Goal: Information Seeking & Learning: Find specific fact

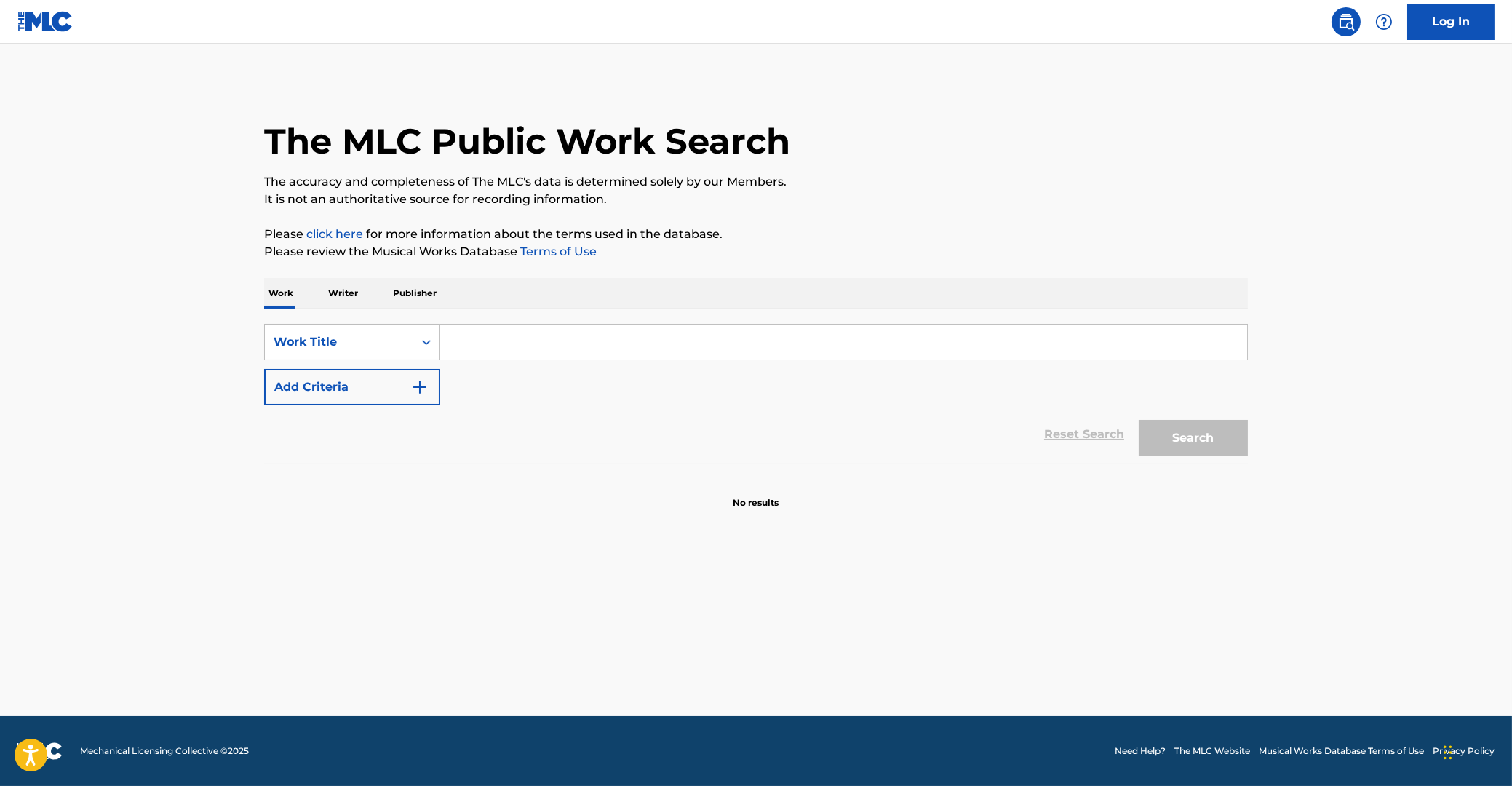
click at [479, 345] on input "Search Form" at bounding box center [843, 342] width 807 height 35
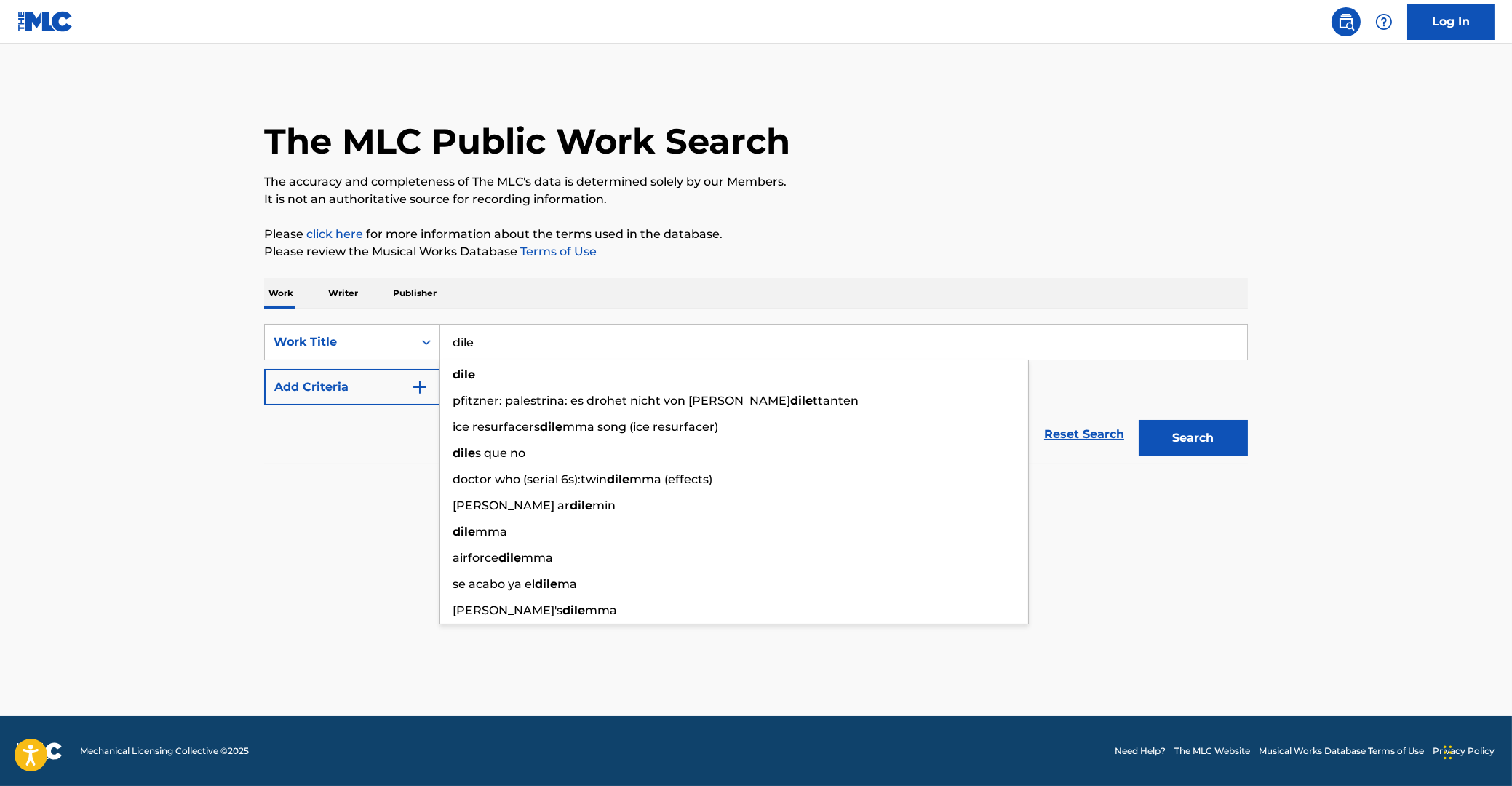
type input "dile"
click at [340, 381] on button "Add Criteria" at bounding box center [351, 387] width 176 height 37
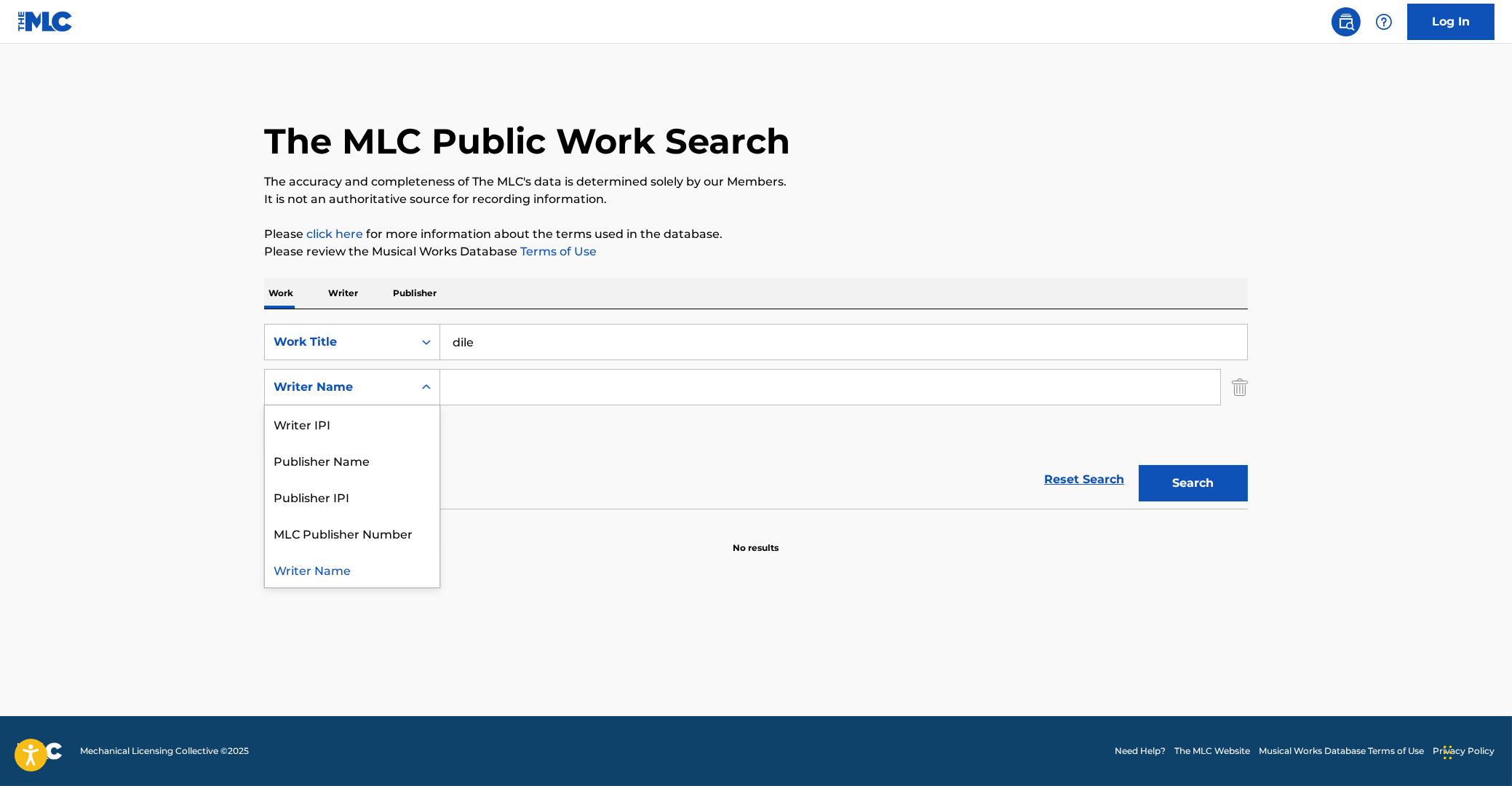
click at [417, 389] on div "Search Form" at bounding box center [426, 387] width 26 height 26
click at [490, 396] on input "Search Form" at bounding box center [829, 387] width 780 height 35
click at [1206, 489] on button "Search" at bounding box center [1194, 483] width 109 height 37
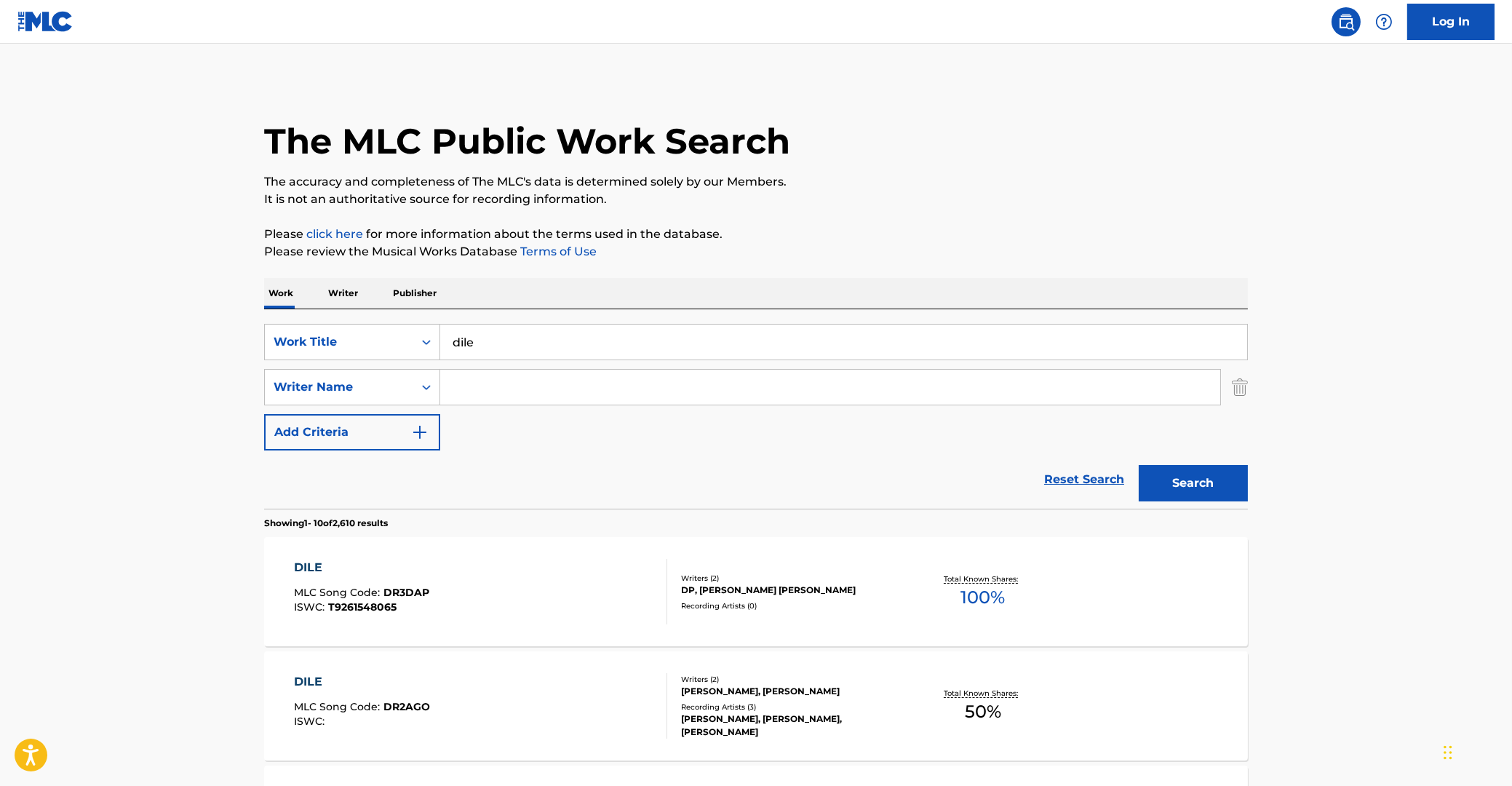
click at [535, 384] on input "Search Form" at bounding box center [829, 387] width 780 height 35
type input "m"
type input "[PERSON_NAME]"
click at [1139, 465] on button "Search" at bounding box center [1194, 483] width 109 height 37
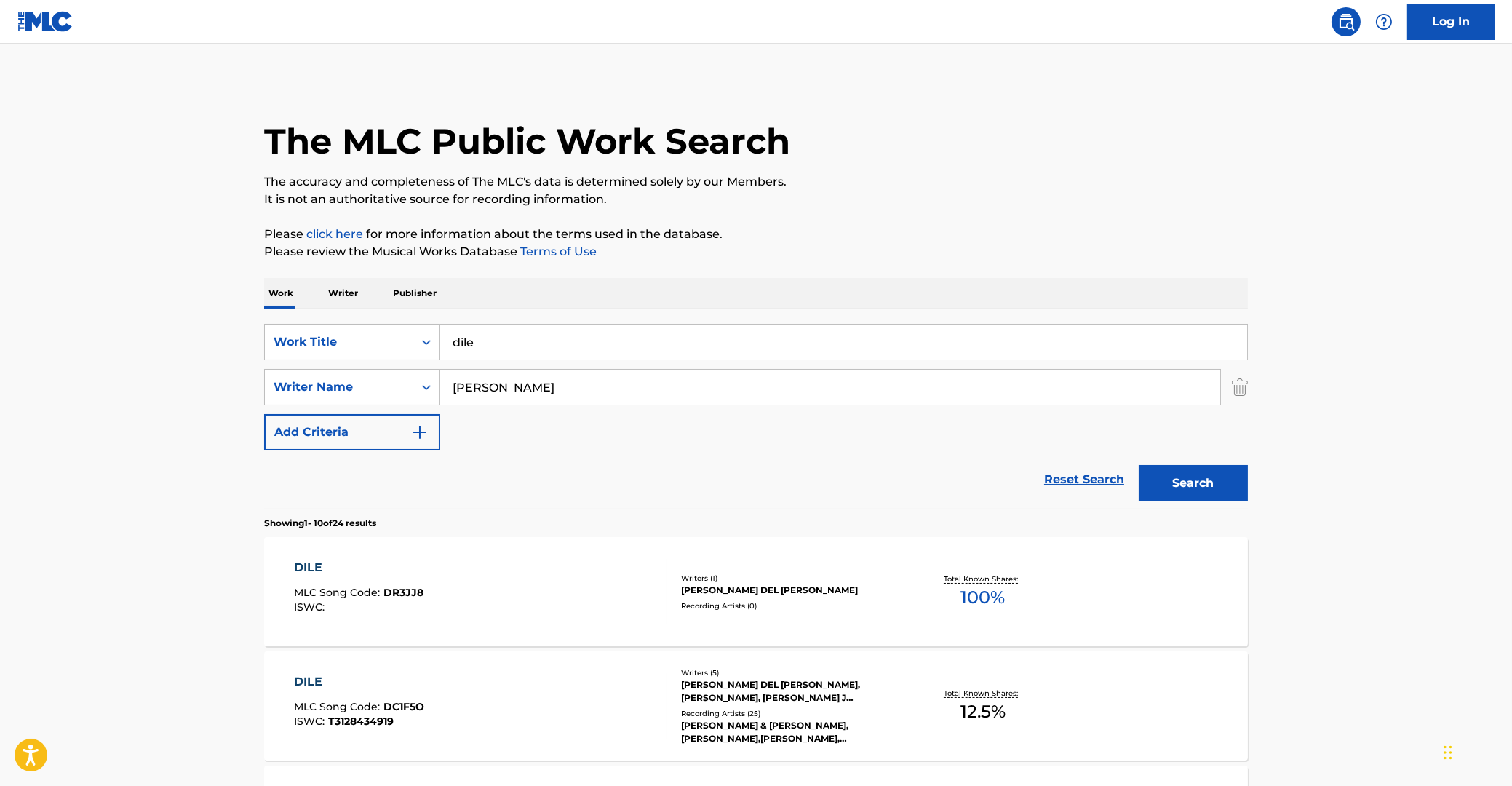
click at [819, 590] on div "[PERSON_NAME] DEL [PERSON_NAME]" at bounding box center [790, 590] width 220 height 13
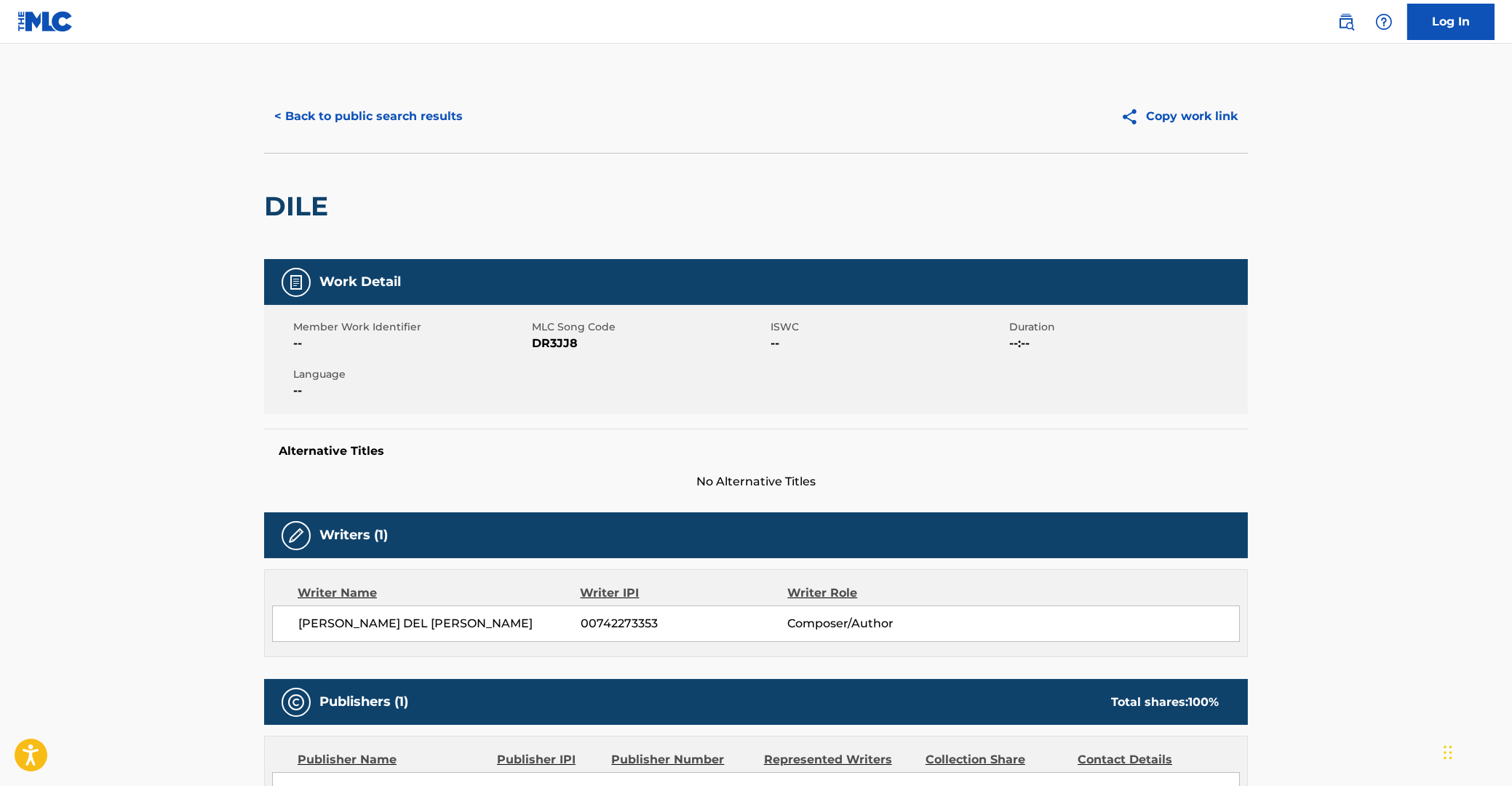
click at [336, 118] on button "< Back to public search results" at bounding box center [368, 116] width 209 height 37
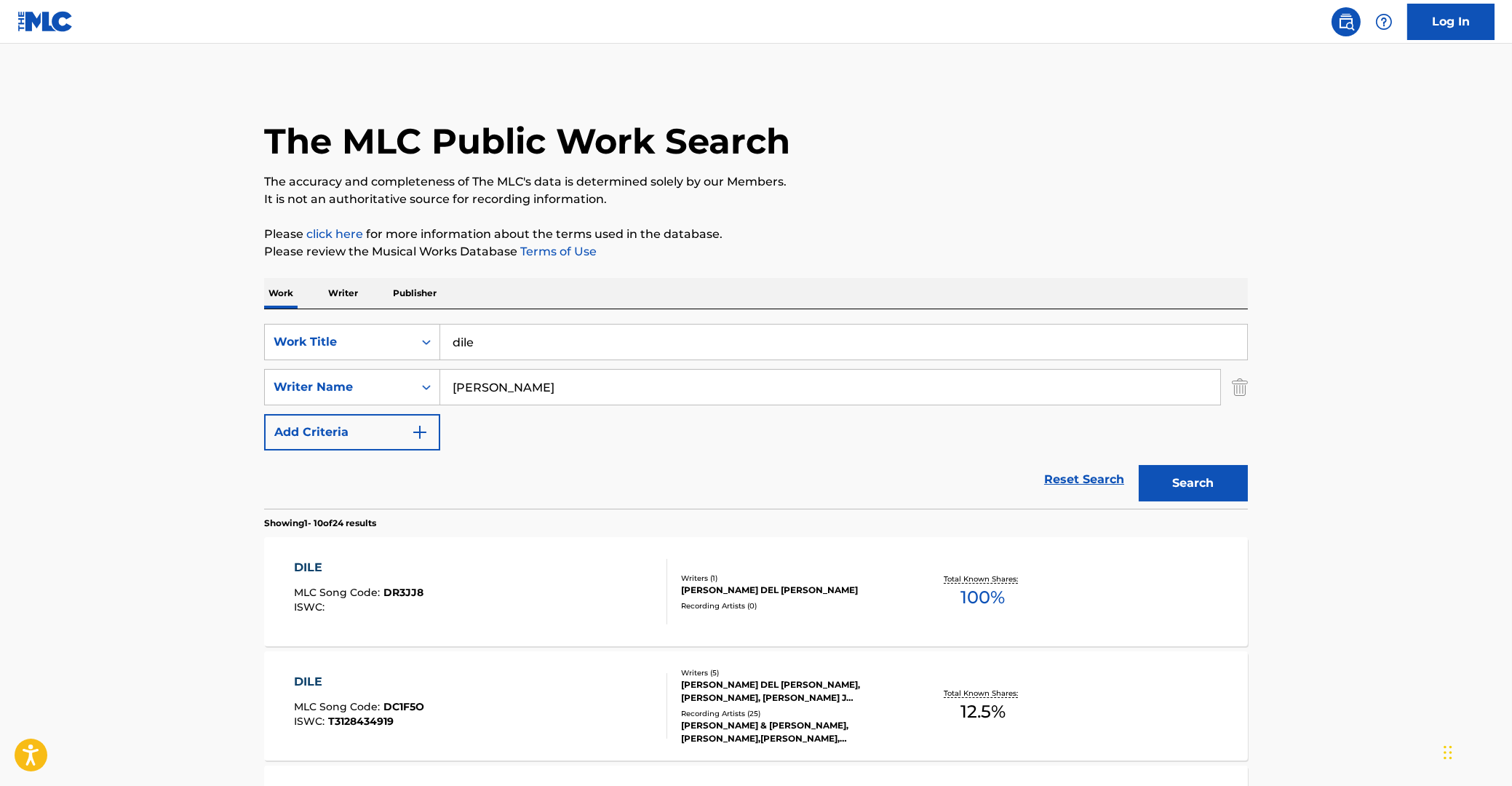
click at [506, 385] on input "[PERSON_NAME]" at bounding box center [829, 387] width 780 height 35
type input "[PERSON_NAME]"
click at [1139, 465] on button "Search" at bounding box center [1194, 483] width 109 height 37
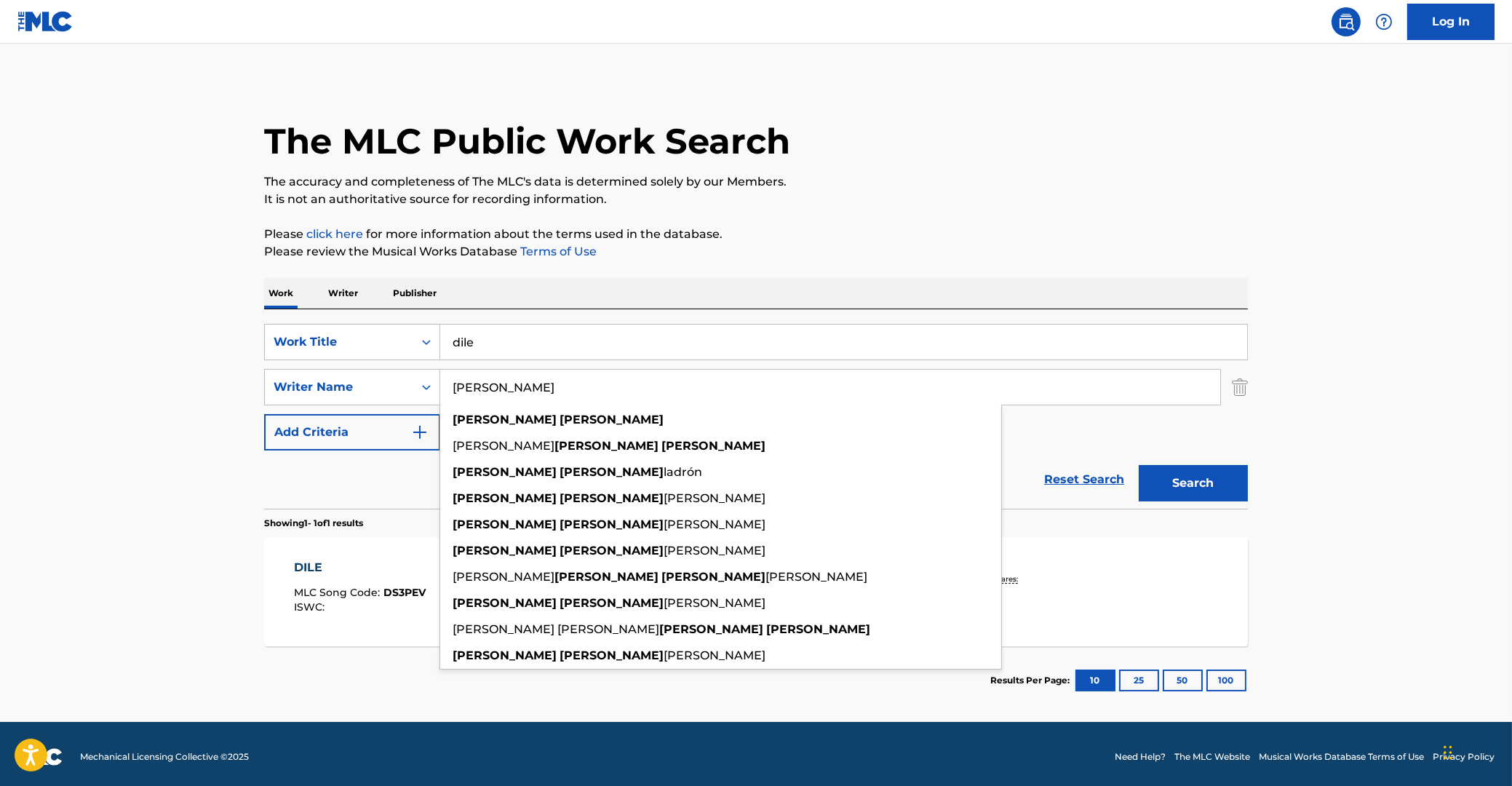
click at [212, 532] on main "The MLC Public Work Search The accuracy and completeness of The MLC's data is d…" at bounding box center [756, 382] width 1512 height 678
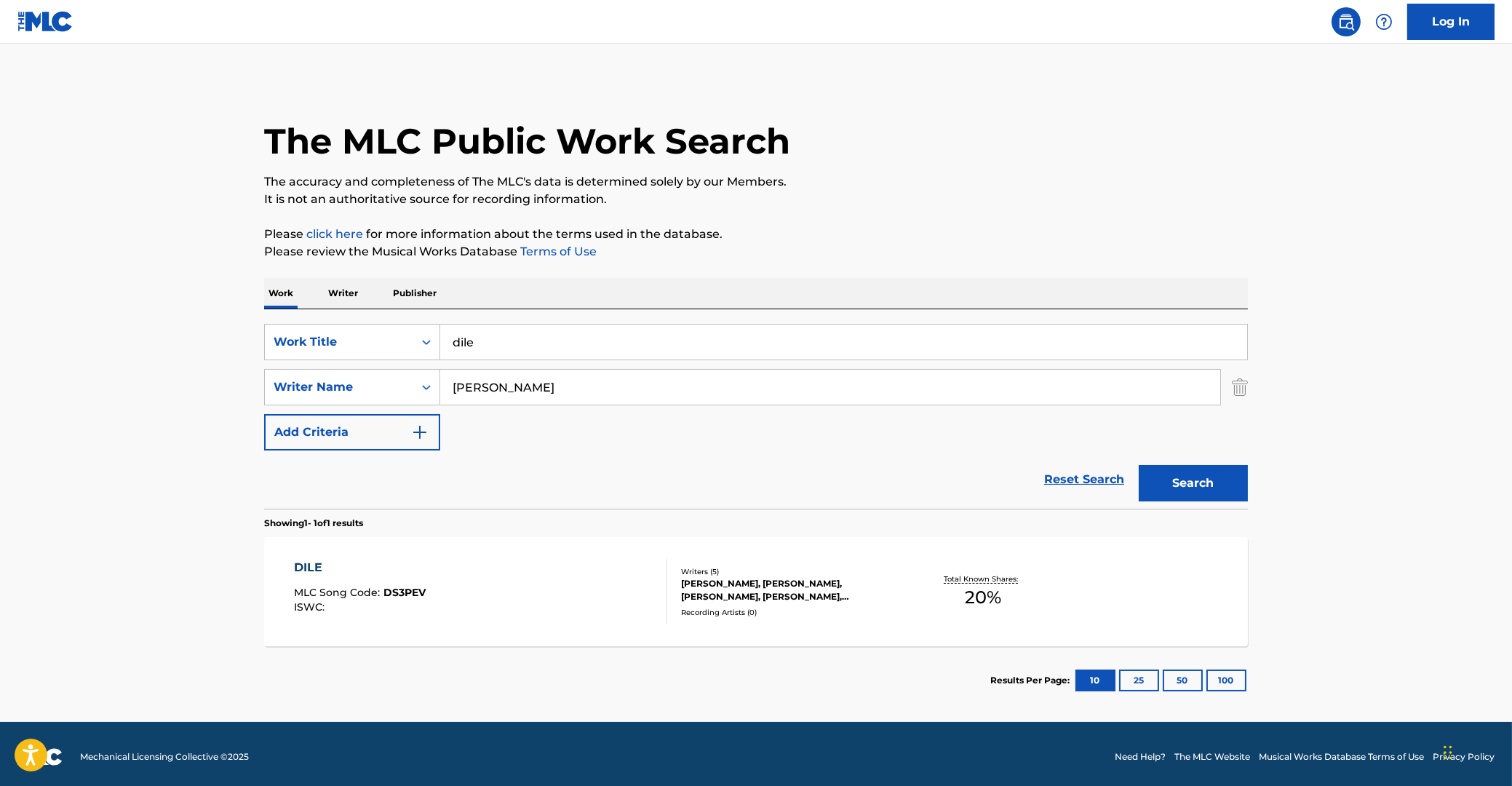
click at [817, 584] on div "[PERSON_NAME], [PERSON_NAME], [PERSON_NAME], [PERSON_NAME], [PERSON_NAME] [PERS…" at bounding box center [790, 590] width 220 height 26
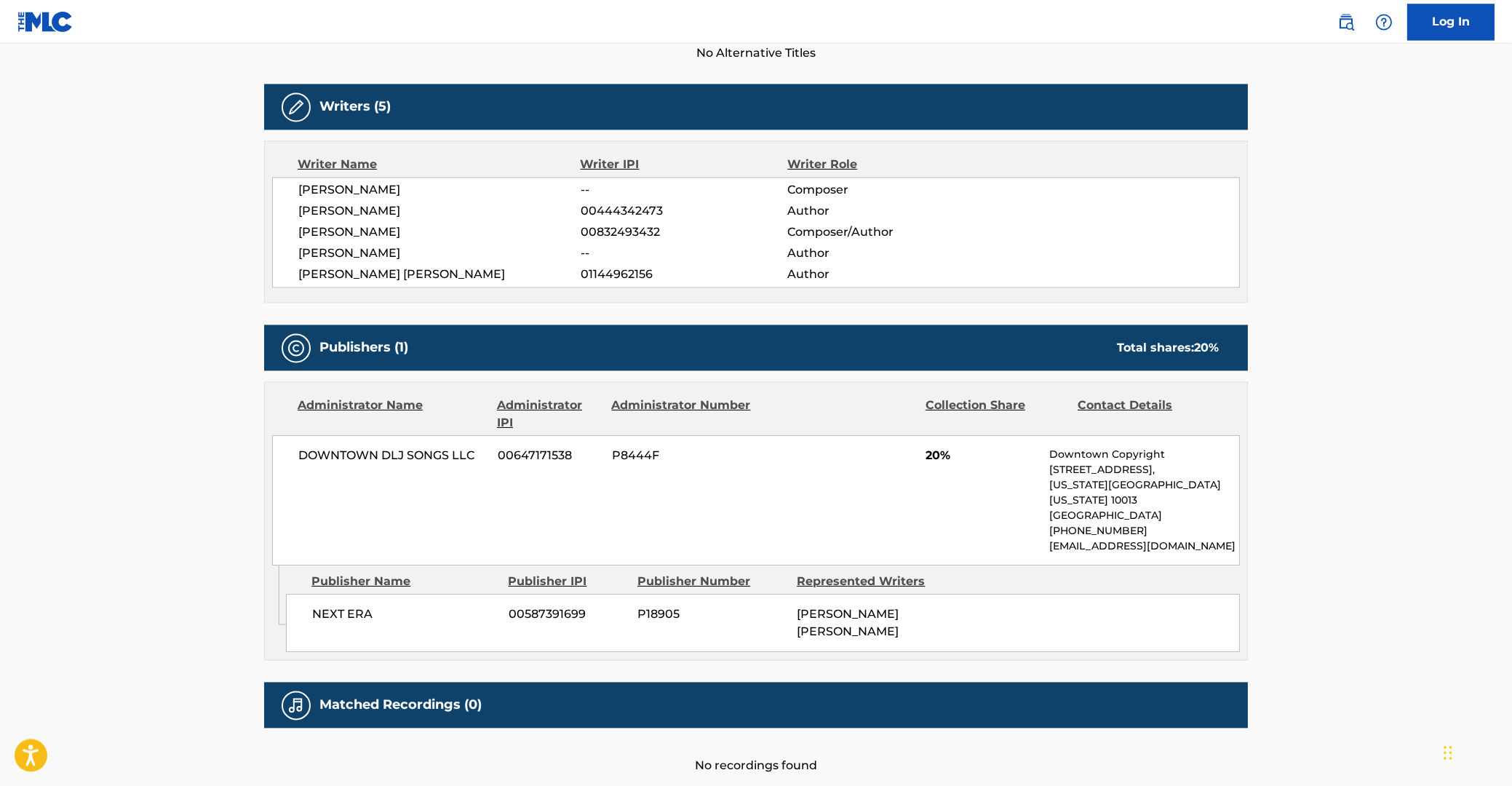
scroll to position [468, 0]
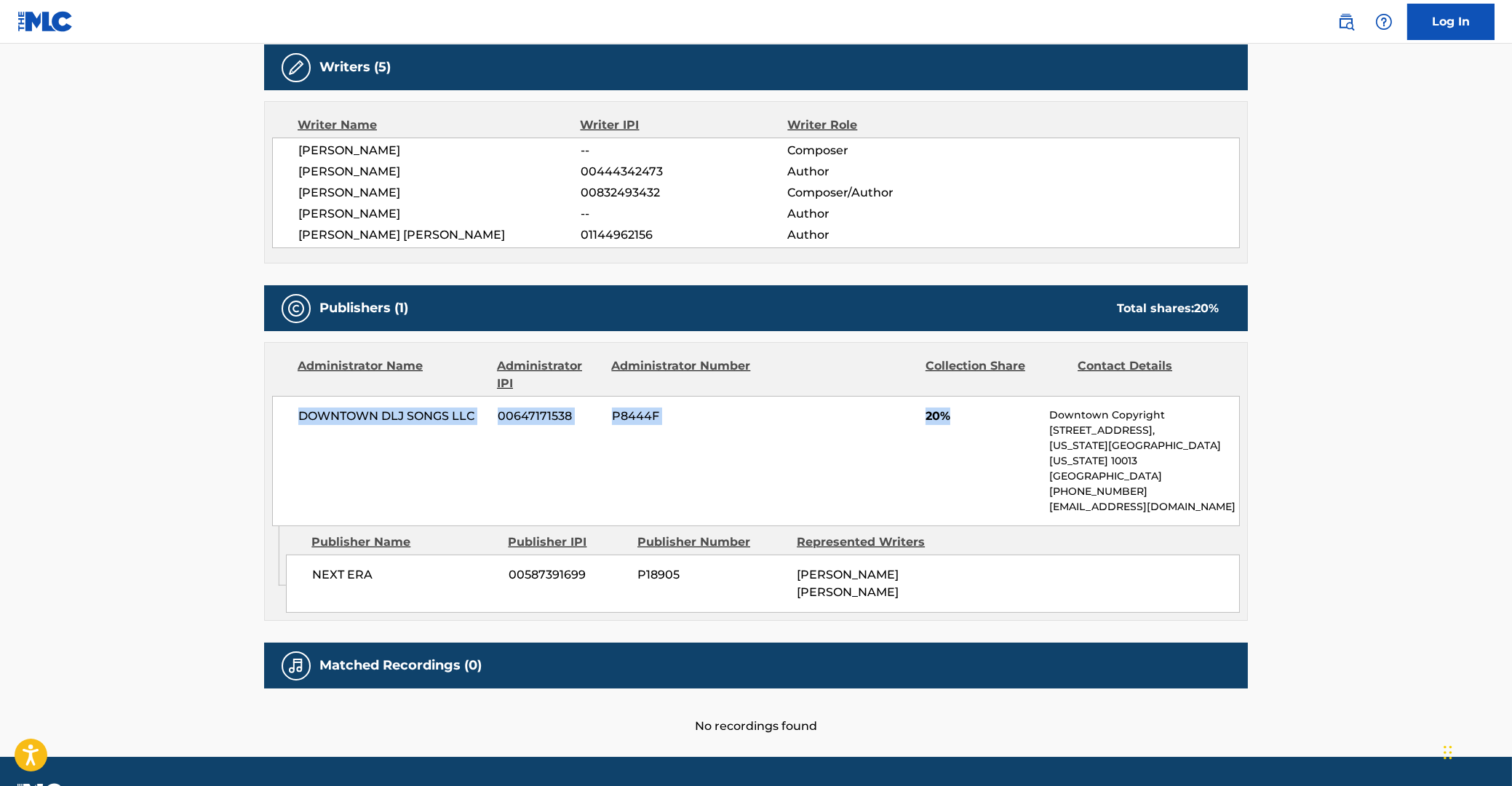
drag, startPoint x: 301, startPoint y: 414, endPoint x: 951, endPoint y: 411, distance: 650.0
click at [951, 411] on div "DOWNTOWN DLJ SONGS LLC 00647171538 P8444F 20% Downtown Copyright [STREET_ADDRES…" at bounding box center [755, 461] width 967 height 130
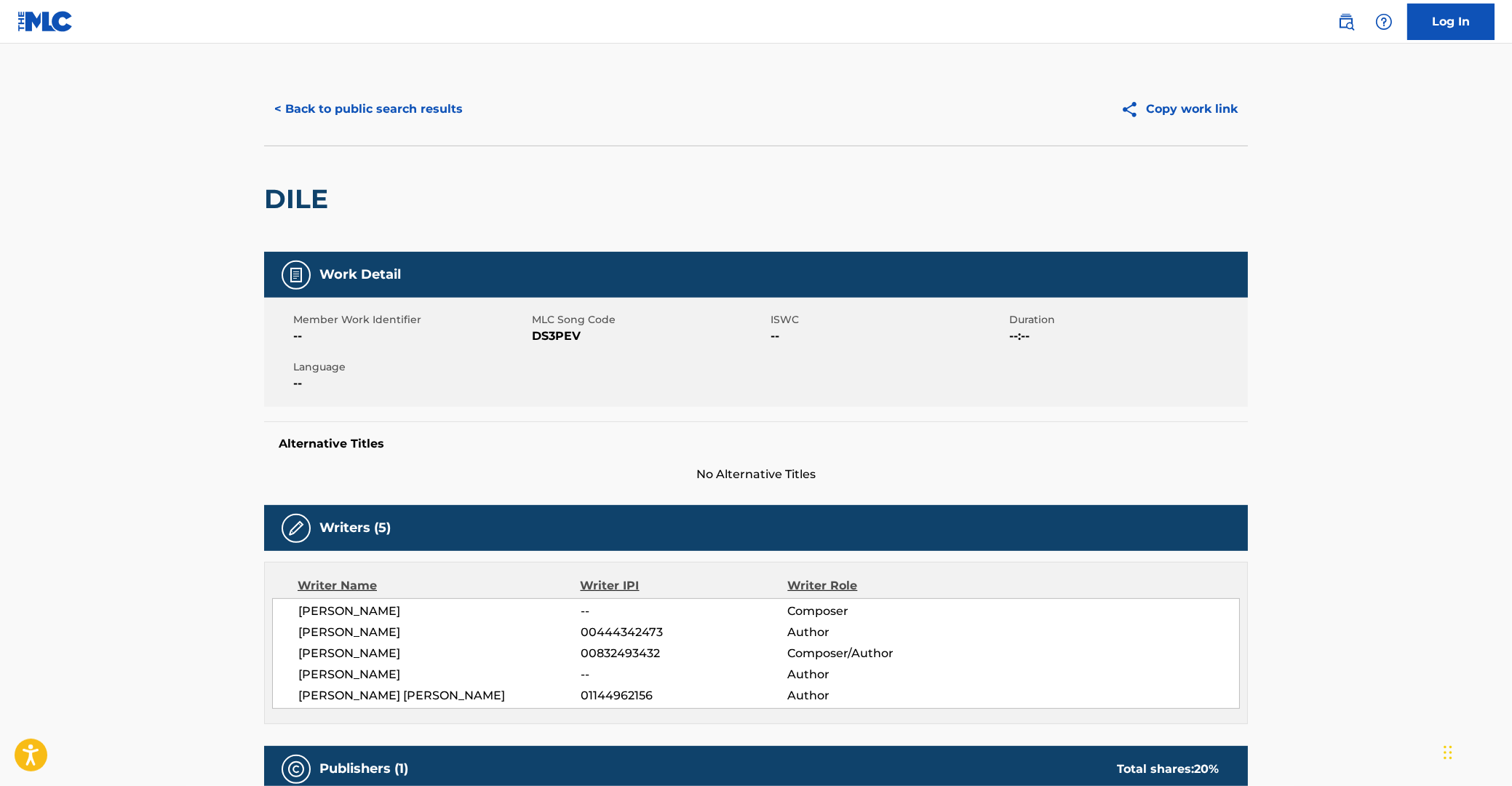
scroll to position [0, 0]
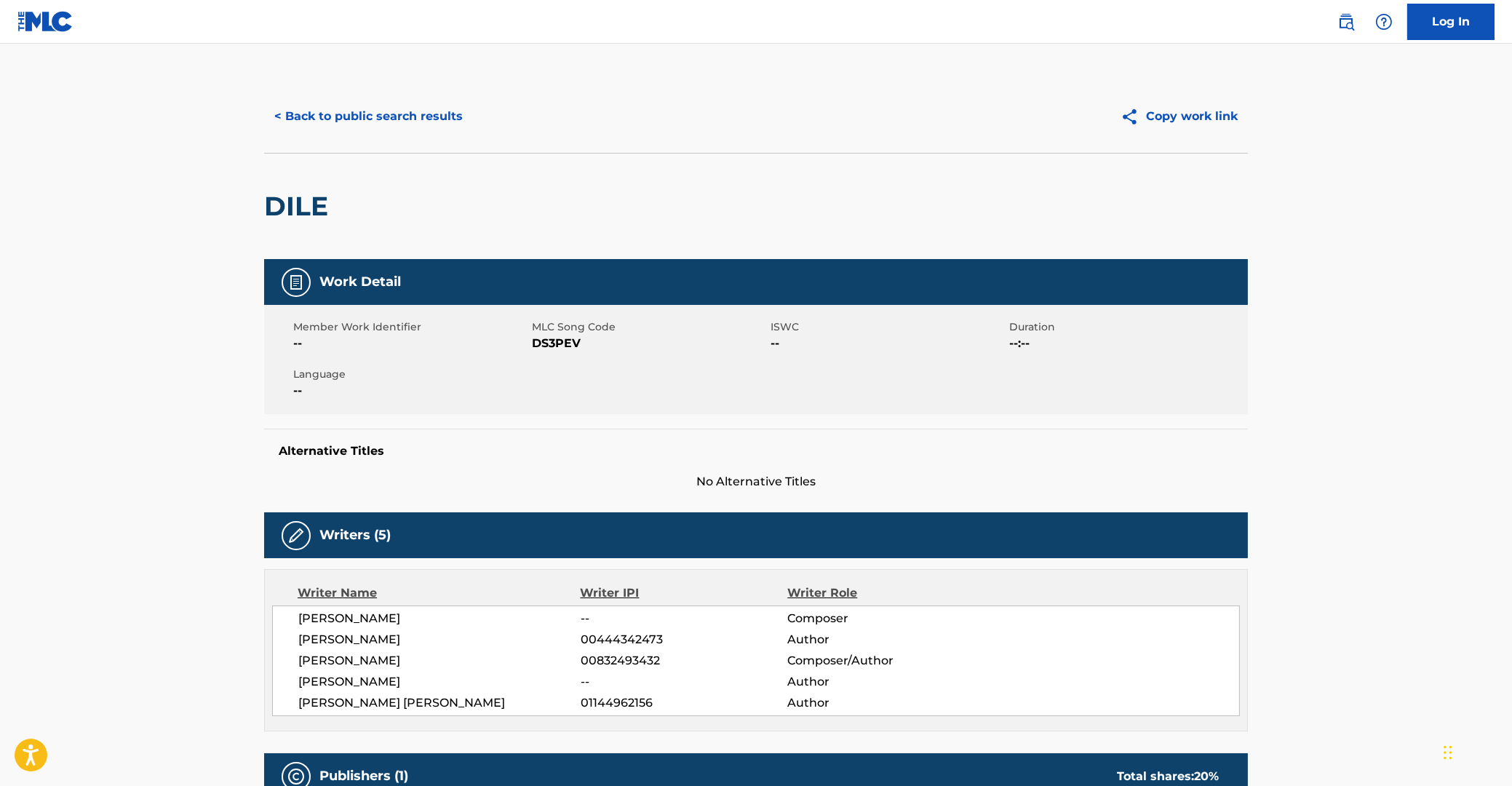
click at [306, 122] on button "< Back to public search results" at bounding box center [368, 116] width 209 height 37
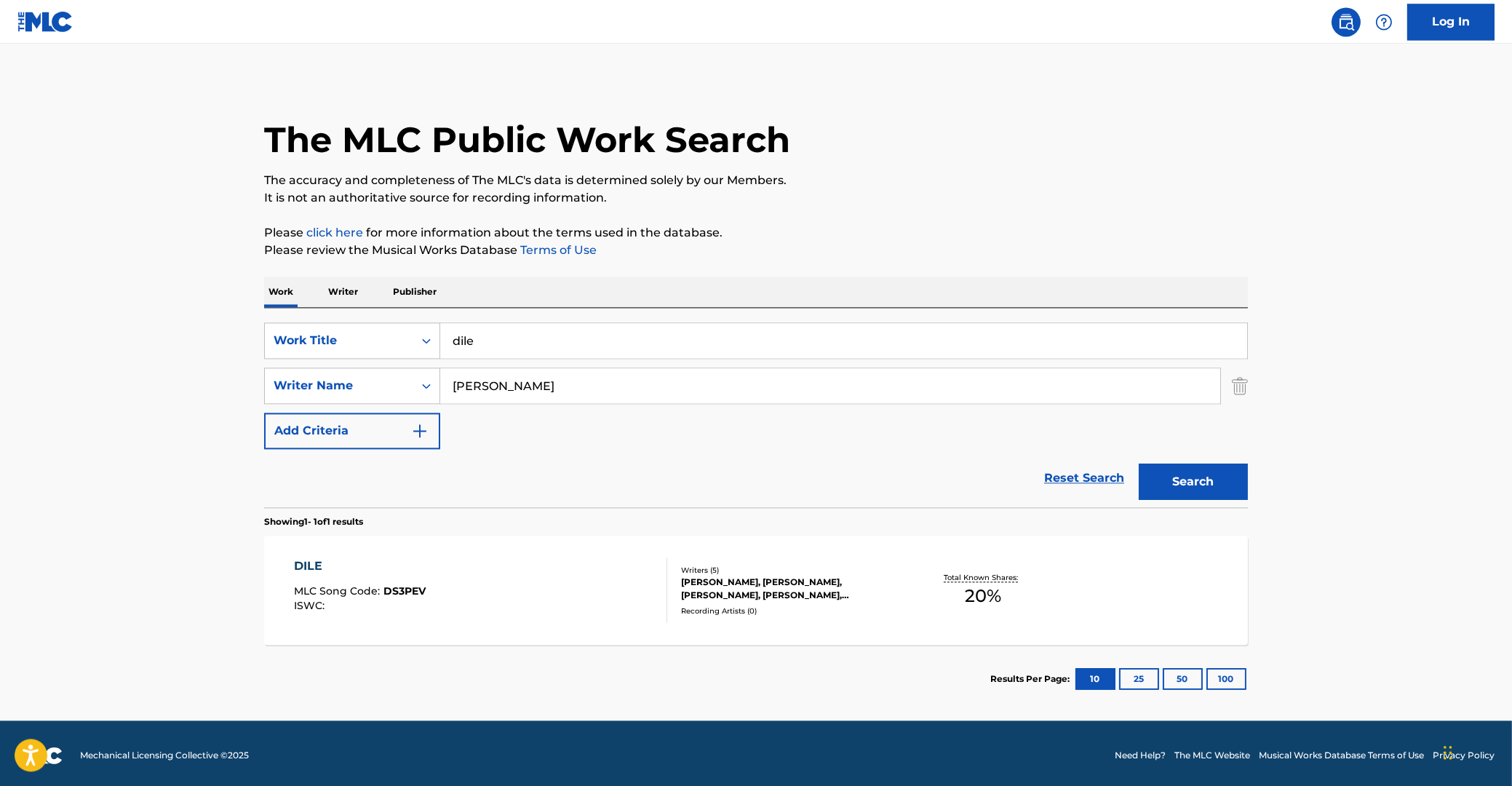
scroll to position [6, 0]
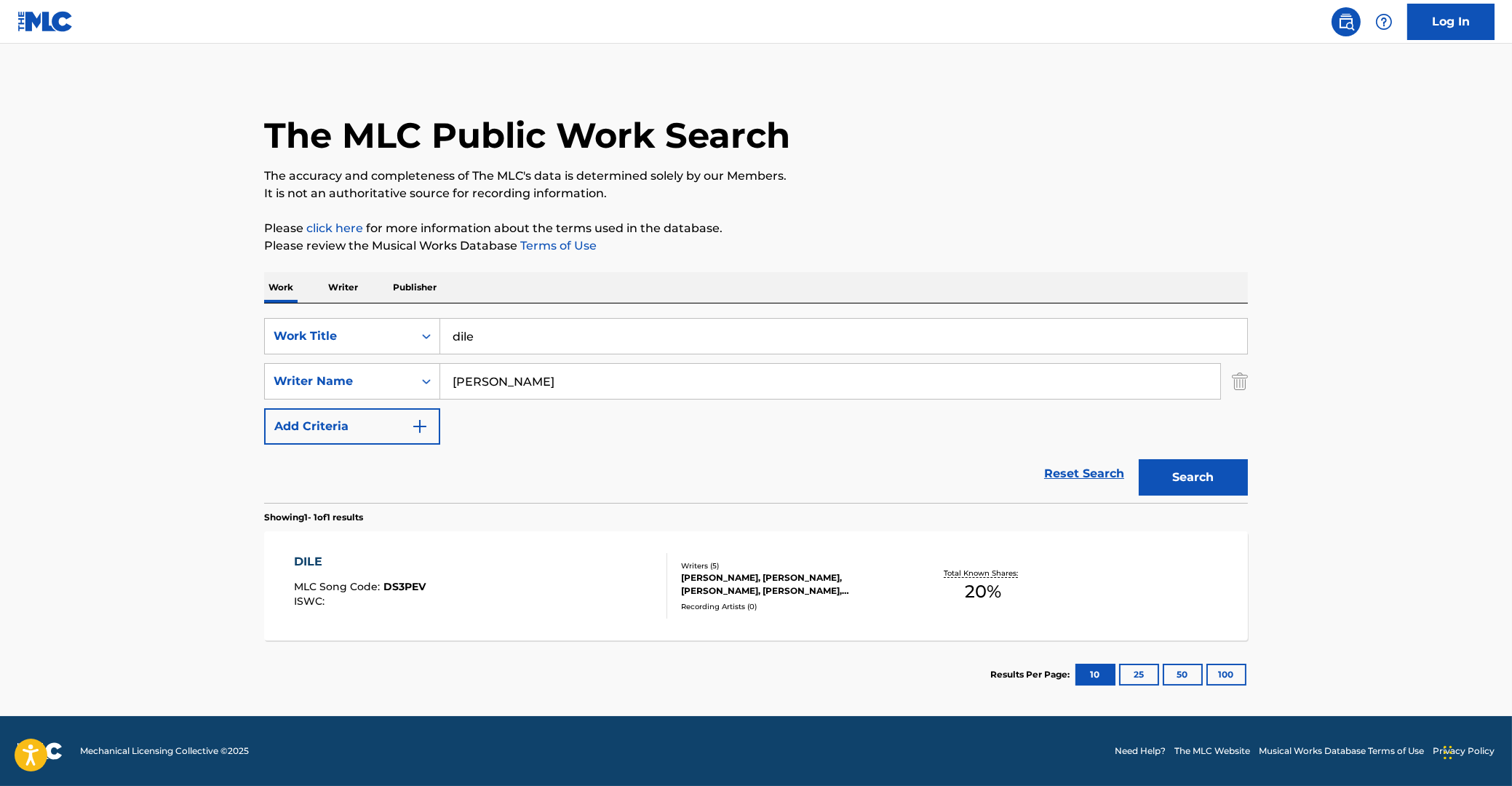
click at [306, 560] on div "DILE" at bounding box center [360, 561] width 132 height 17
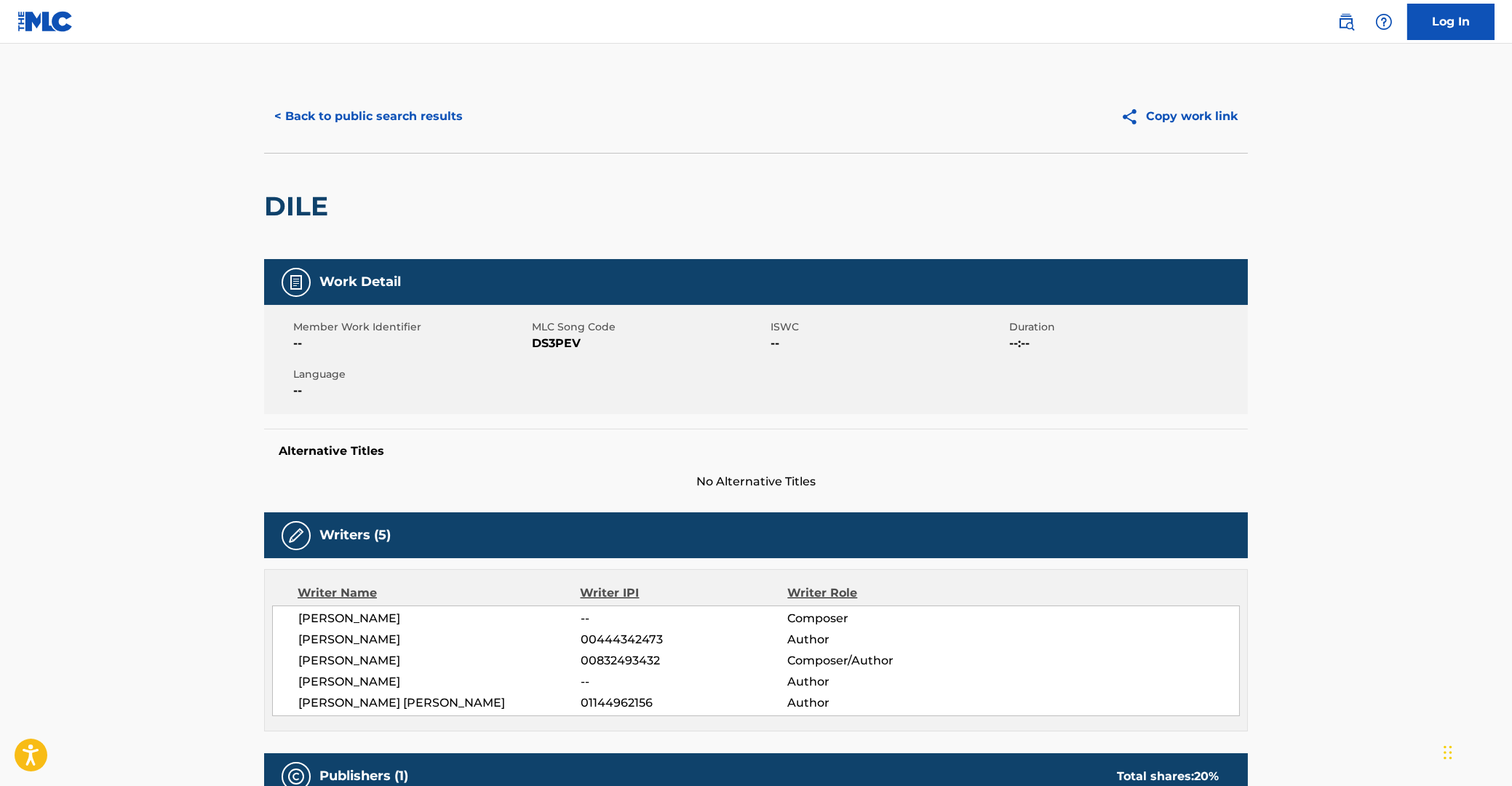
click at [354, 115] on button "< Back to public search results" at bounding box center [368, 116] width 209 height 37
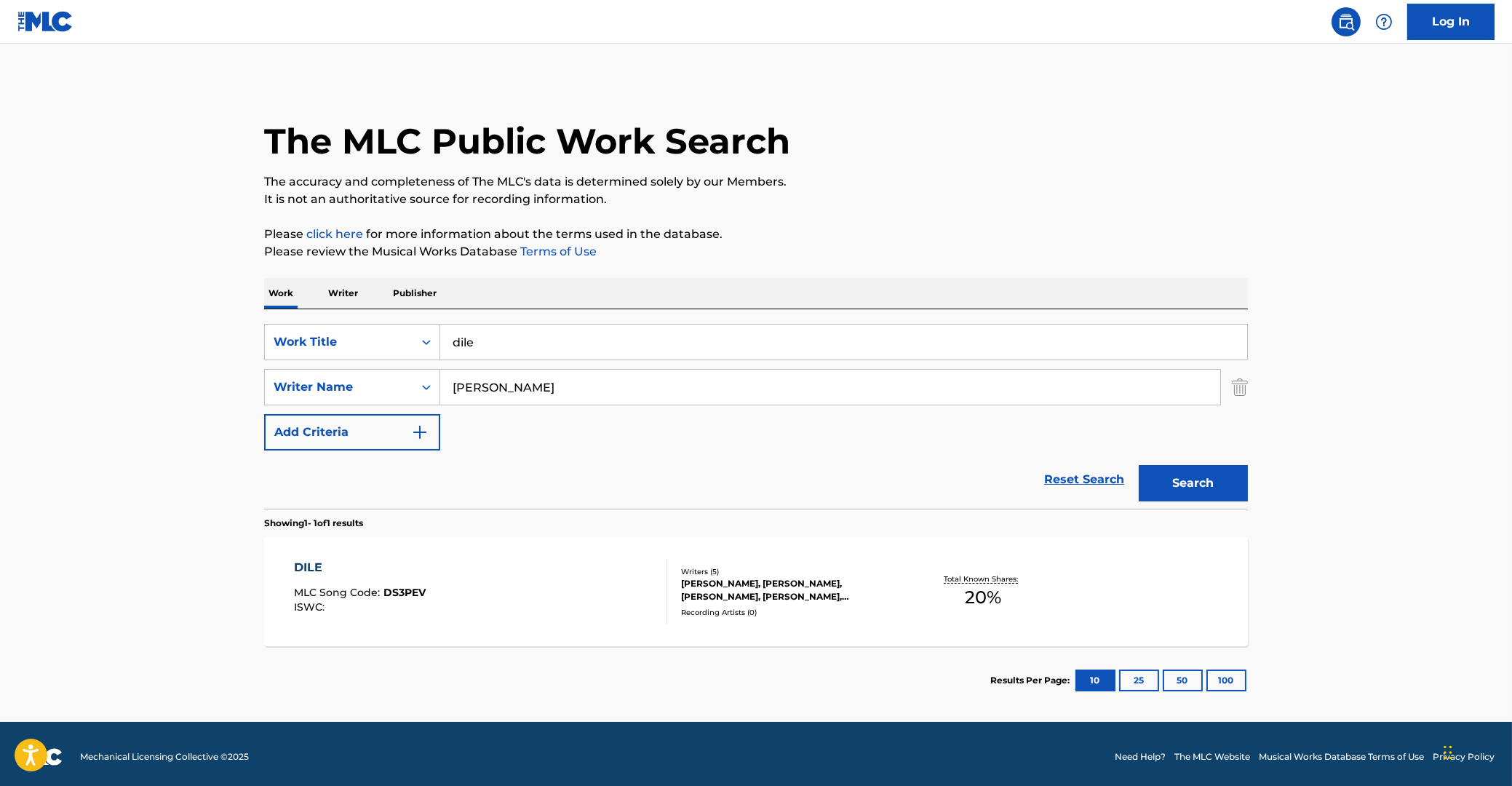
drag, startPoint x: 515, startPoint y: 334, endPoint x: 211, endPoint y: 314, distance: 304.7
click at [440, 332] on input "dile" at bounding box center [843, 342] width 807 height 35
drag, startPoint x: 560, startPoint y: 384, endPoint x: 258, endPoint y: 345, distance: 304.5
click at [440, 370] on input "Search Form" at bounding box center [829, 387] width 780 height 35
drag, startPoint x: 156, startPoint y: 326, endPoint x: 165, endPoint y: 324, distance: 9.2
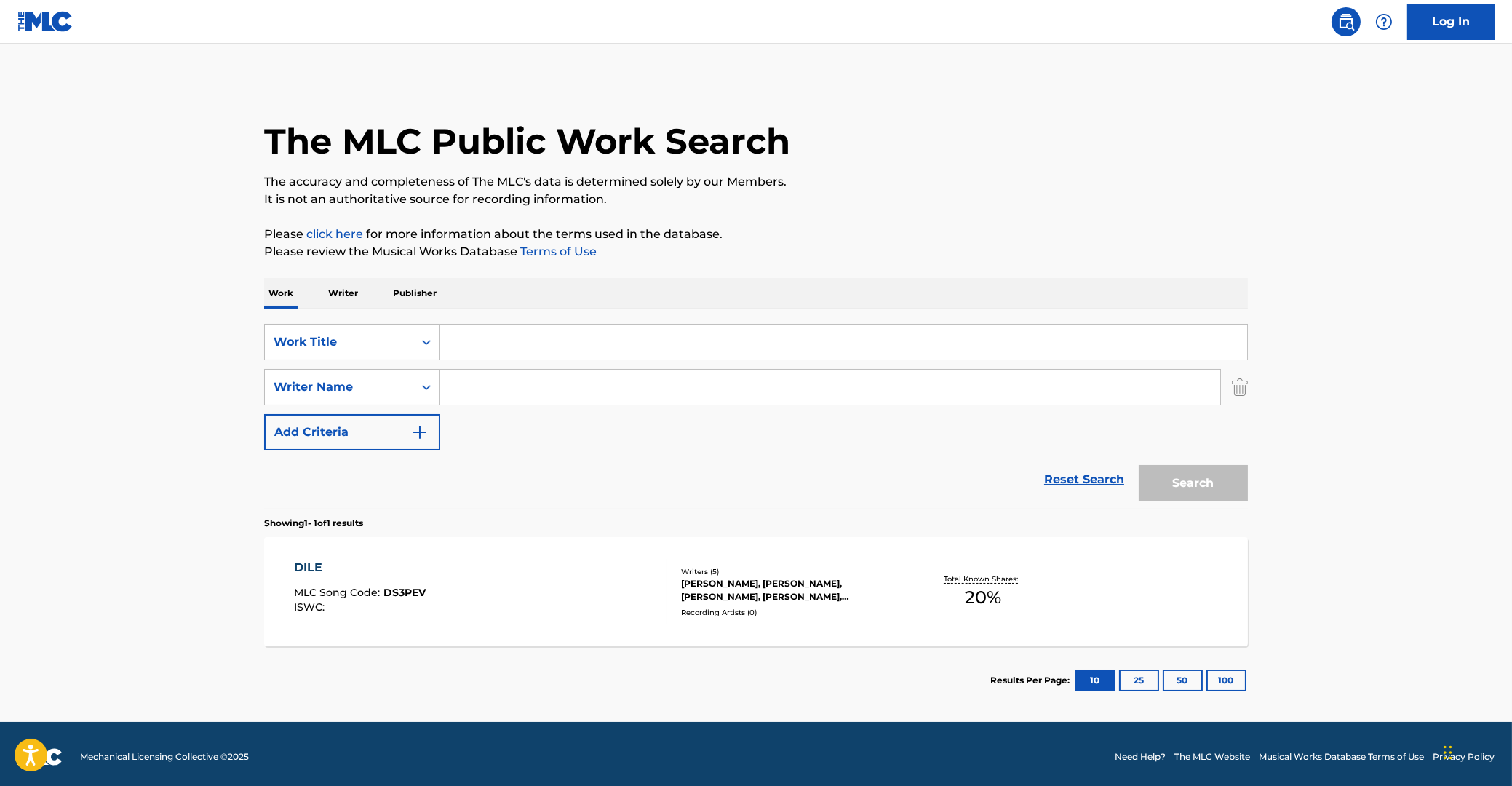
click at [157, 324] on main "The MLC Public Work Search The accuracy and completeness of The MLC's data is d…" at bounding box center [756, 382] width 1512 height 678
click at [418, 341] on div "Search Form" at bounding box center [426, 342] width 26 height 26
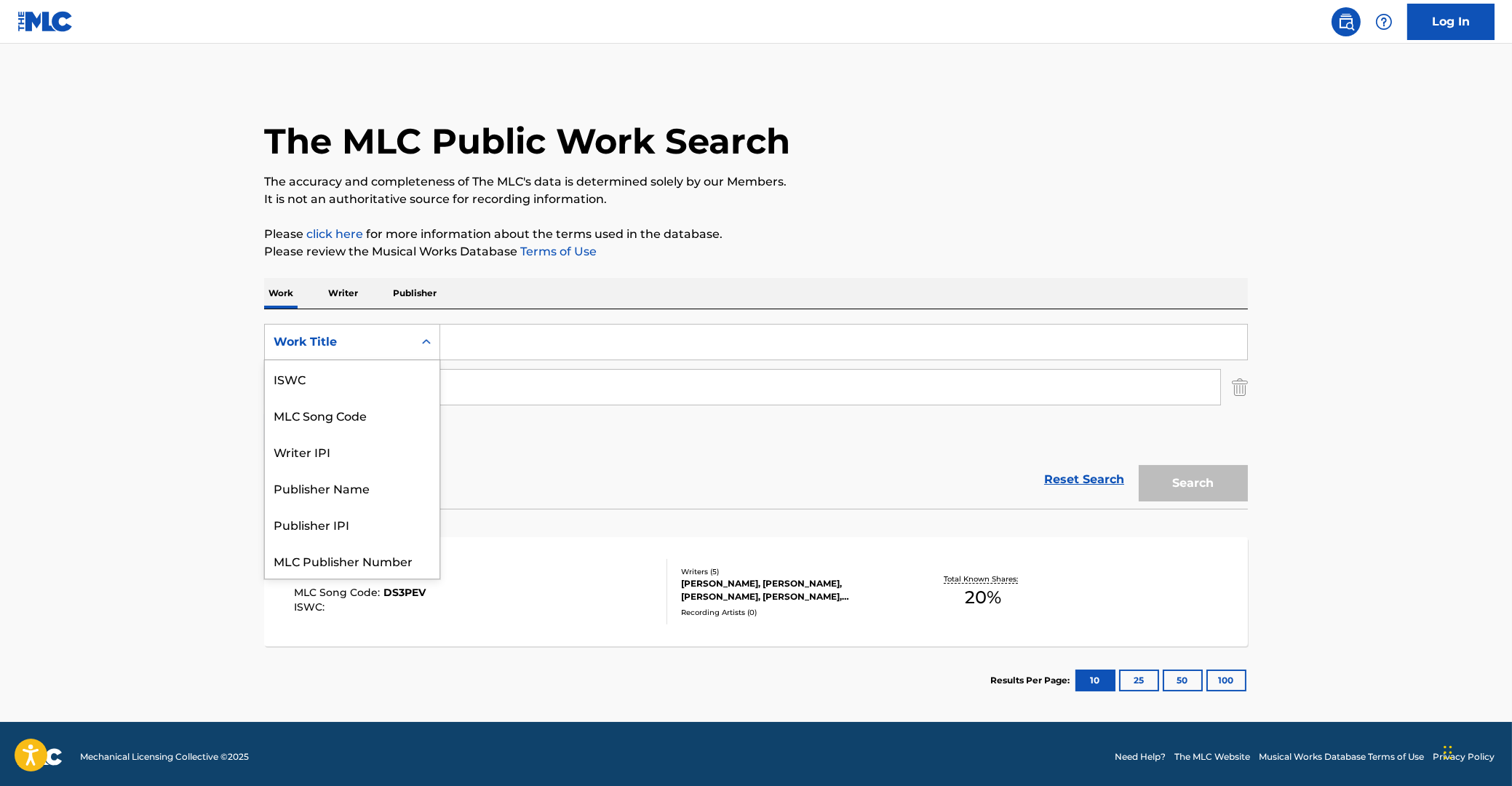
scroll to position [37, 0]
click at [387, 378] on div "MLC Song Code" at bounding box center [351, 378] width 175 height 37
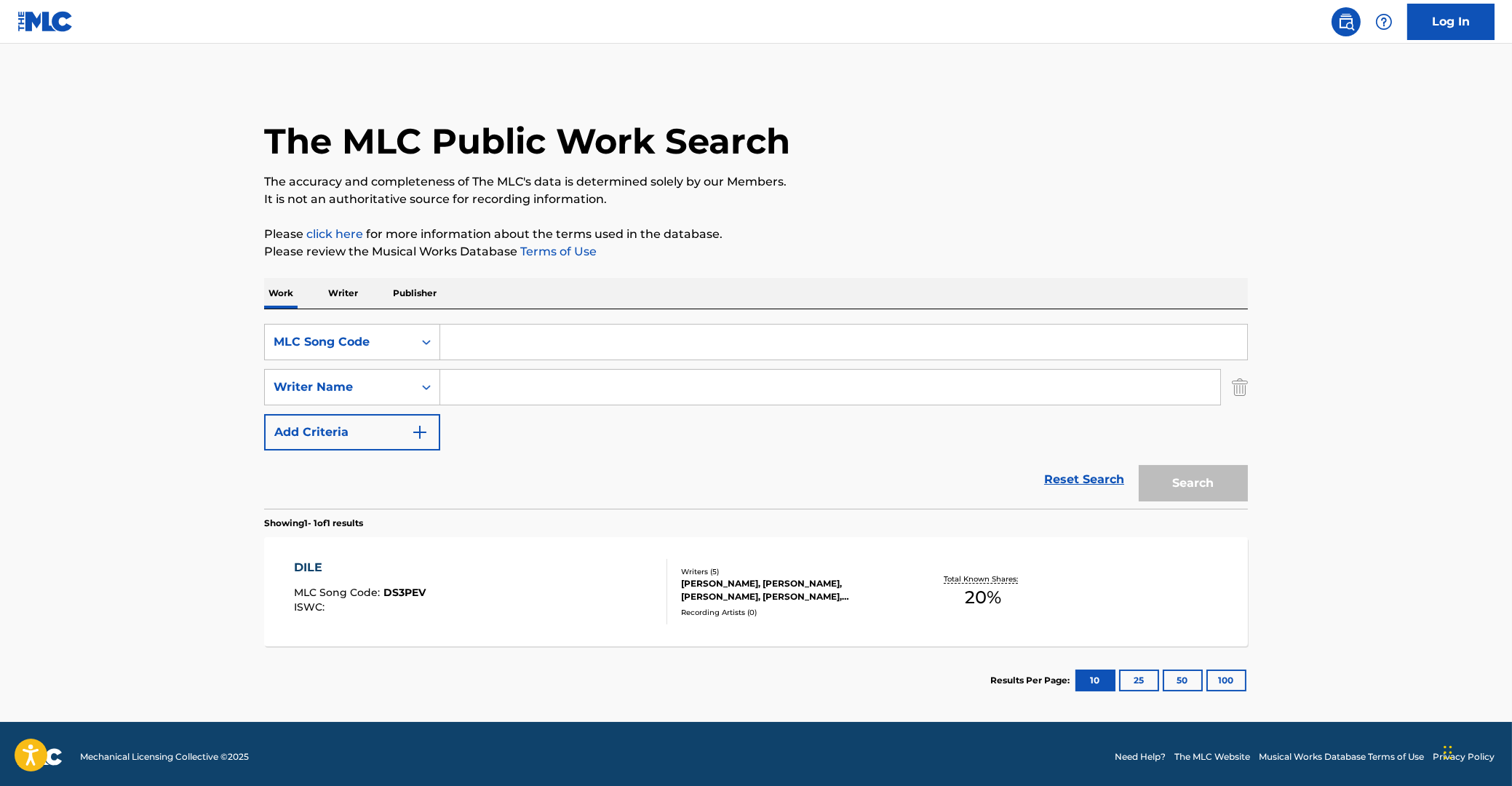
click at [488, 342] on input "Search Form" at bounding box center [843, 342] width 807 height 35
paste input "D1652C"
type input "D1652C"
click at [1196, 486] on button "Search" at bounding box center [1194, 483] width 109 height 37
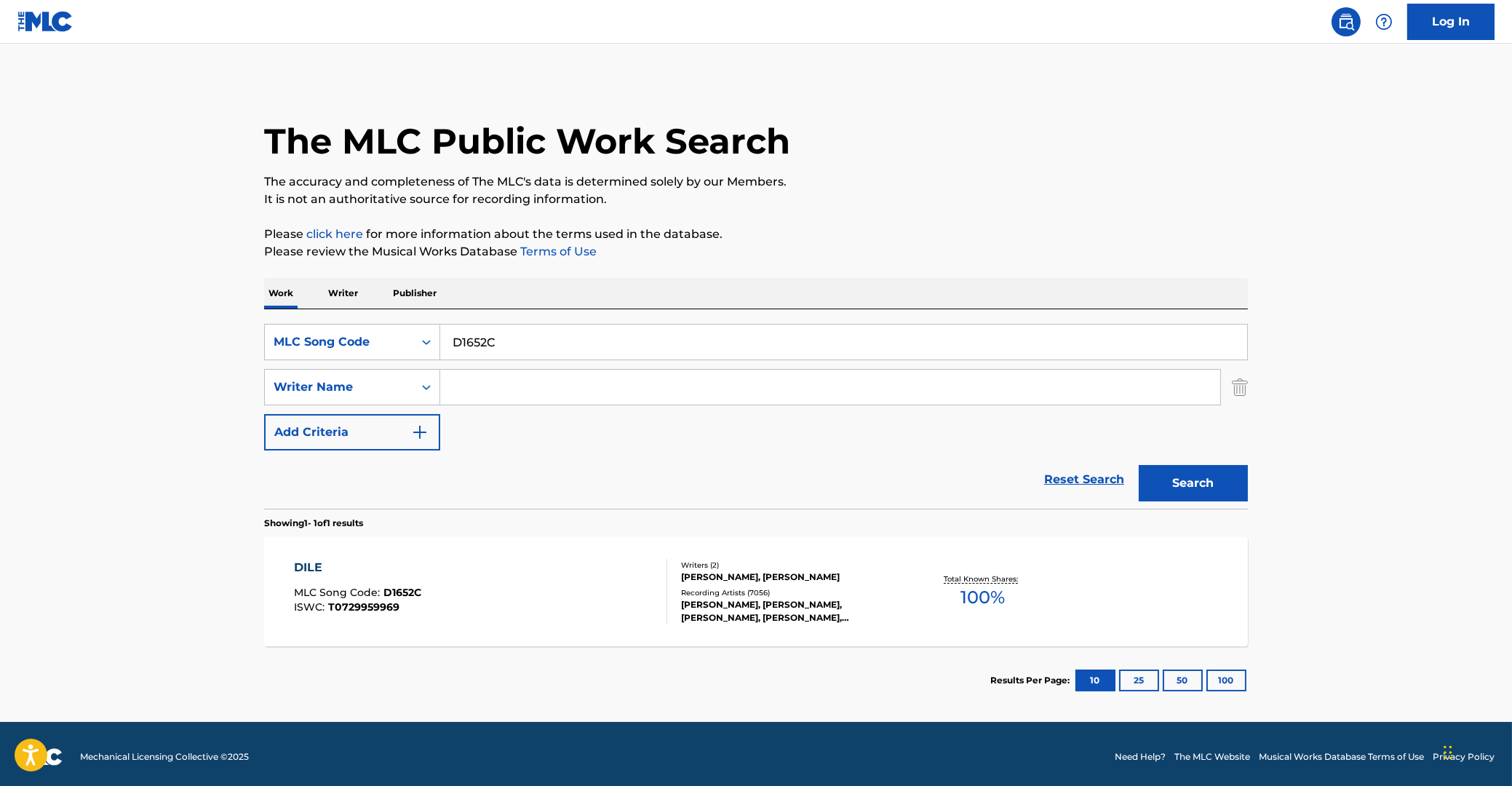
click at [313, 569] on div "DILE" at bounding box center [357, 567] width 127 height 17
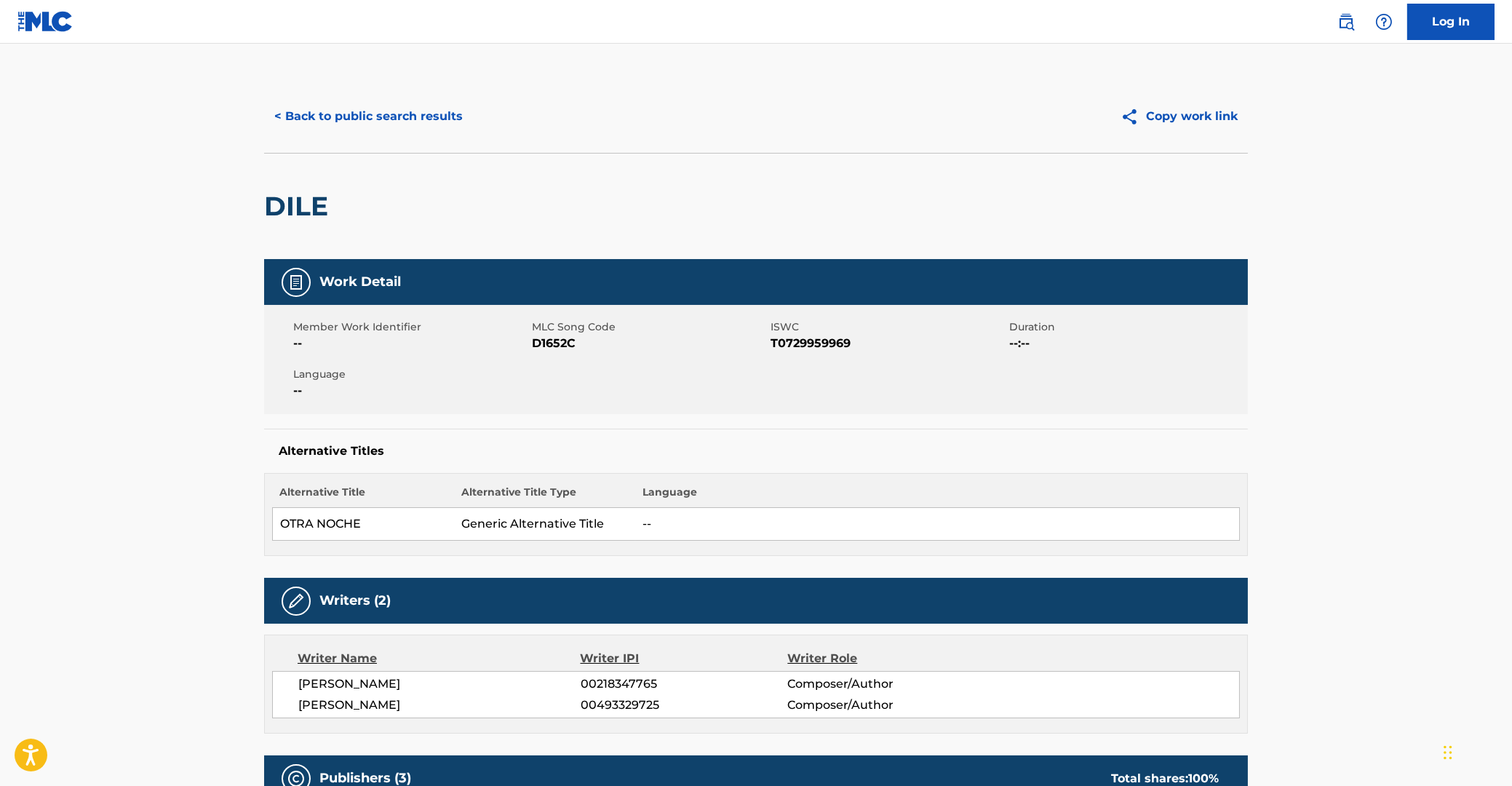
click at [317, 119] on button "< Back to public search results" at bounding box center [368, 116] width 209 height 37
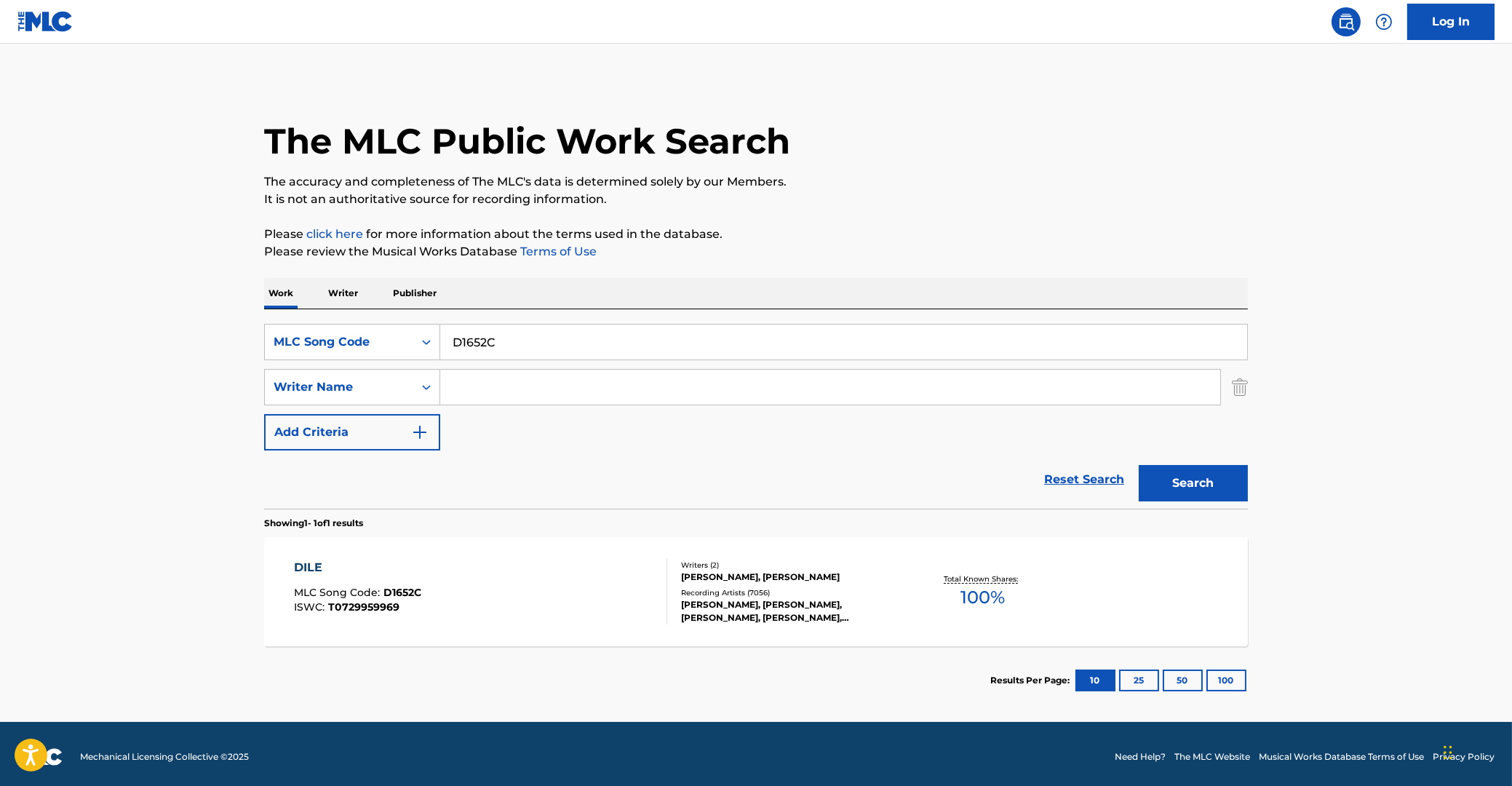
drag, startPoint x: 519, startPoint y: 342, endPoint x: 339, endPoint y: 341, distance: 180.0
click at [440, 341] on input "D1652C" at bounding box center [843, 342] width 807 height 35
paste input "V7TH8"
type input "DV7TH8"
click at [1186, 474] on button "Search" at bounding box center [1194, 483] width 109 height 37
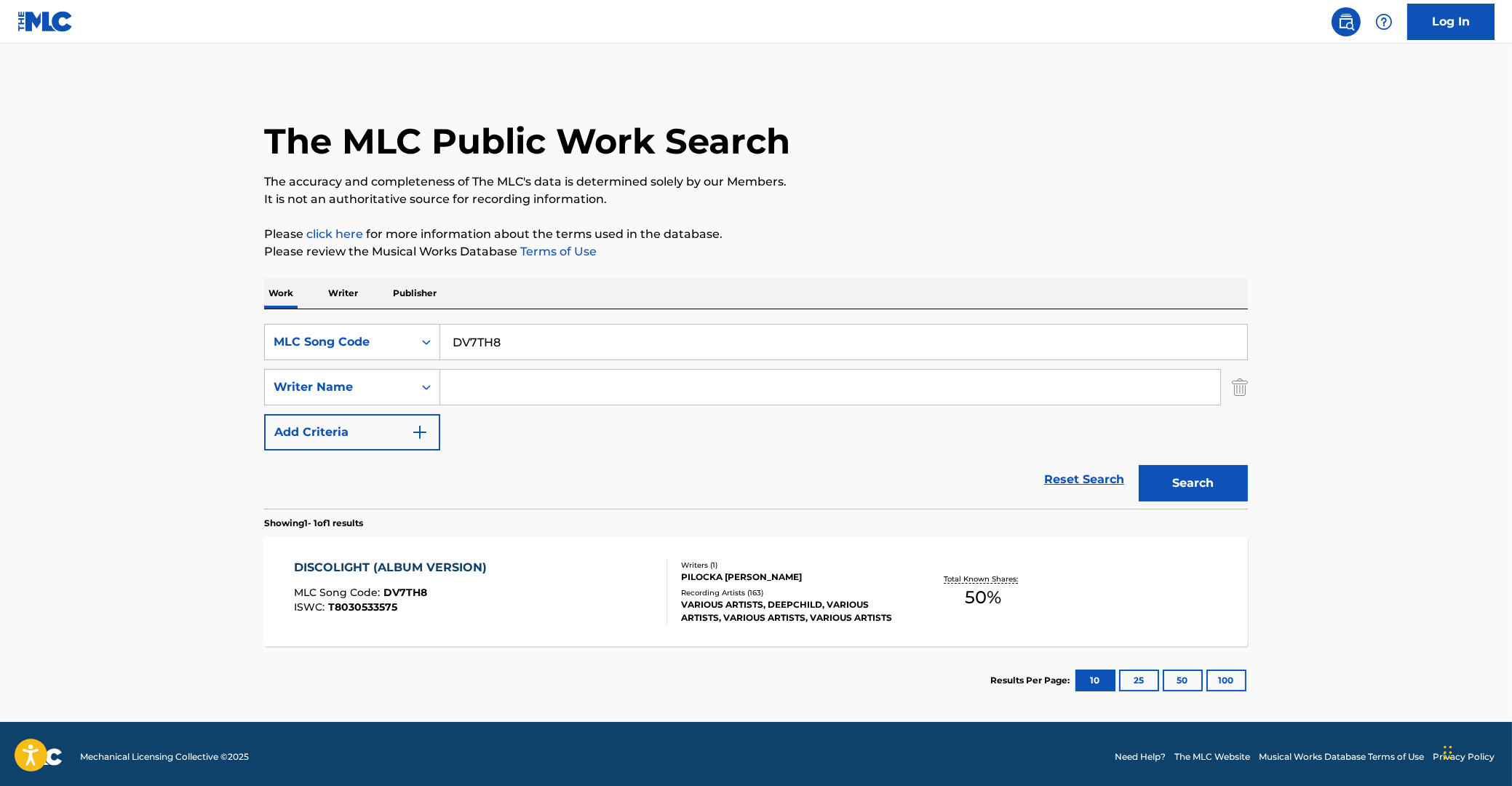
click at [459, 571] on div "DISCOLIGHT (ALBUM VERSION)" at bounding box center [393, 567] width 200 height 17
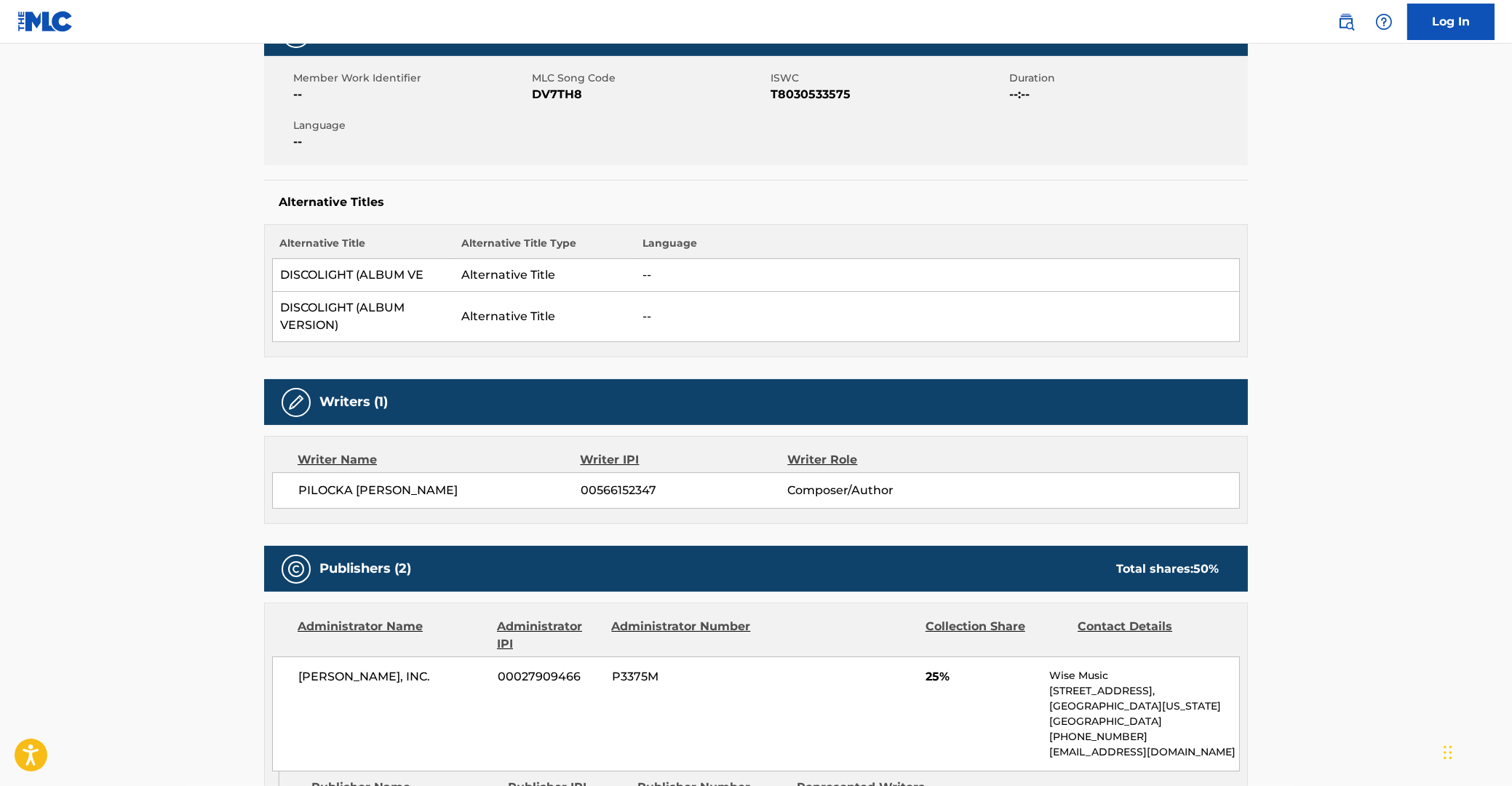
scroll to position [211, 0]
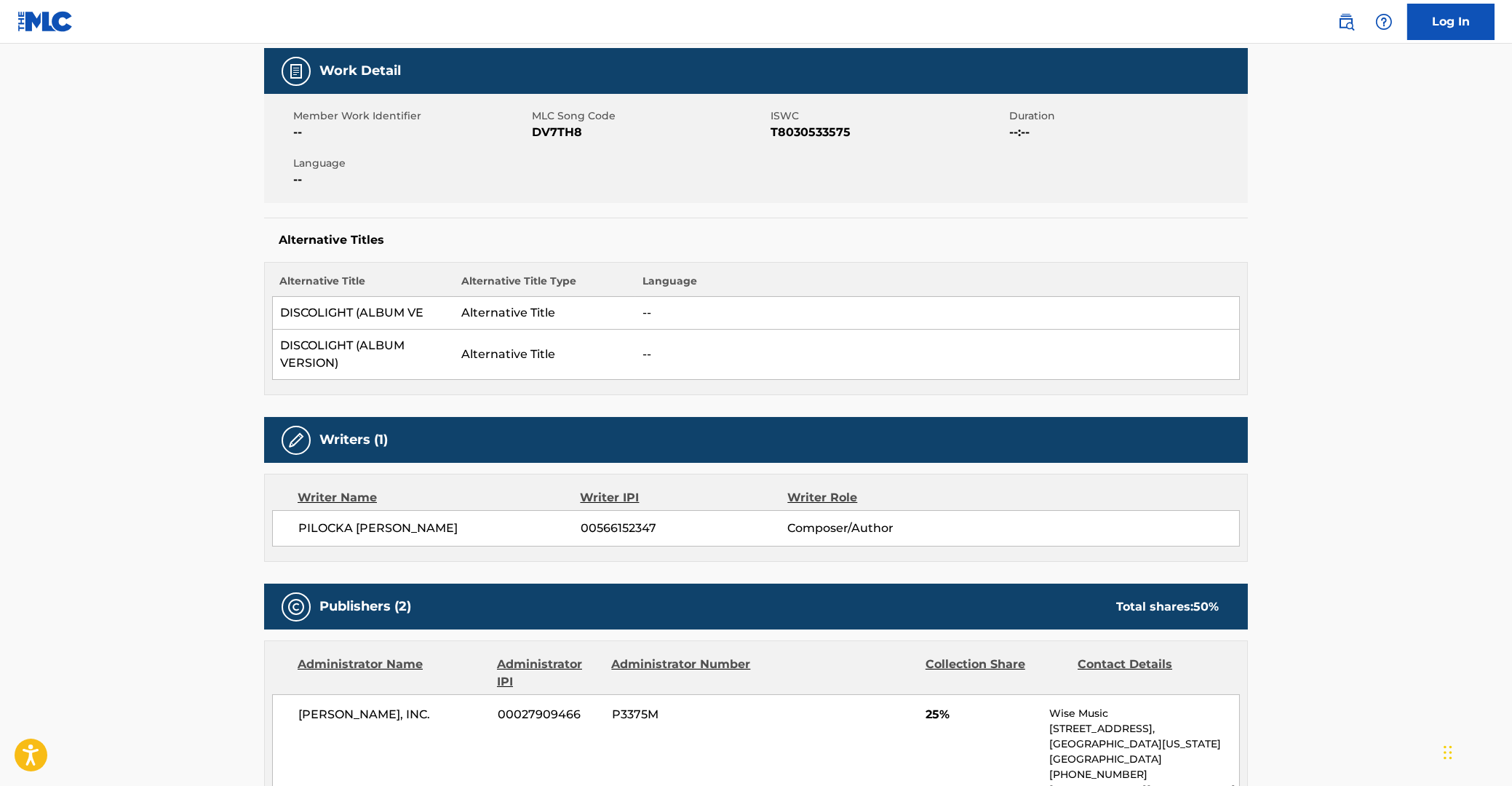
click at [145, 300] on main "< Back to public search results Copy work link DISCOLIGHT (ALBUM VERSION) Work …" at bounding box center [756, 795] width 1512 height 1925
click at [118, 250] on main "< Back to public search results Copy work link DISCOLIGHT (ALBUM VERSION) Work …" at bounding box center [756, 795] width 1512 height 1925
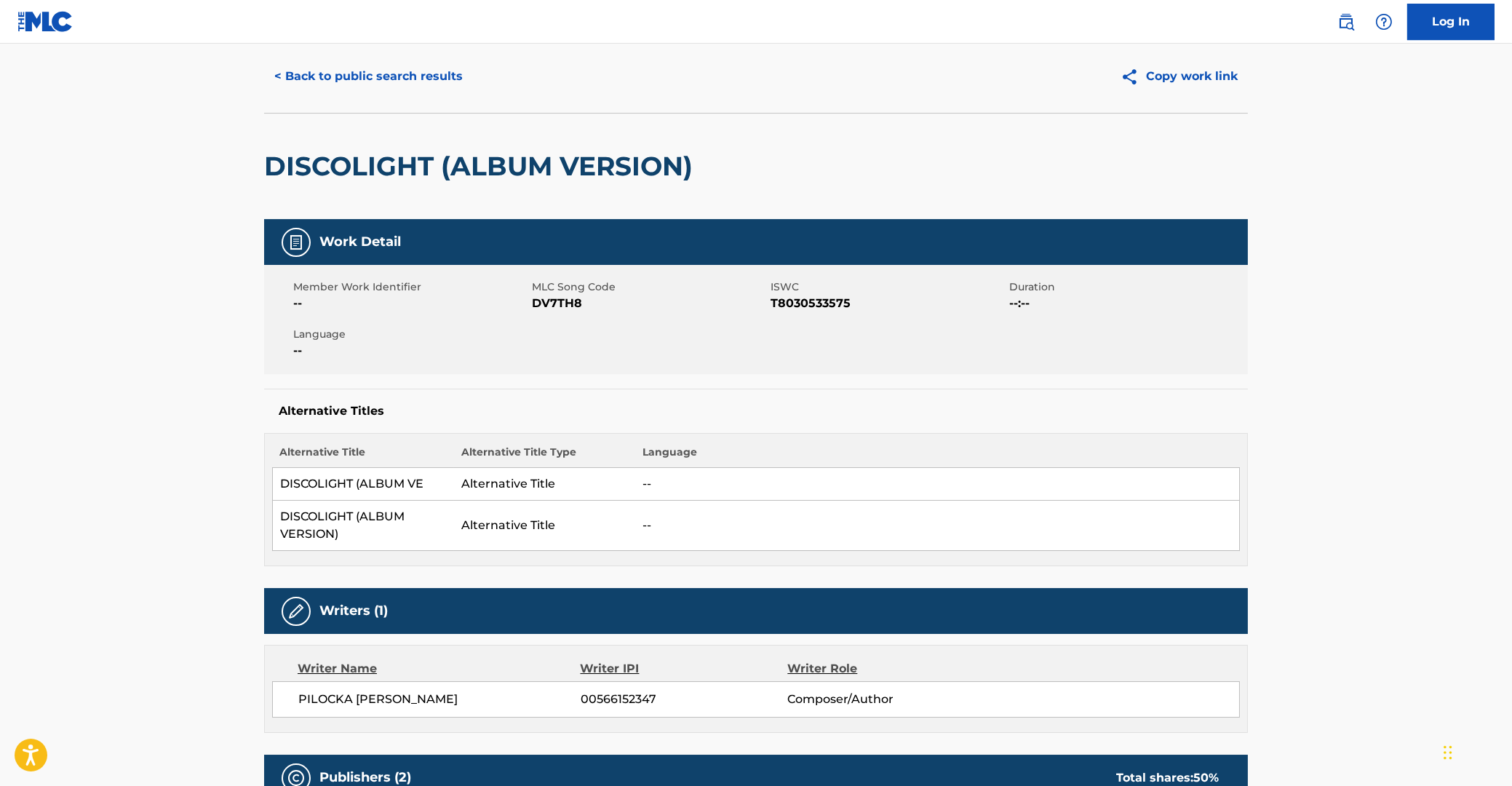
scroll to position [0, 0]
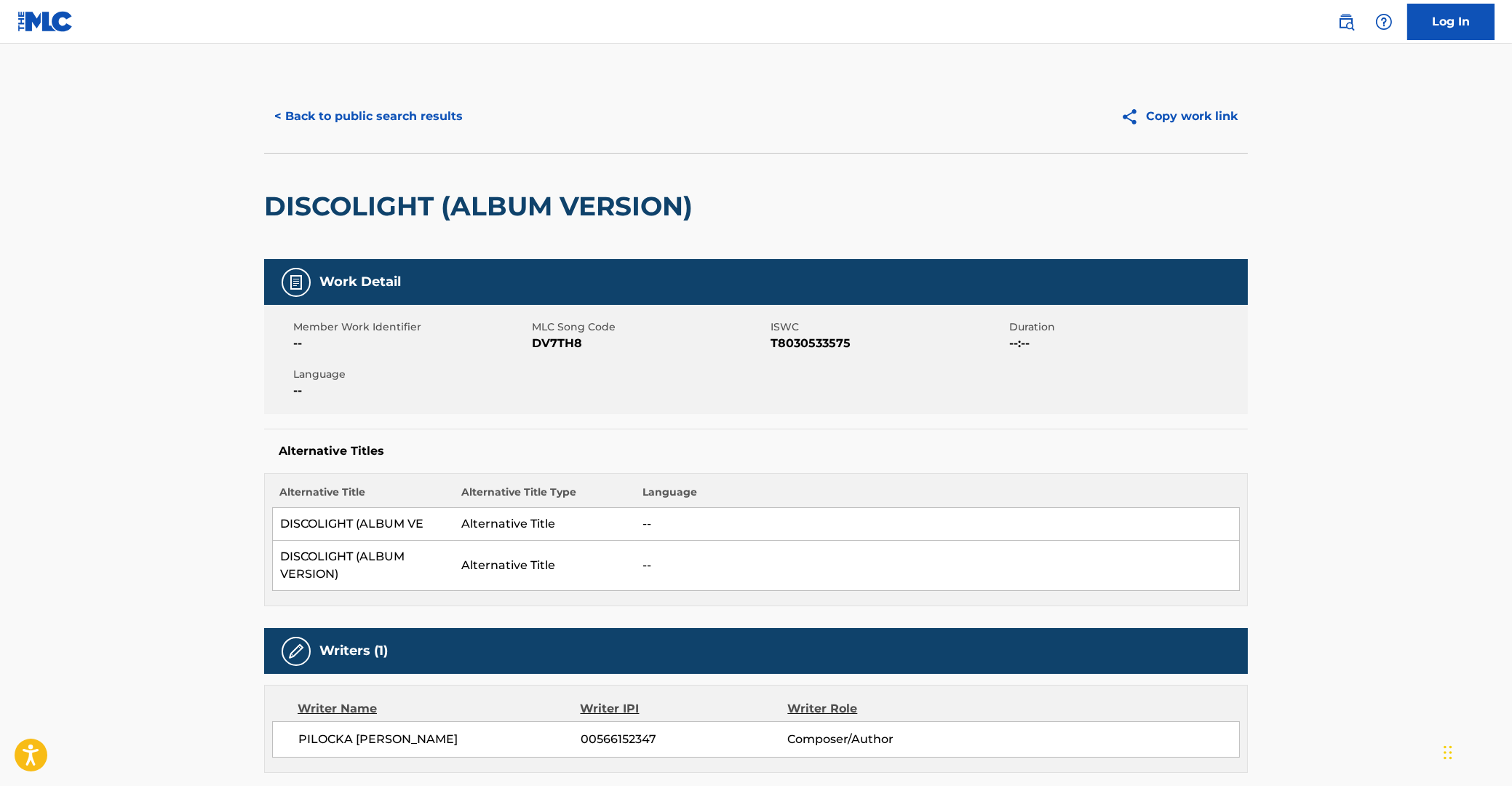
click at [375, 109] on button "< Back to public search results" at bounding box center [368, 116] width 209 height 37
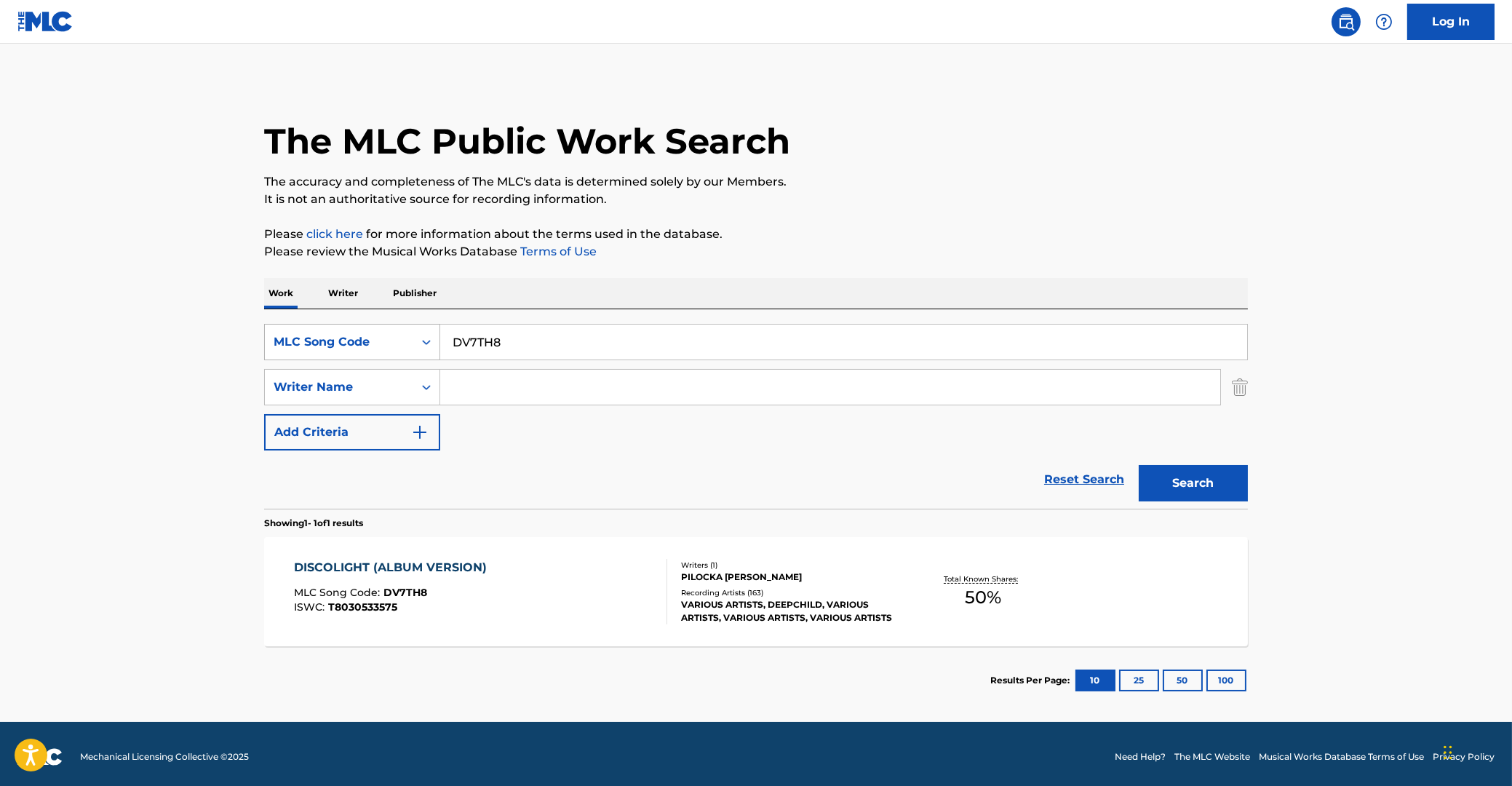
drag, startPoint x: 544, startPoint y: 342, endPoint x: 353, endPoint y: 354, distance: 191.4
click at [440, 354] on input "DV7TH8" at bounding box center [843, 342] width 807 height 35
paste input "1652C"
type input "D1652C"
click at [1166, 479] on button "Search" at bounding box center [1194, 483] width 109 height 37
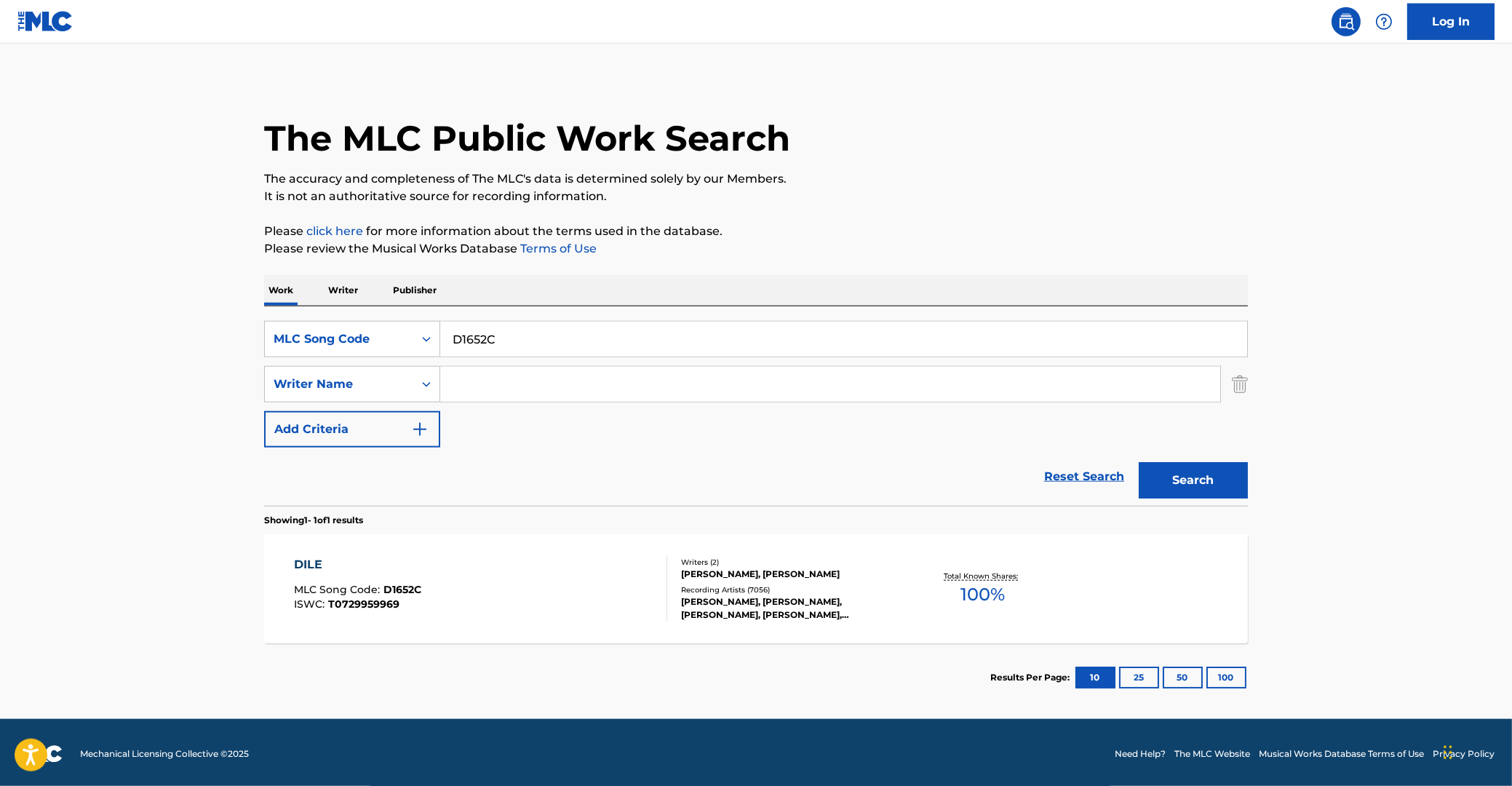
scroll to position [6, 0]
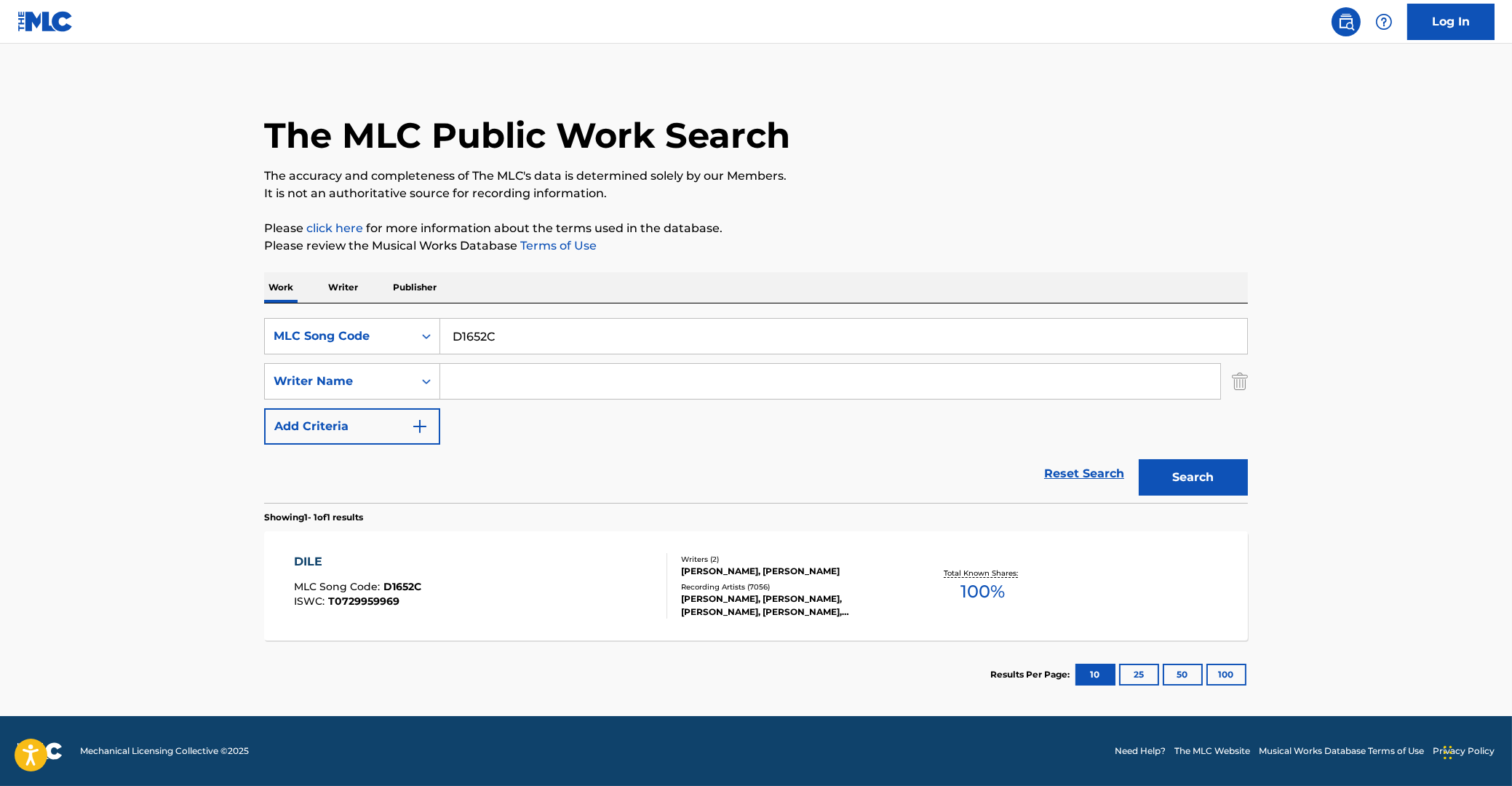
click at [311, 559] on div "DILE" at bounding box center [357, 561] width 127 height 17
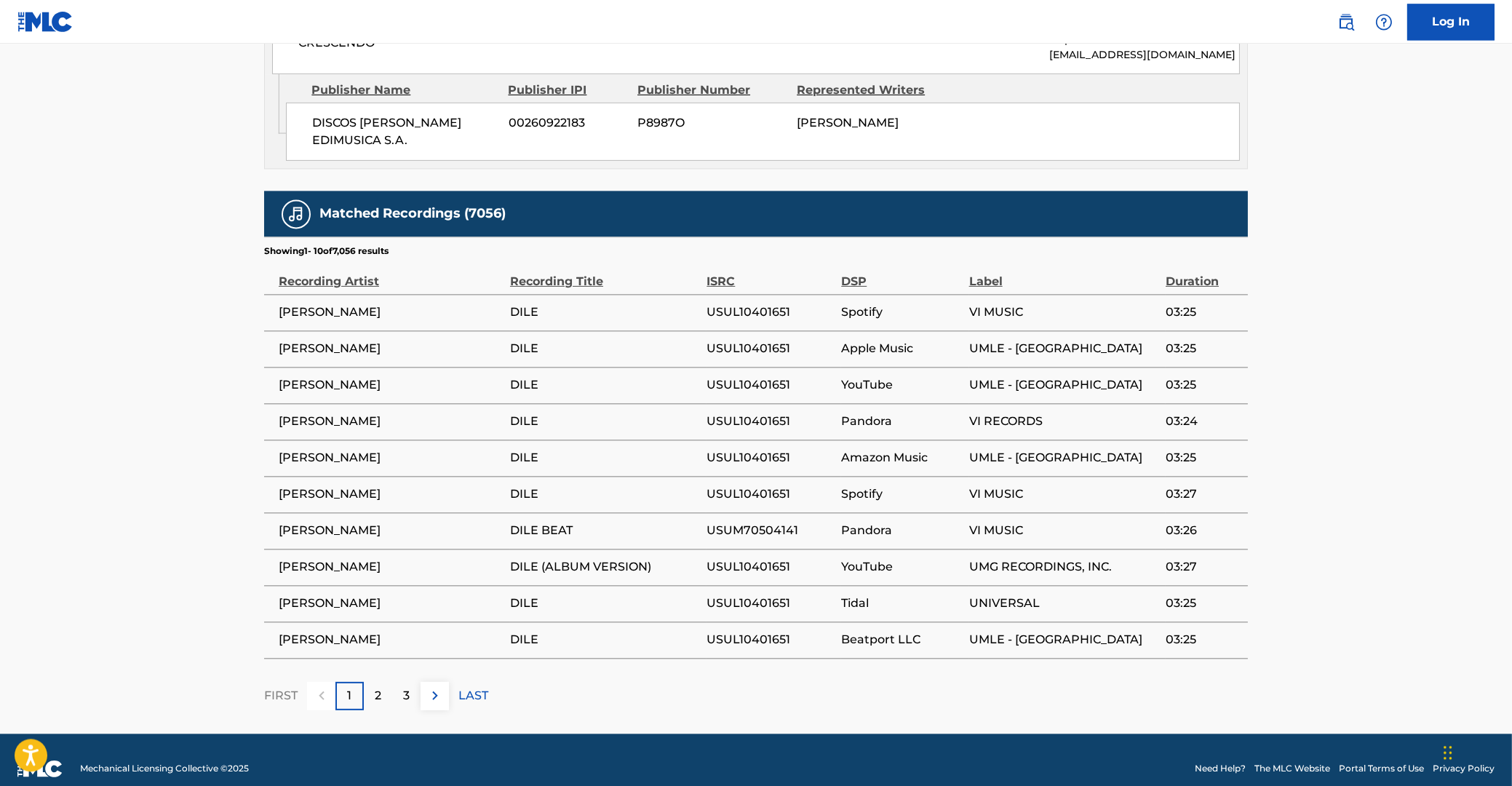
scroll to position [1227, 0]
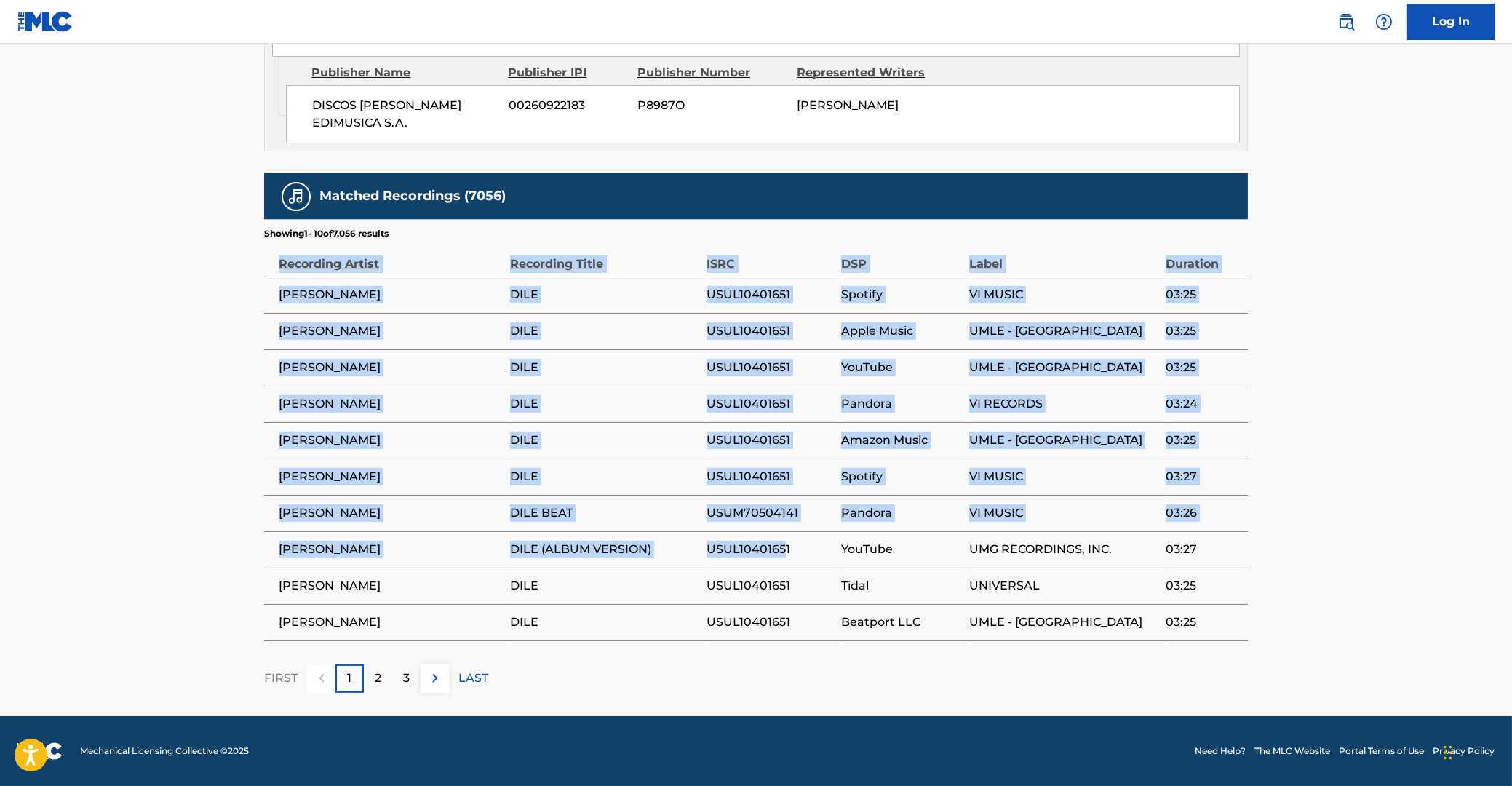
drag, startPoint x: 281, startPoint y: 264, endPoint x: 742, endPoint y: 513, distance: 523.9
click at [787, 536] on table "Recording Artist Recording Title ISRC DSP Label Duration [PERSON_NAME] USUL1040…" at bounding box center [755, 440] width 984 height 401
drag, startPoint x: 712, startPoint y: 435, endPoint x: 757, endPoint y: 444, distance: 45.9
click at [718, 435] on span "USUL10401651" at bounding box center [770, 440] width 127 height 17
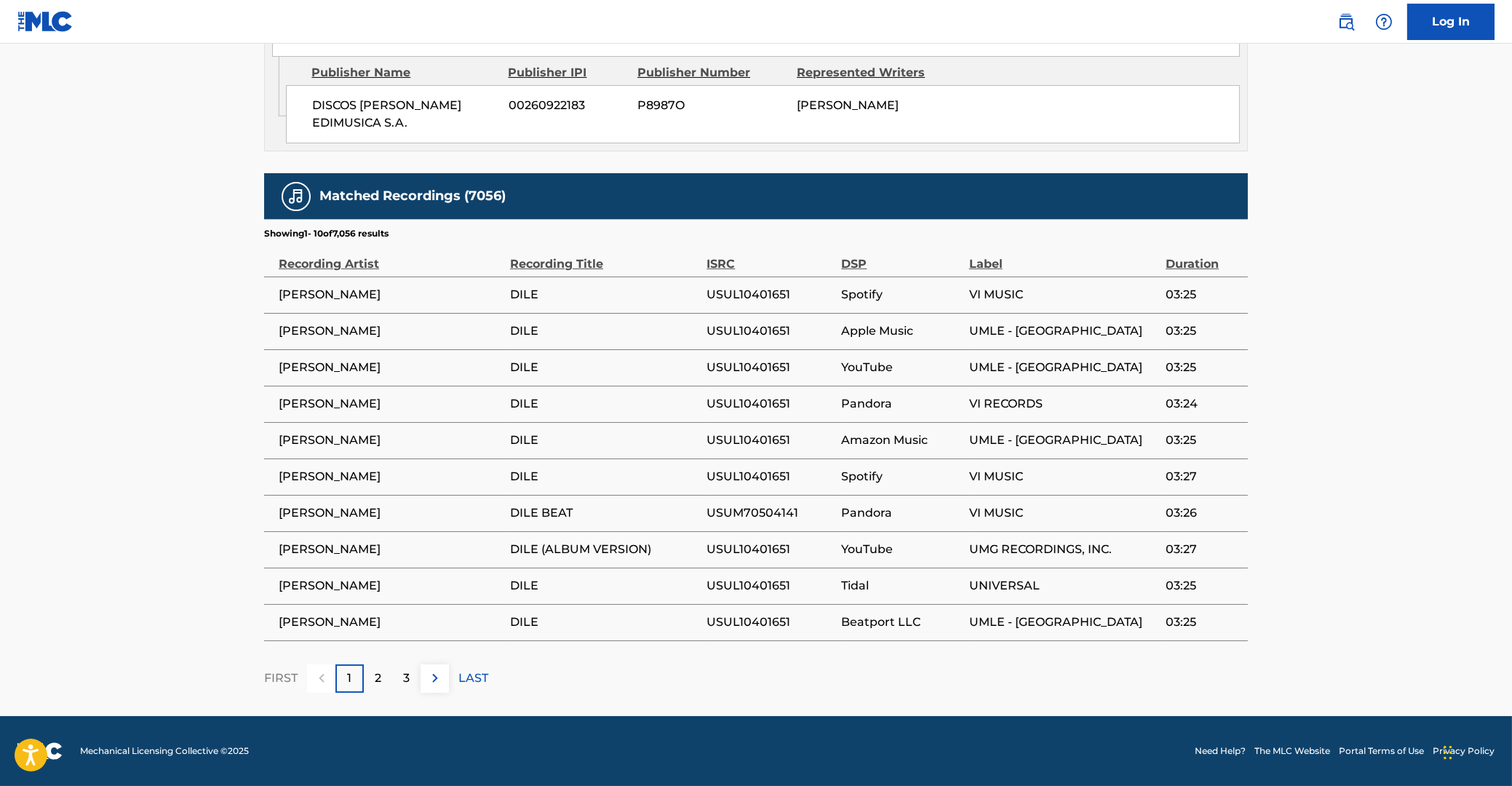
click at [745, 441] on span "USUL10401651" at bounding box center [770, 440] width 127 height 17
click at [751, 473] on span "USUL10401651" at bounding box center [770, 476] width 127 height 17
click at [757, 510] on span "USUM70504141" at bounding box center [770, 513] width 127 height 17
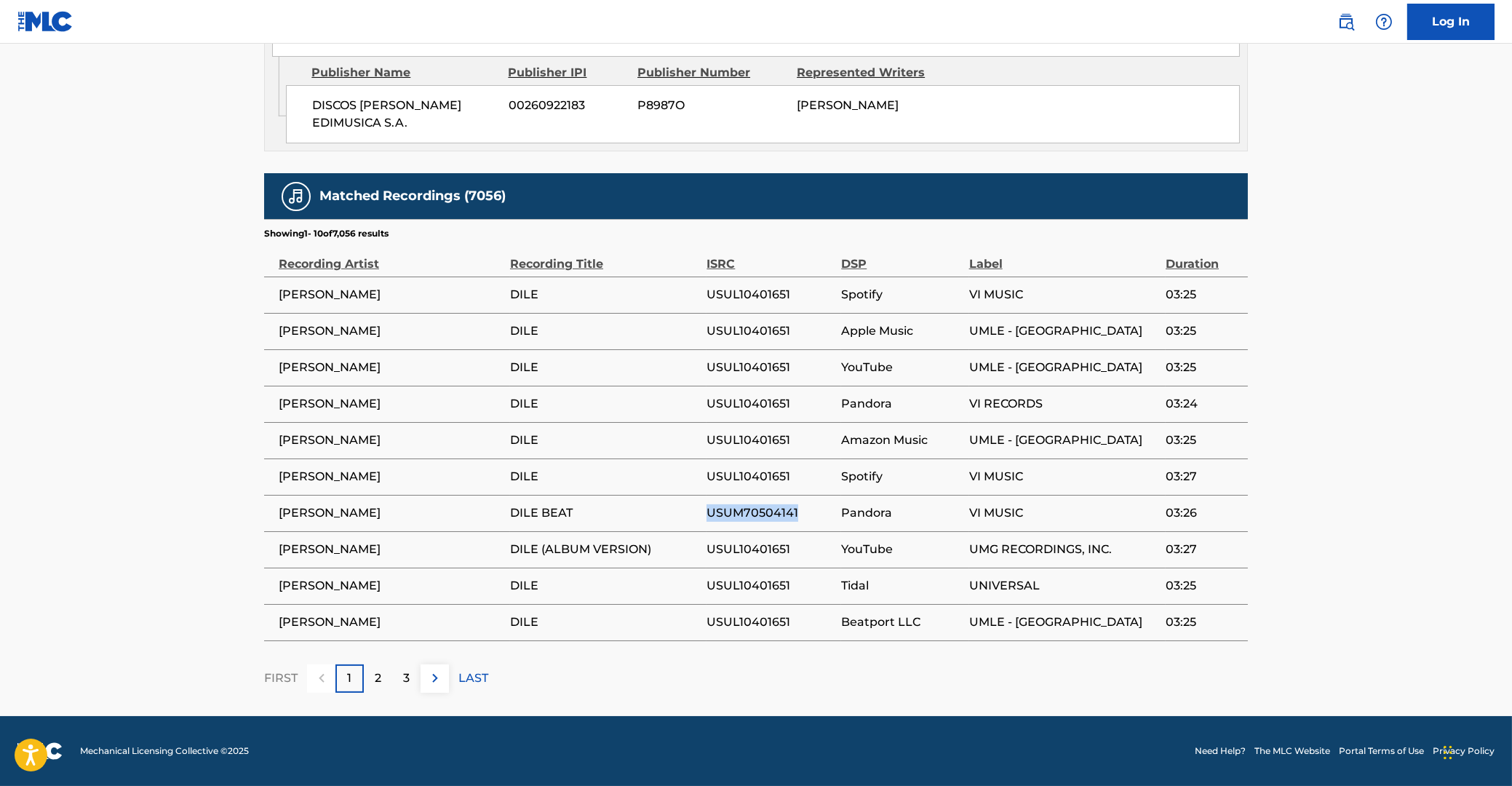
click at [757, 510] on span "USUM70504141" at bounding box center [770, 513] width 127 height 17
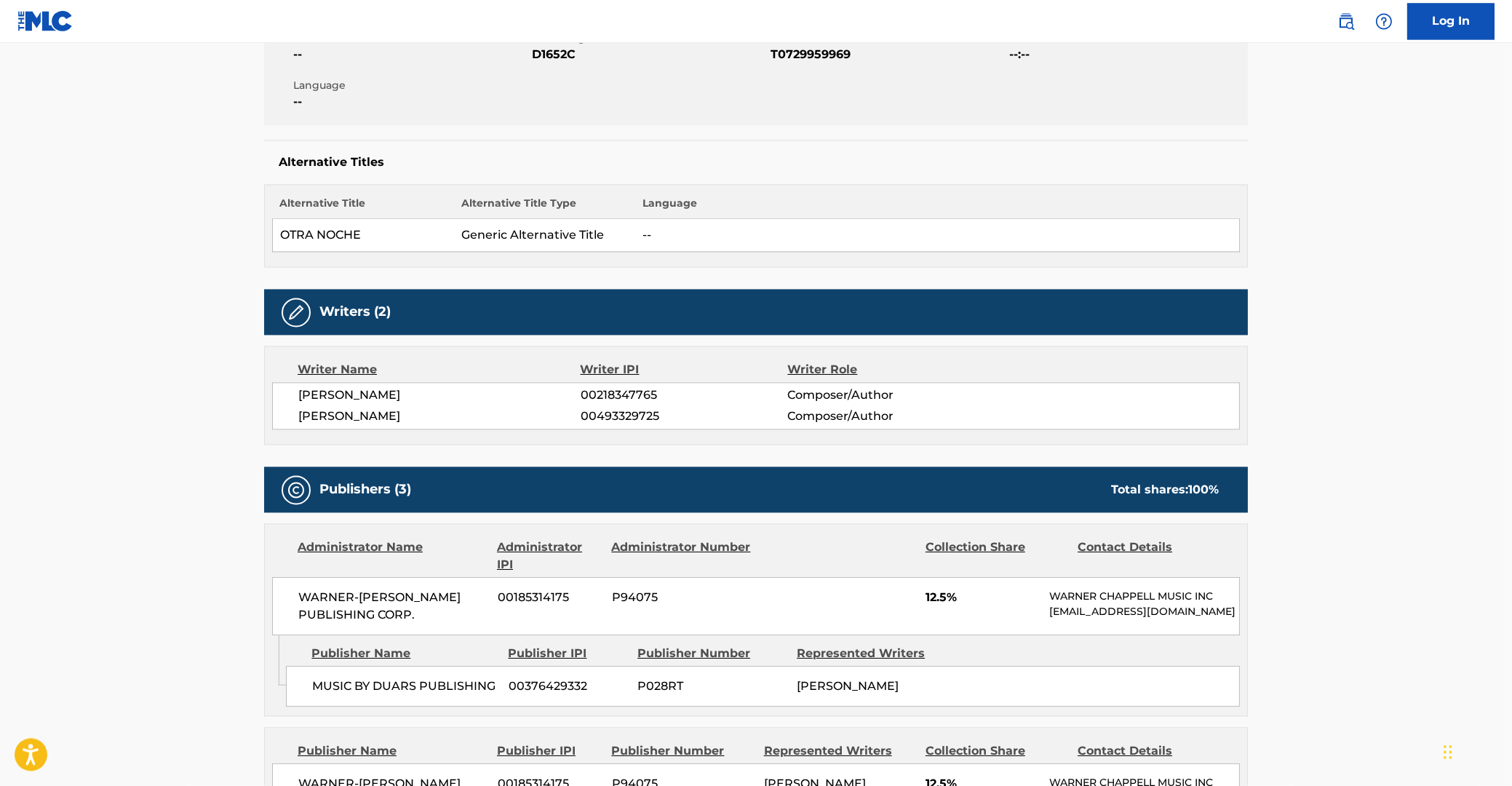
scroll to position [290, 0]
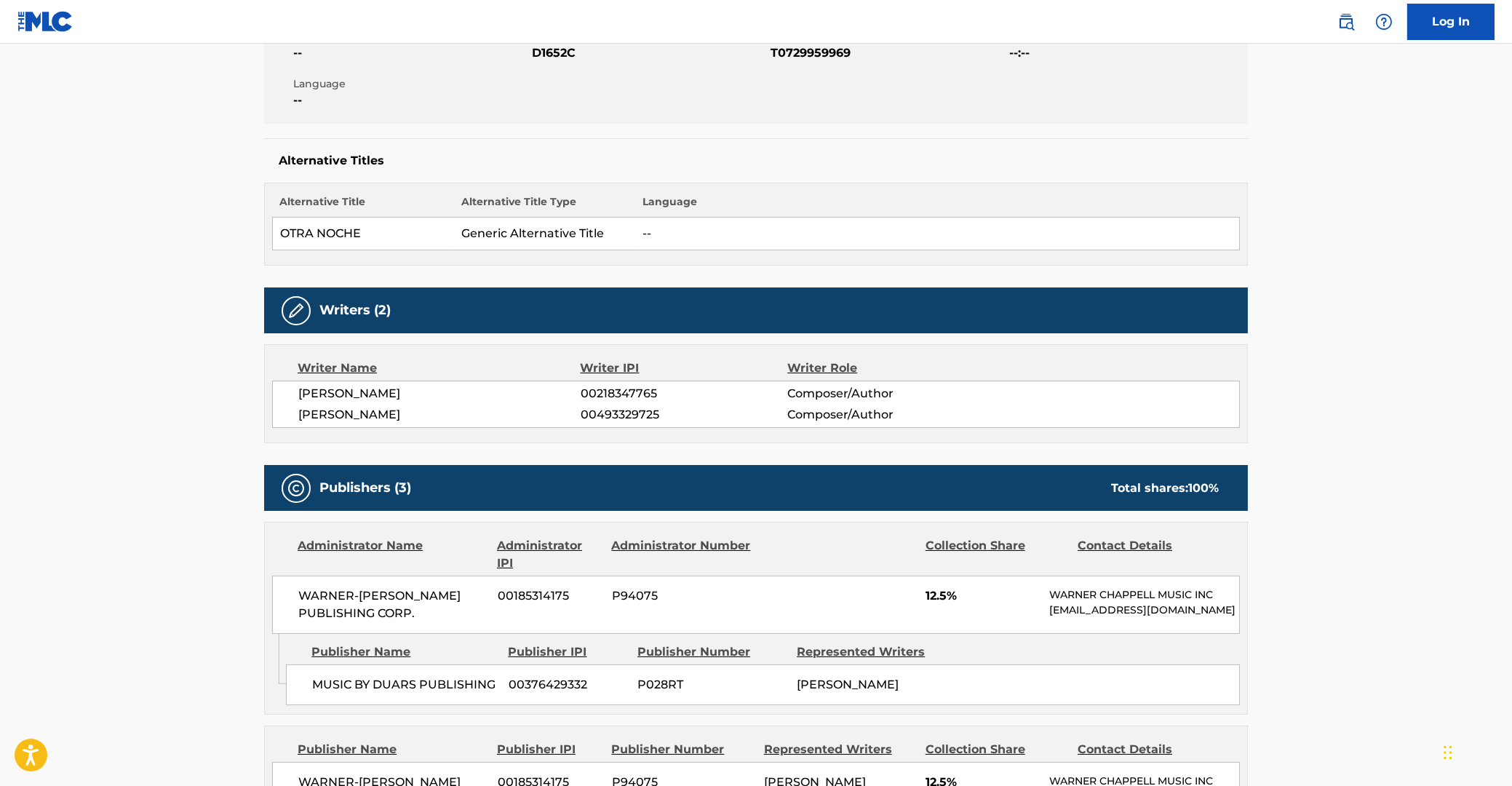
drag, startPoint x: 302, startPoint y: 401, endPoint x: 539, endPoint y: 396, distance: 237.1
click at [539, 396] on span "[PERSON_NAME]" at bounding box center [439, 393] width 282 height 17
drag, startPoint x: 300, startPoint y: 417, endPoint x: 443, endPoint y: 417, distance: 143.0
click at [443, 417] on span "[PERSON_NAME]" at bounding box center [439, 414] width 282 height 17
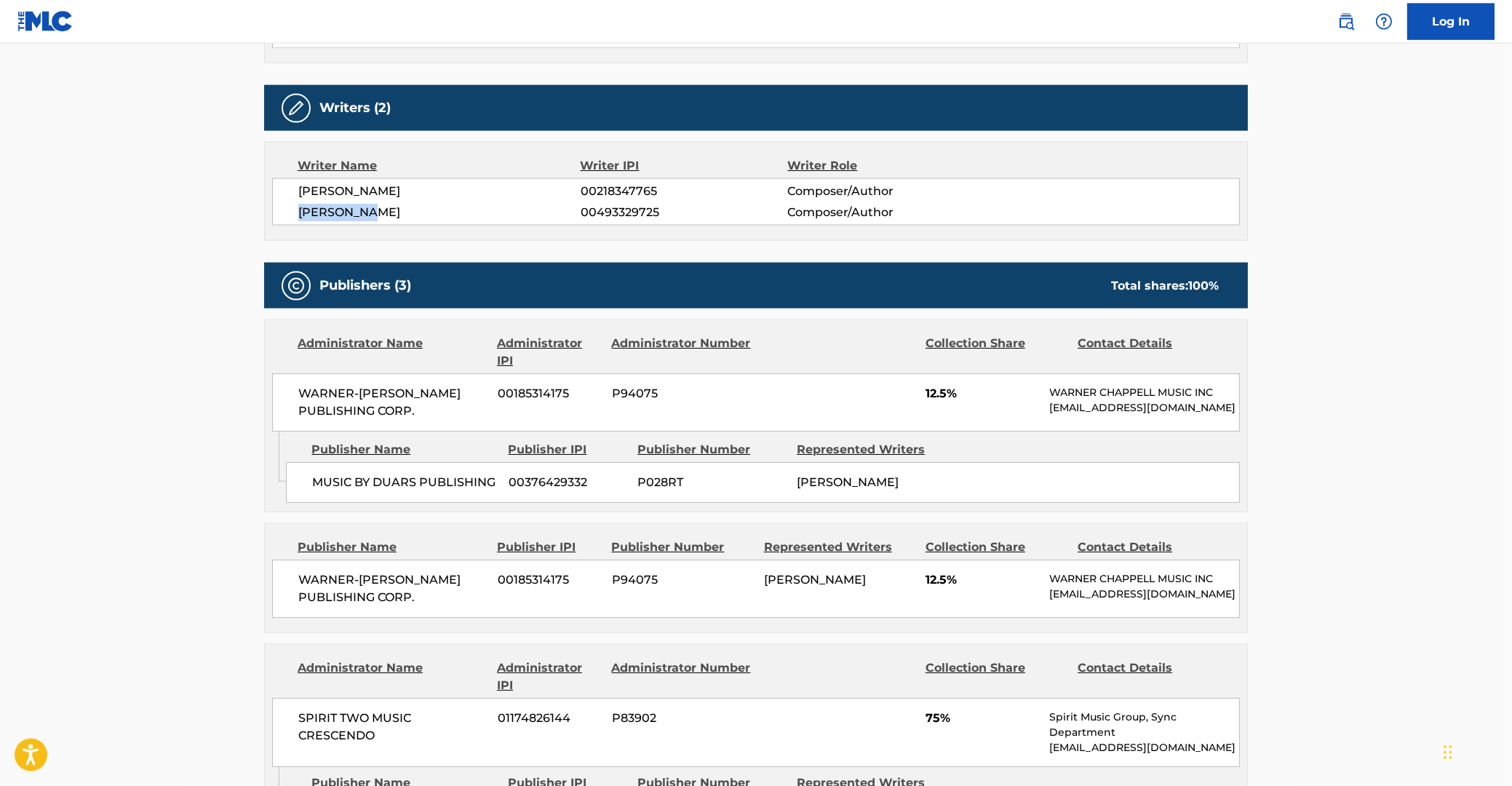
scroll to position [524, 0]
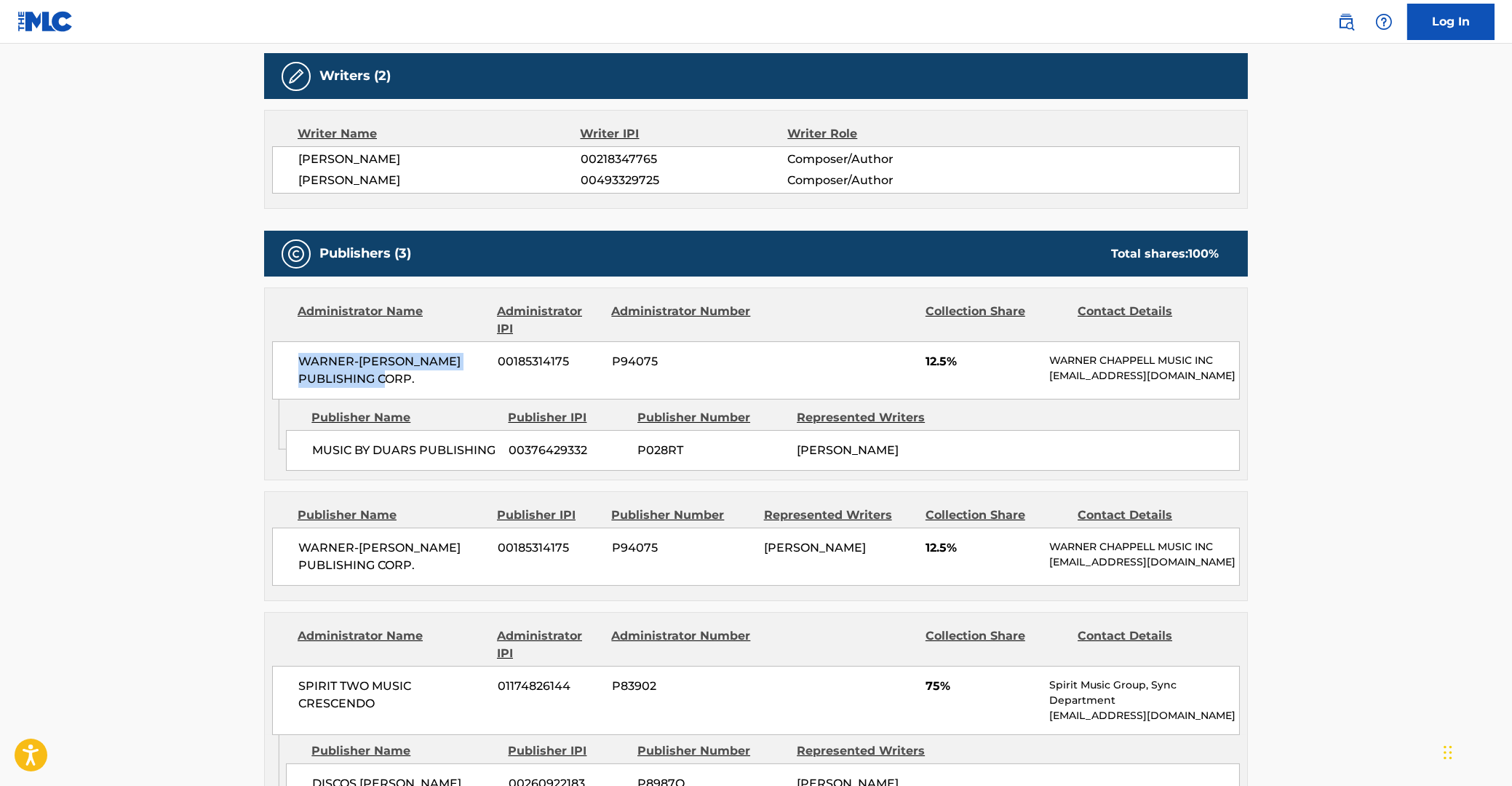
drag, startPoint x: 297, startPoint y: 363, endPoint x: 608, endPoint y: 369, distance: 311.1
click at [473, 384] on div "WARNER-[PERSON_NAME] PUBLISHING CORP. 00185314175 P94075 12.5% [PERSON_NAME] MU…" at bounding box center [755, 370] width 967 height 58
drag, startPoint x: 916, startPoint y: 357, endPoint x: 982, endPoint y: 364, distance: 66.4
click at [982, 364] on div "WARNER-[PERSON_NAME] PUBLISHING CORP. 00185314175 P94075 12.5% [PERSON_NAME] MU…" at bounding box center [755, 370] width 967 height 58
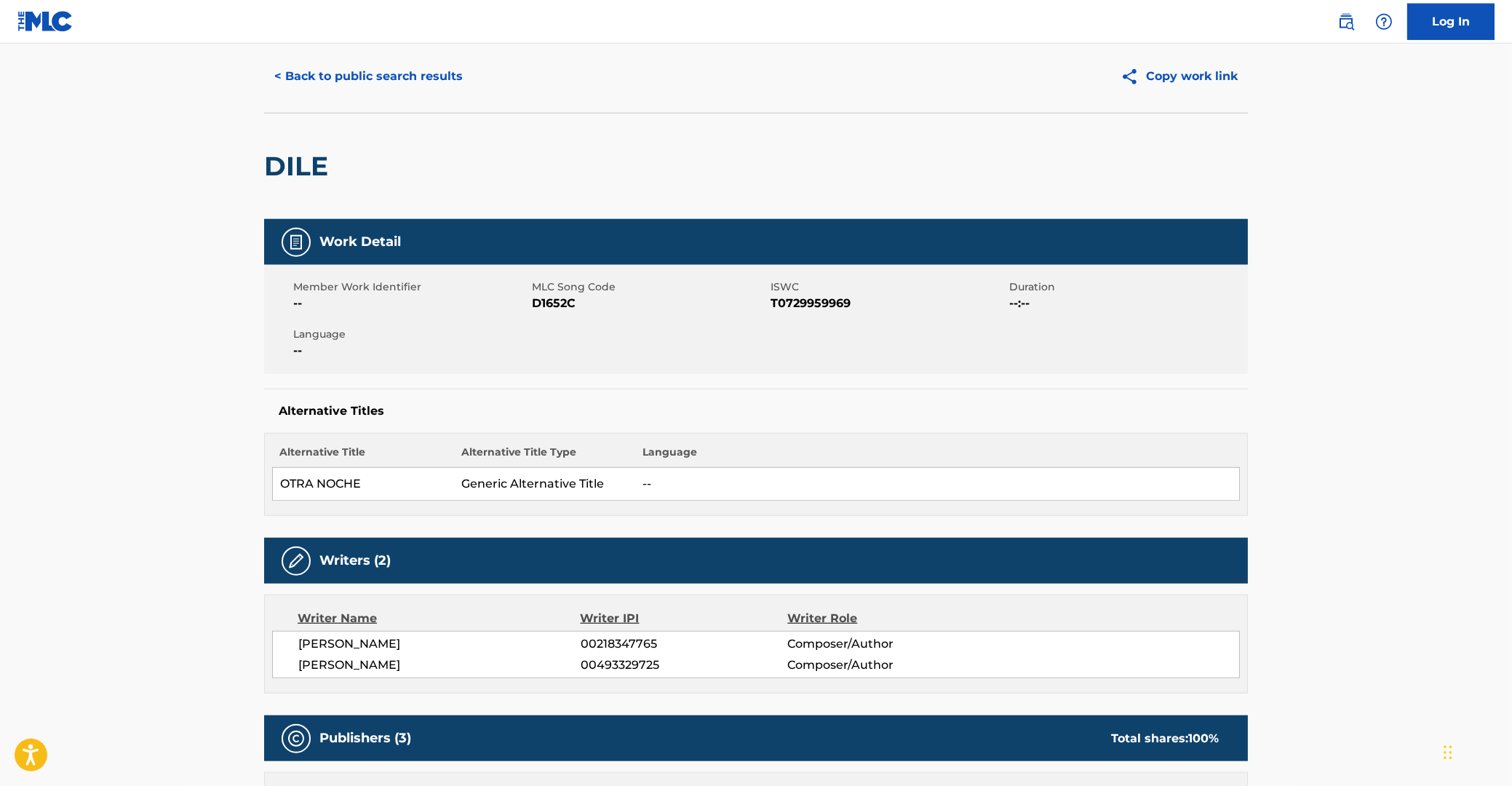
scroll to position [0, 0]
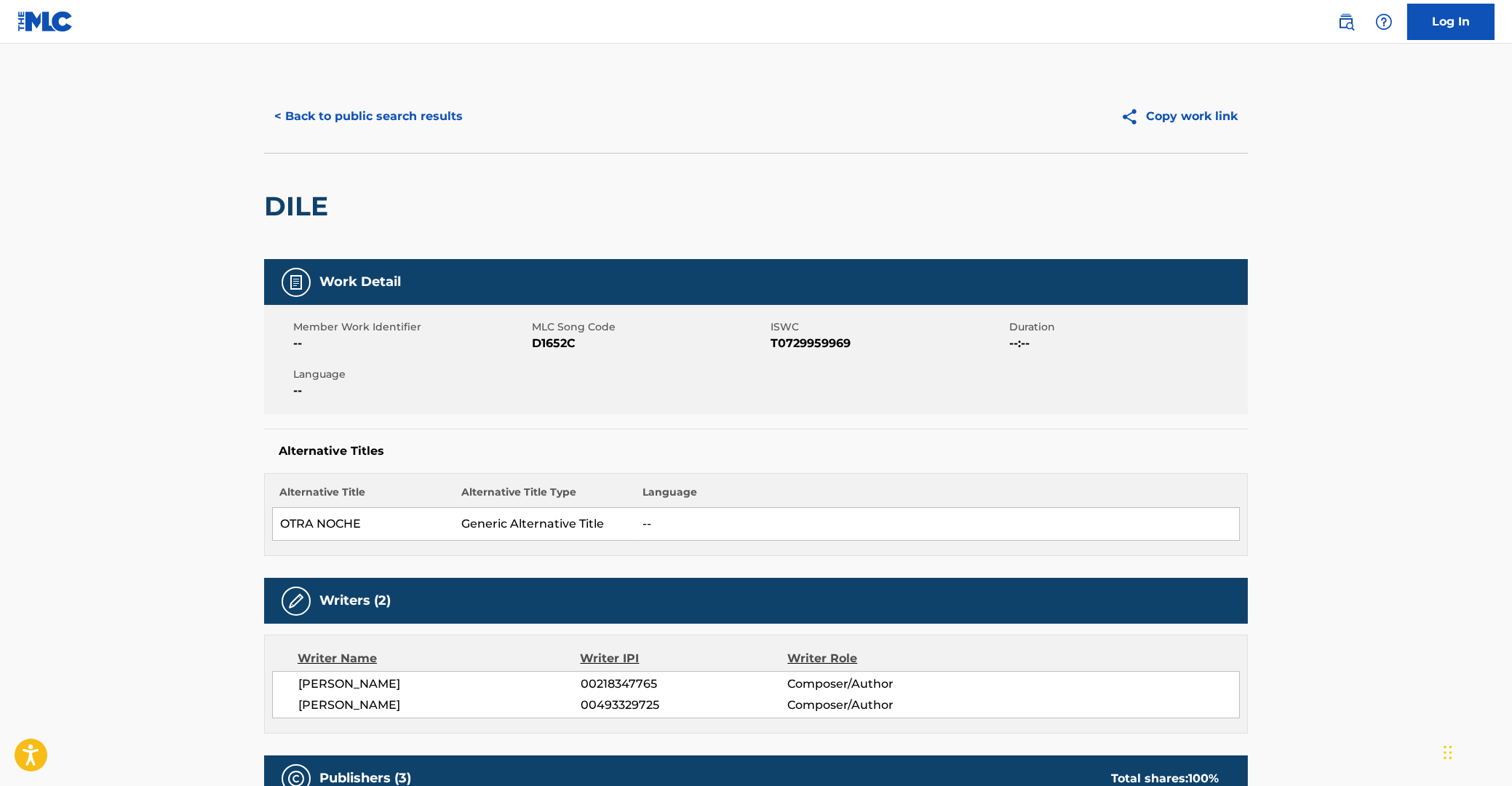
click at [306, 120] on button "< Back to public search results" at bounding box center [368, 116] width 209 height 37
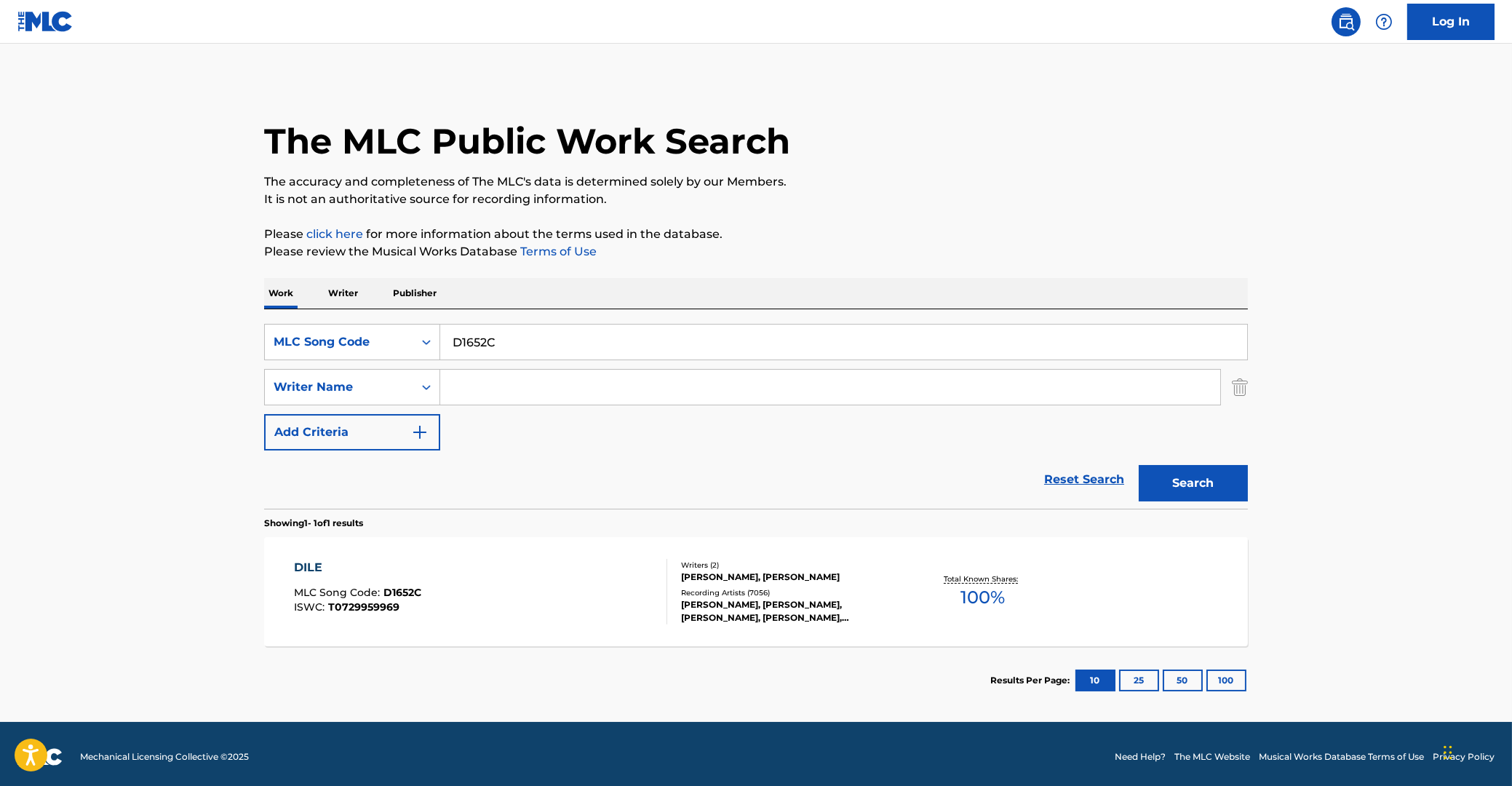
drag, startPoint x: 522, startPoint y: 342, endPoint x: 261, endPoint y: 362, distance: 261.8
click at [440, 360] on input "D1652C" at bounding box center [843, 342] width 807 height 35
paste input "W6116G"
type input "W6116G"
click at [1196, 483] on button "Search" at bounding box center [1194, 483] width 109 height 37
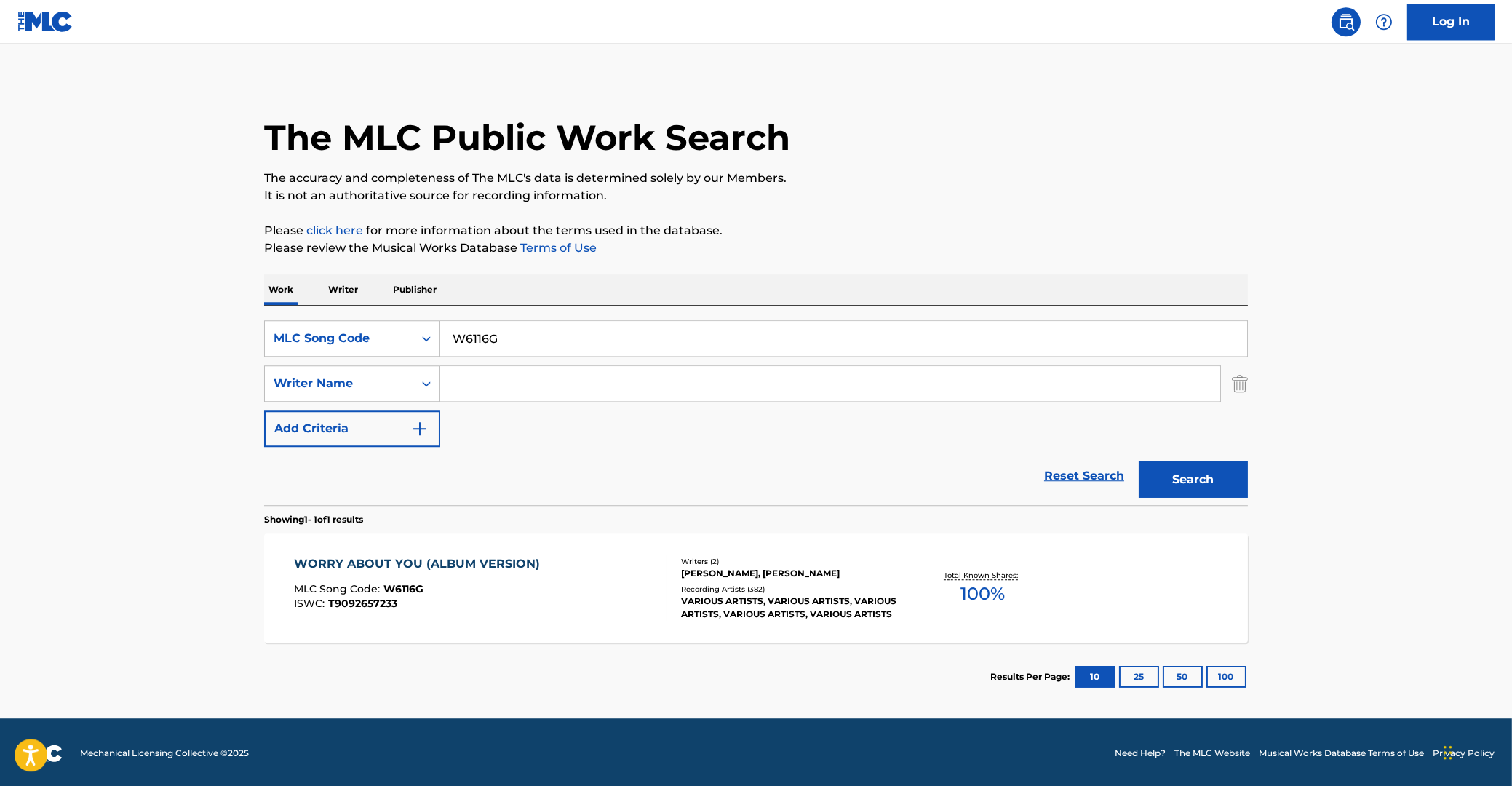
scroll to position [6, 0]
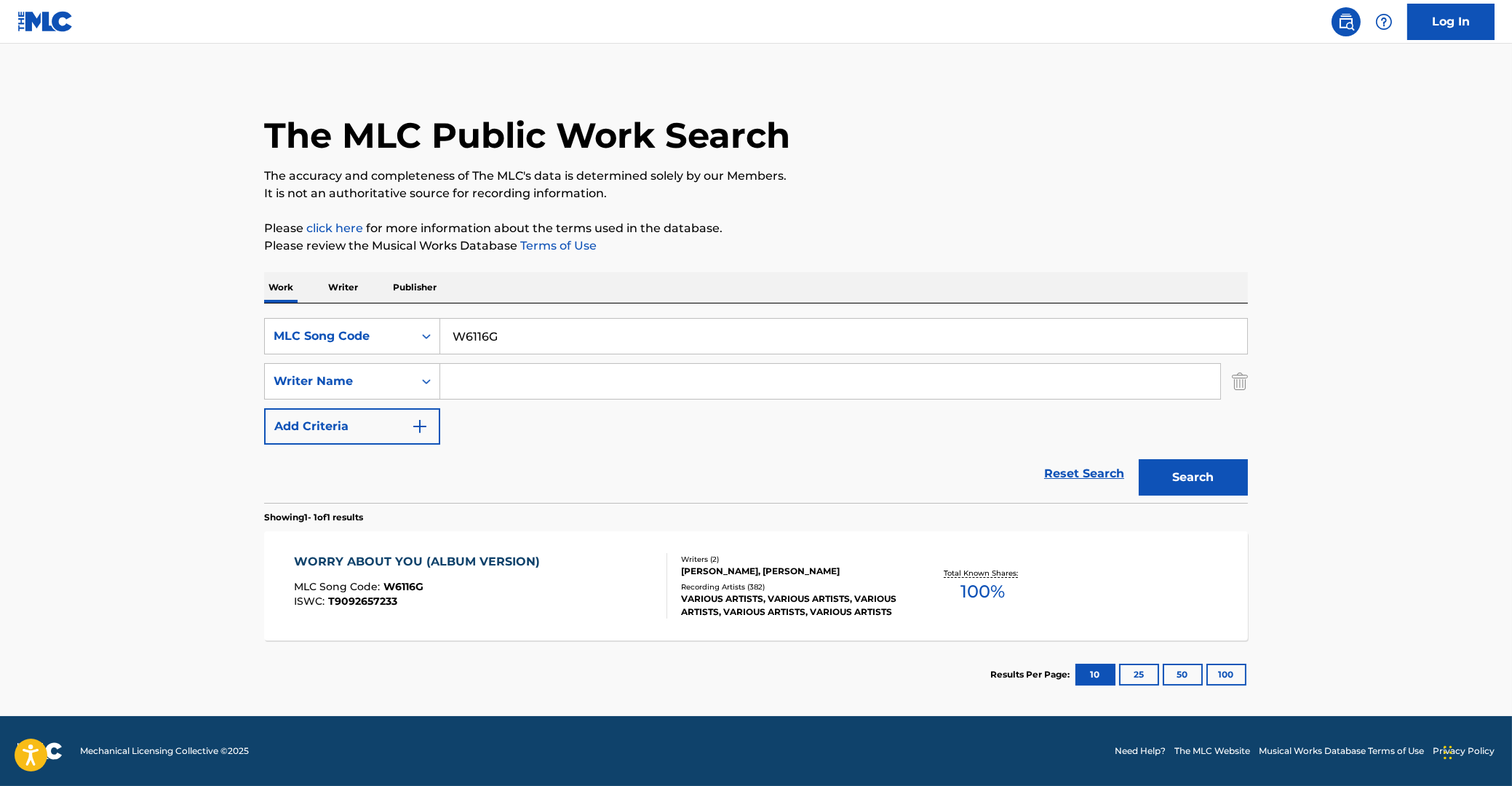
click at [450, 557] on div "WORRY ABOUT YOU (ALBUM VERSION)" at bounding box center [420, 561] width 253 height 17
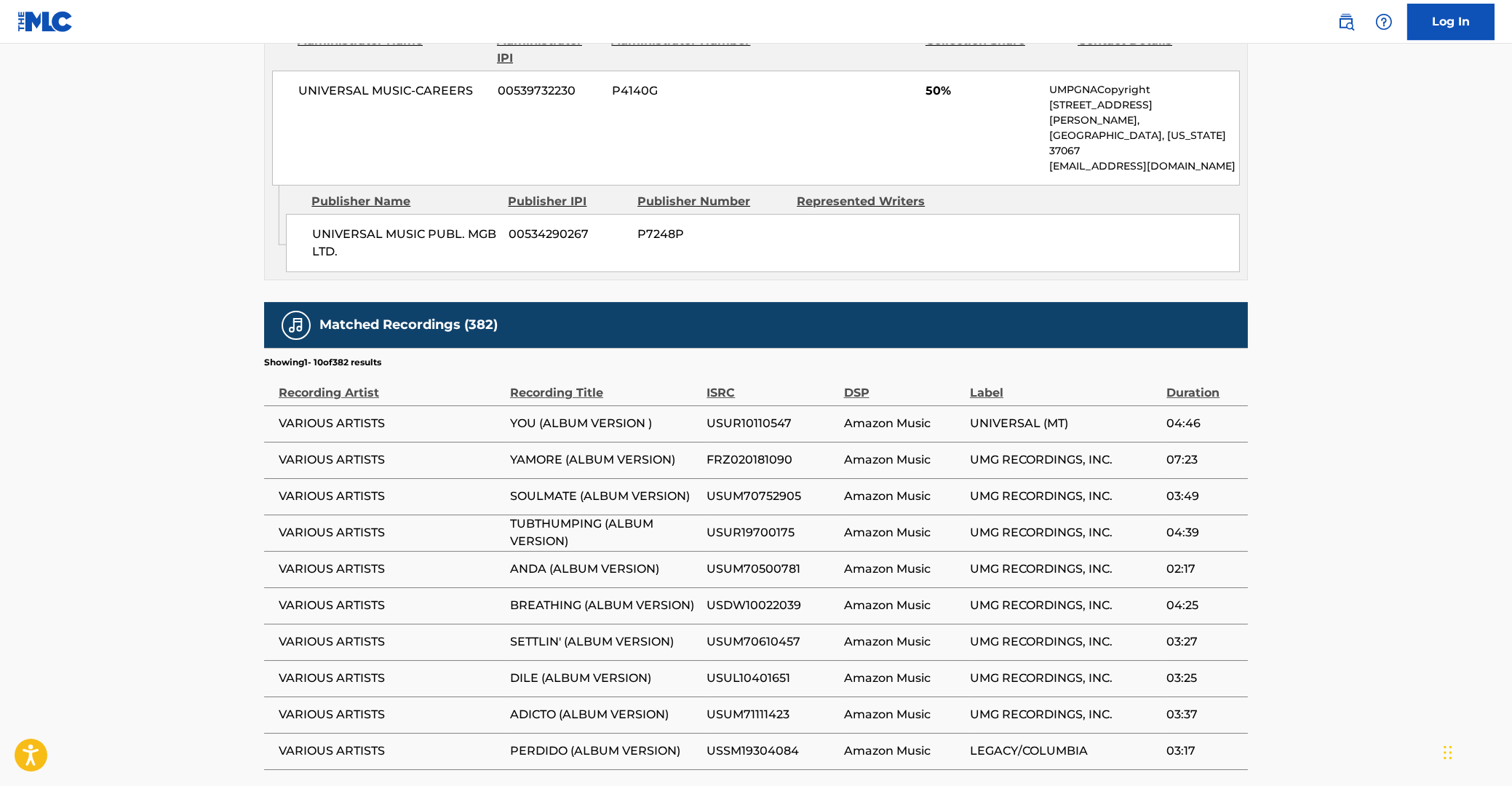
scroll to position [1006, 0]
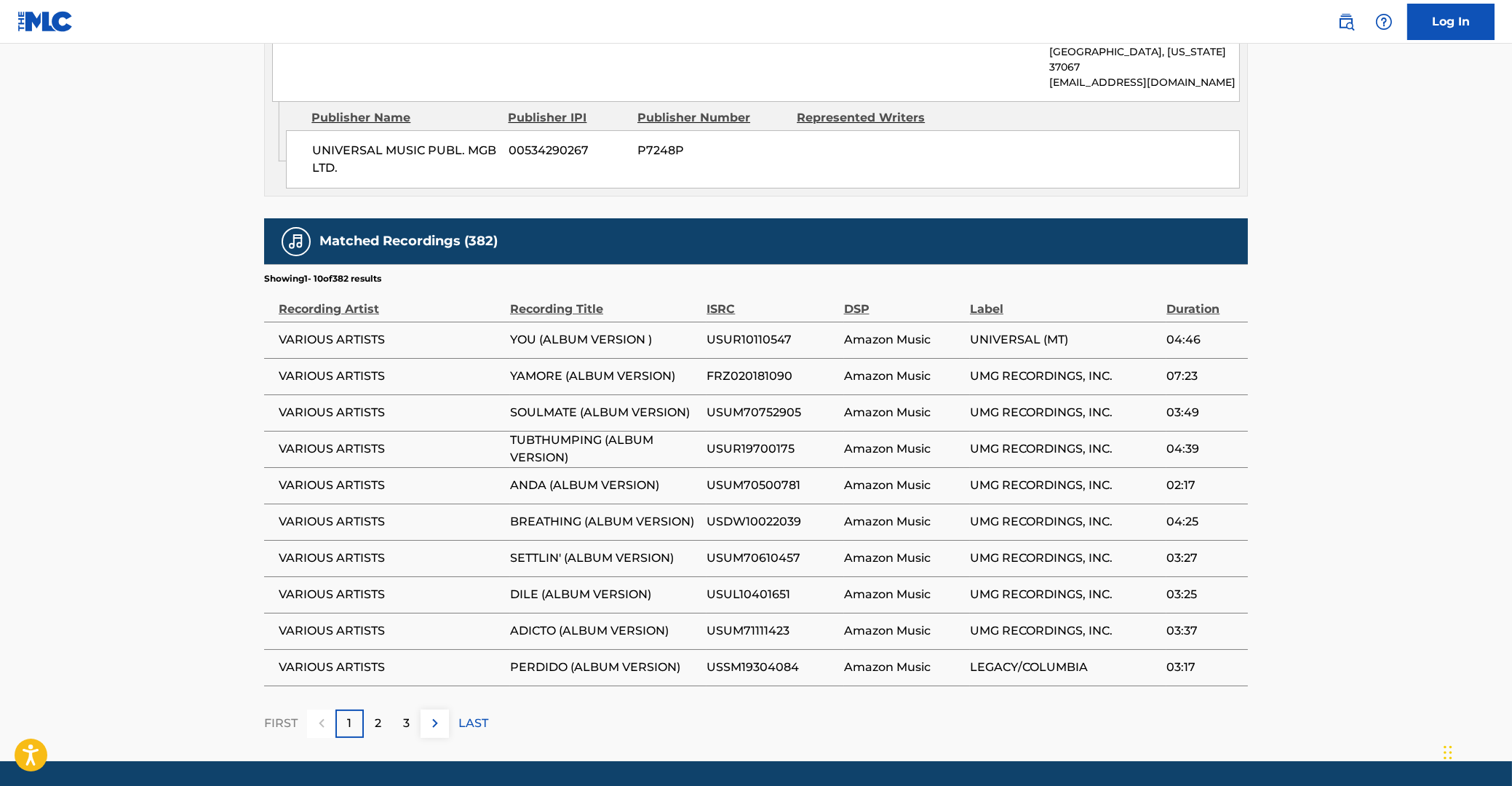
click at [432, 715] on img at bounding box center [435, 723] width 17 height 17
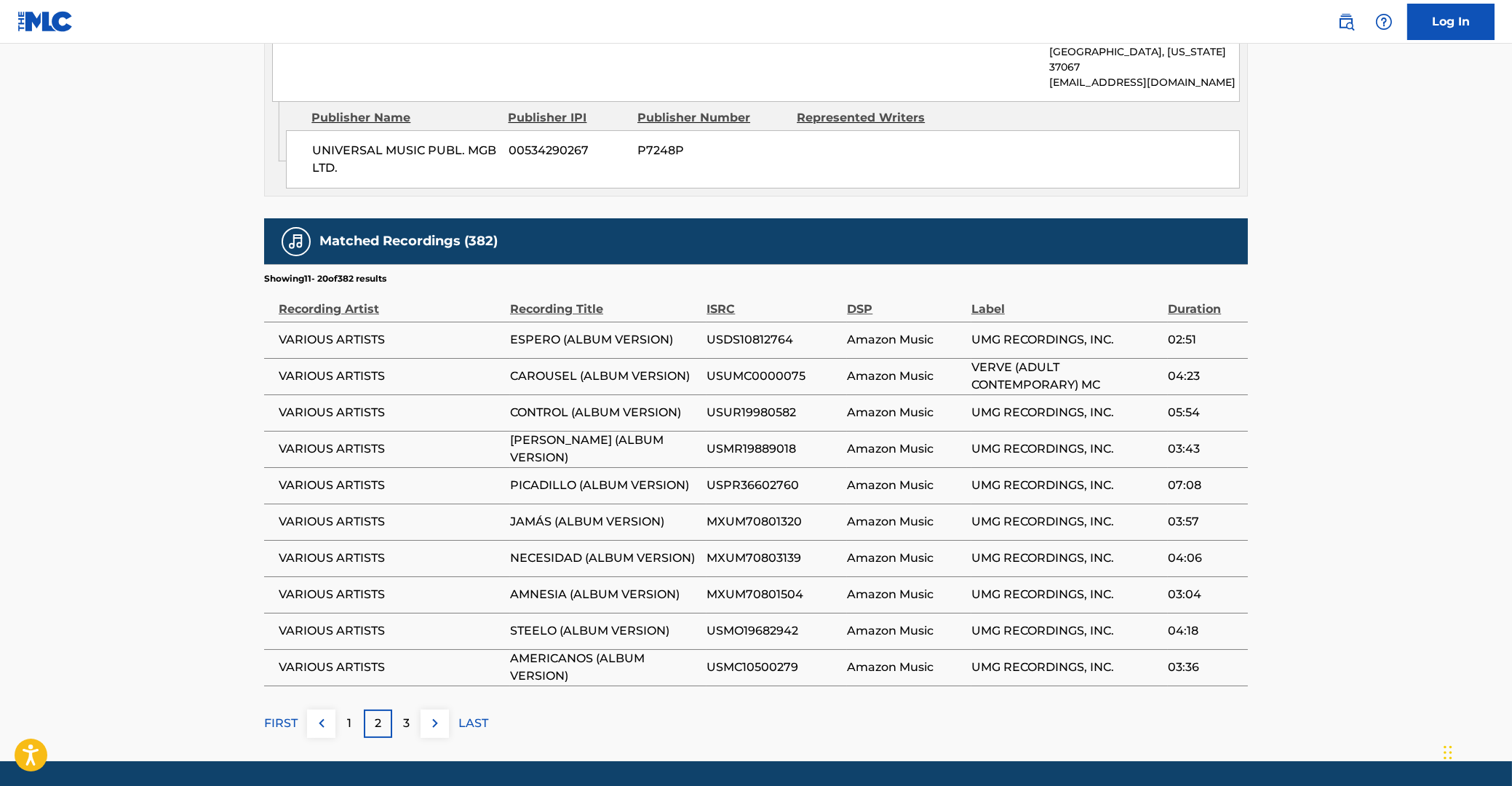
click at [434, 715] on img at bounding box center [435, 723] width 17 height 17
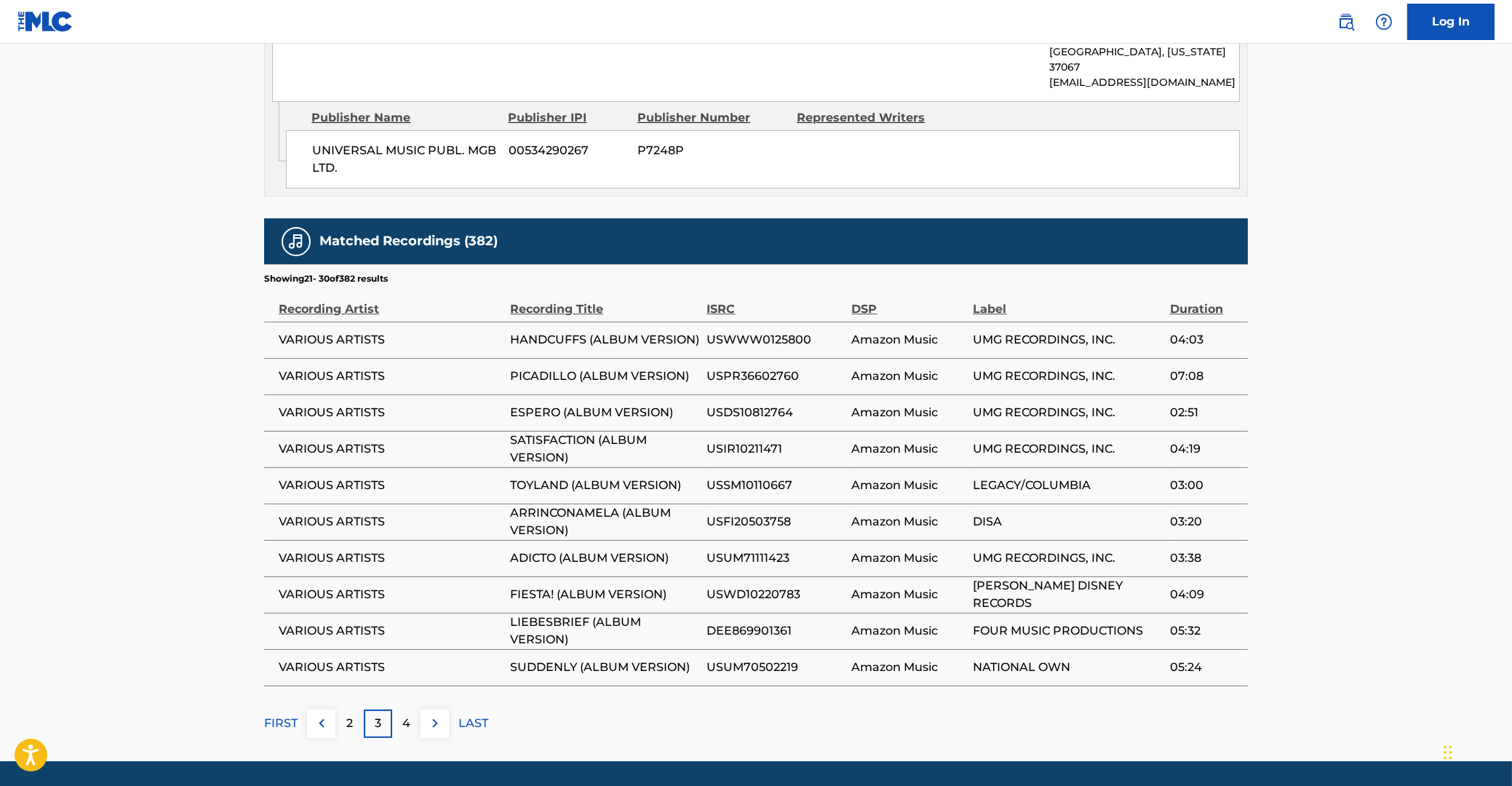
click at [441, 715] on img at bounding box center [435, 723] width 17 height 17
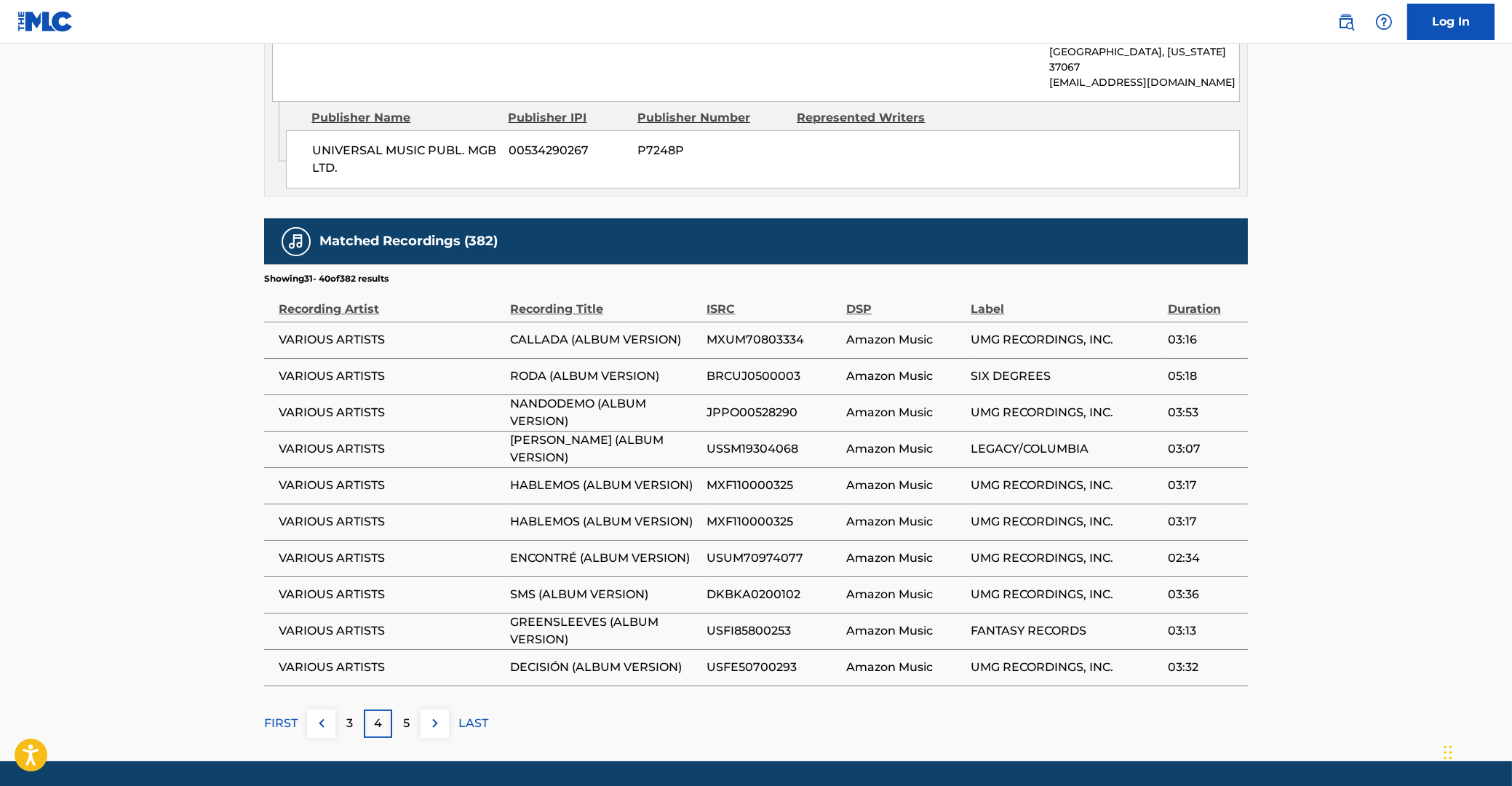
click at [434, 715] on img at bounding box center [435, 723] width 17 height 17
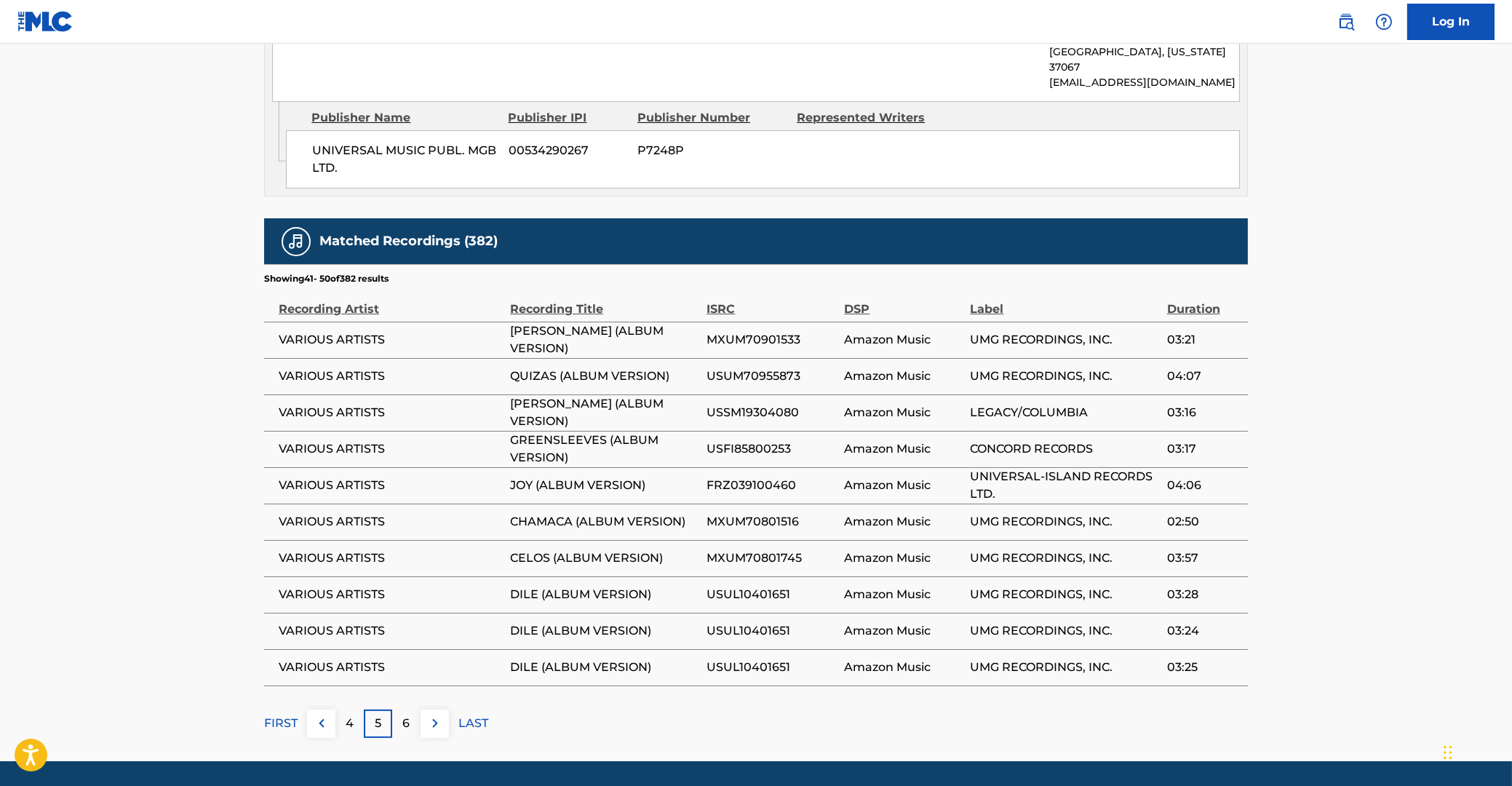
click at [444, 710] on button at bounding box center [435, 724] width 28 height 28
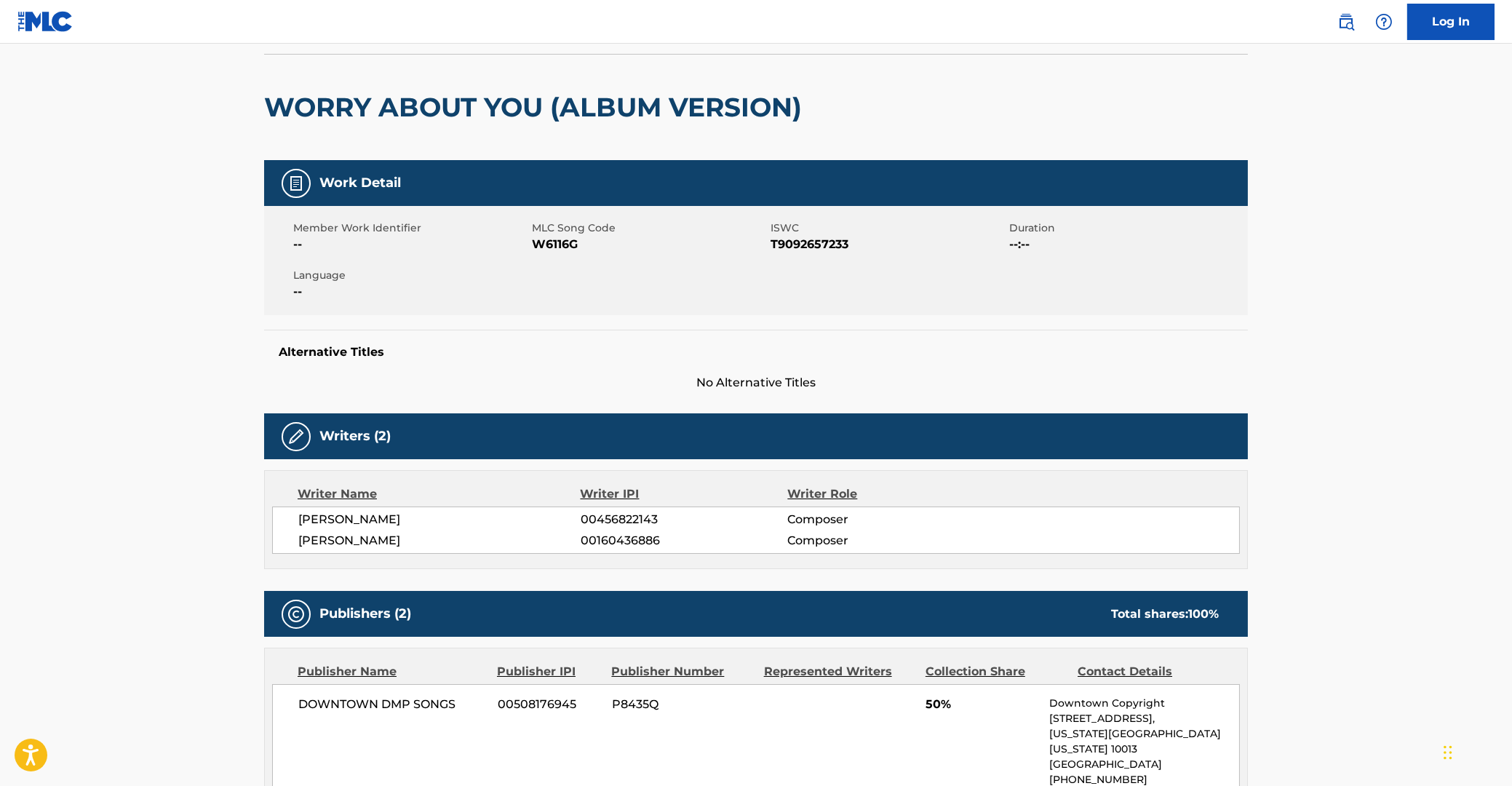
scroll to position [0, 0]
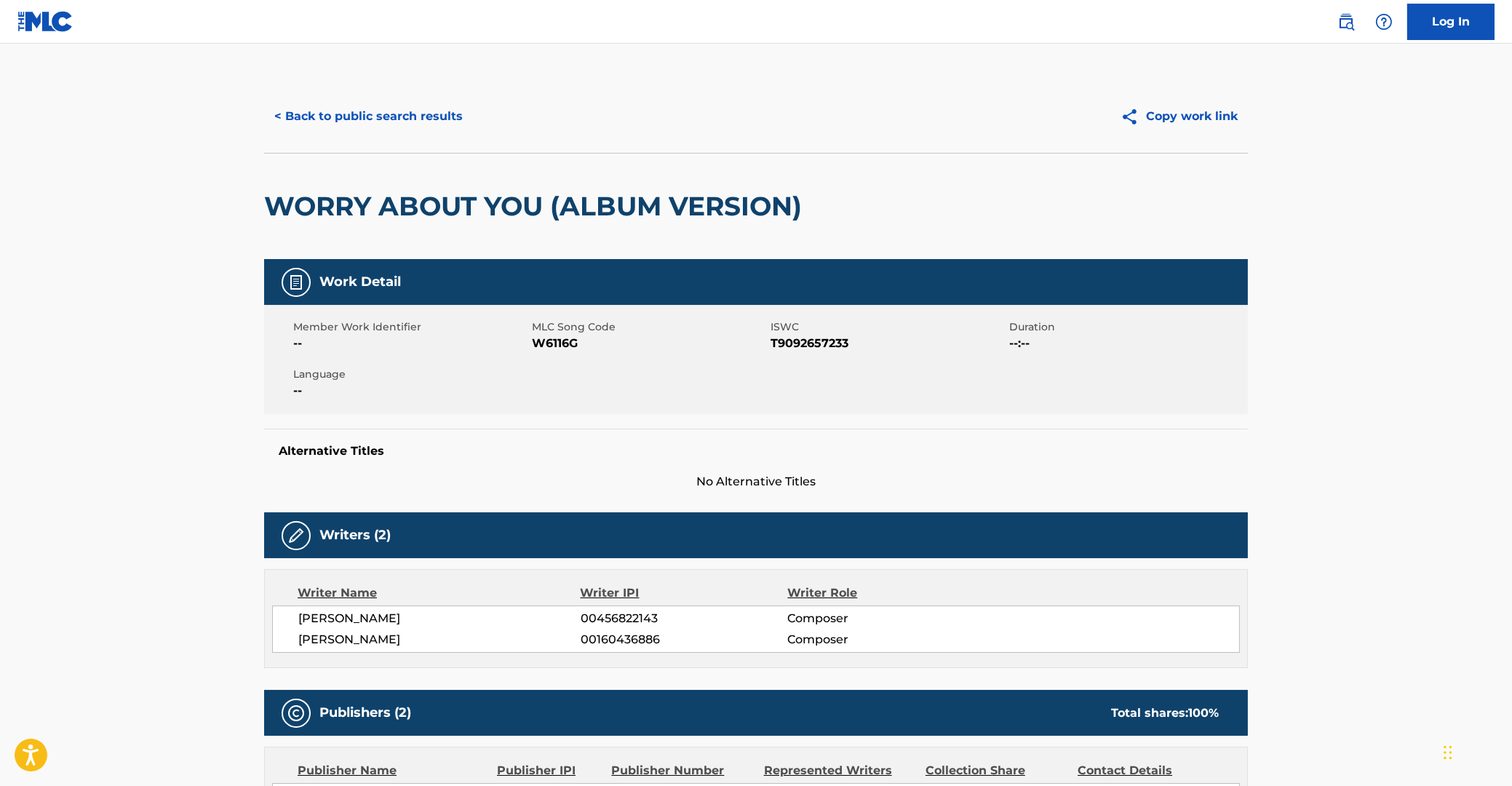
click at [403, 117] on button "< Back to public search results" at bounding box center [368, 116] width 209 height 37
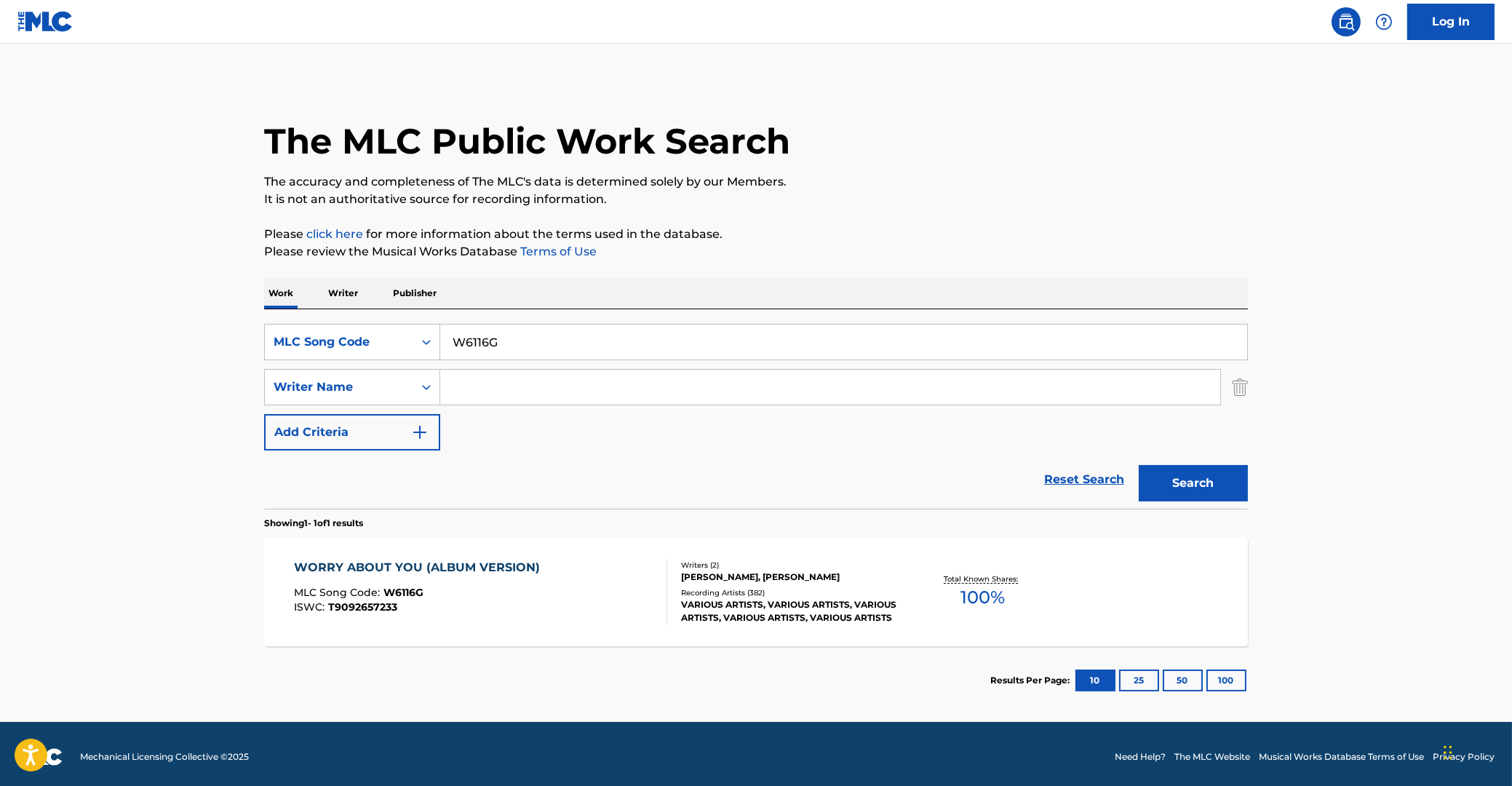
drag, startPoint x: 536, startPoint y: 345, endPoint x: 379, endPoint y: 343, distance: 157.0
click at [440, 343] on input "W6116G" at bounding box center [843, 342] width 807 height 35
paste input "CA0Y3B"
type input "CA0Y3B"
click at [1170, 478] on button "Search" at bounding box center [1194, 483] width 109 height 37
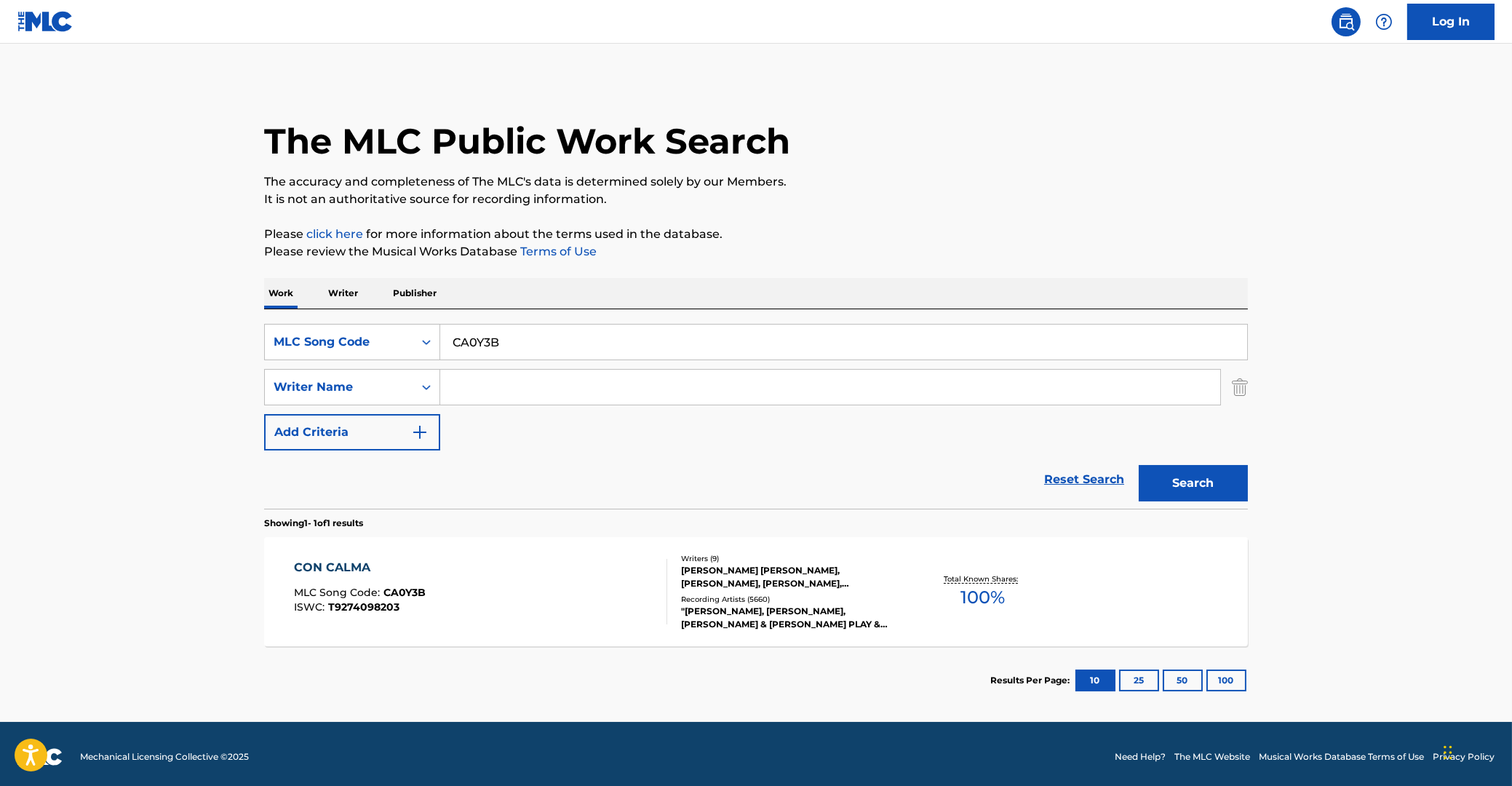
click at [339, 564] on div "CON CALMA" at bounding box center [360, 567] width 132 height 17
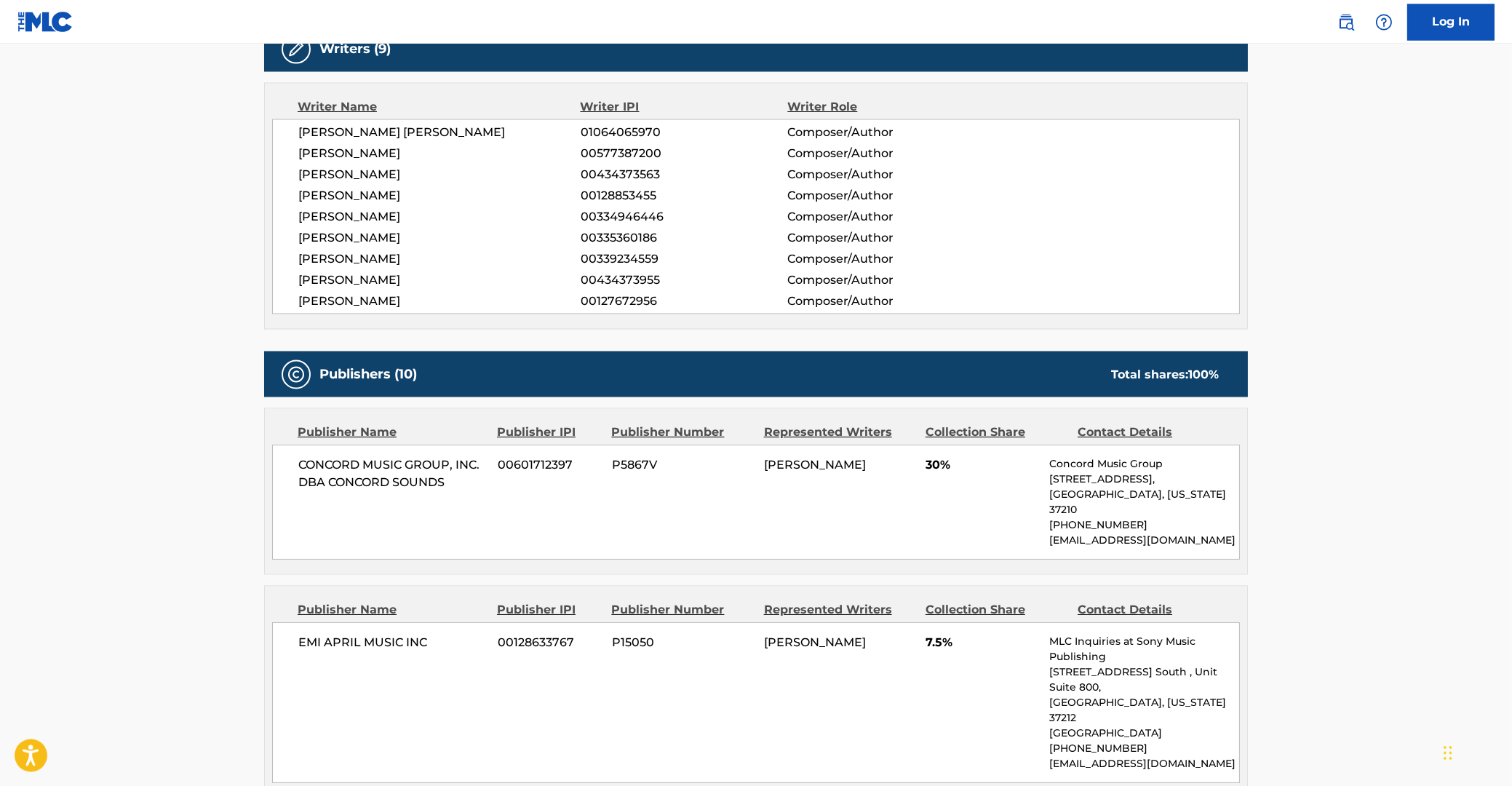
scroll to position [623, 0]
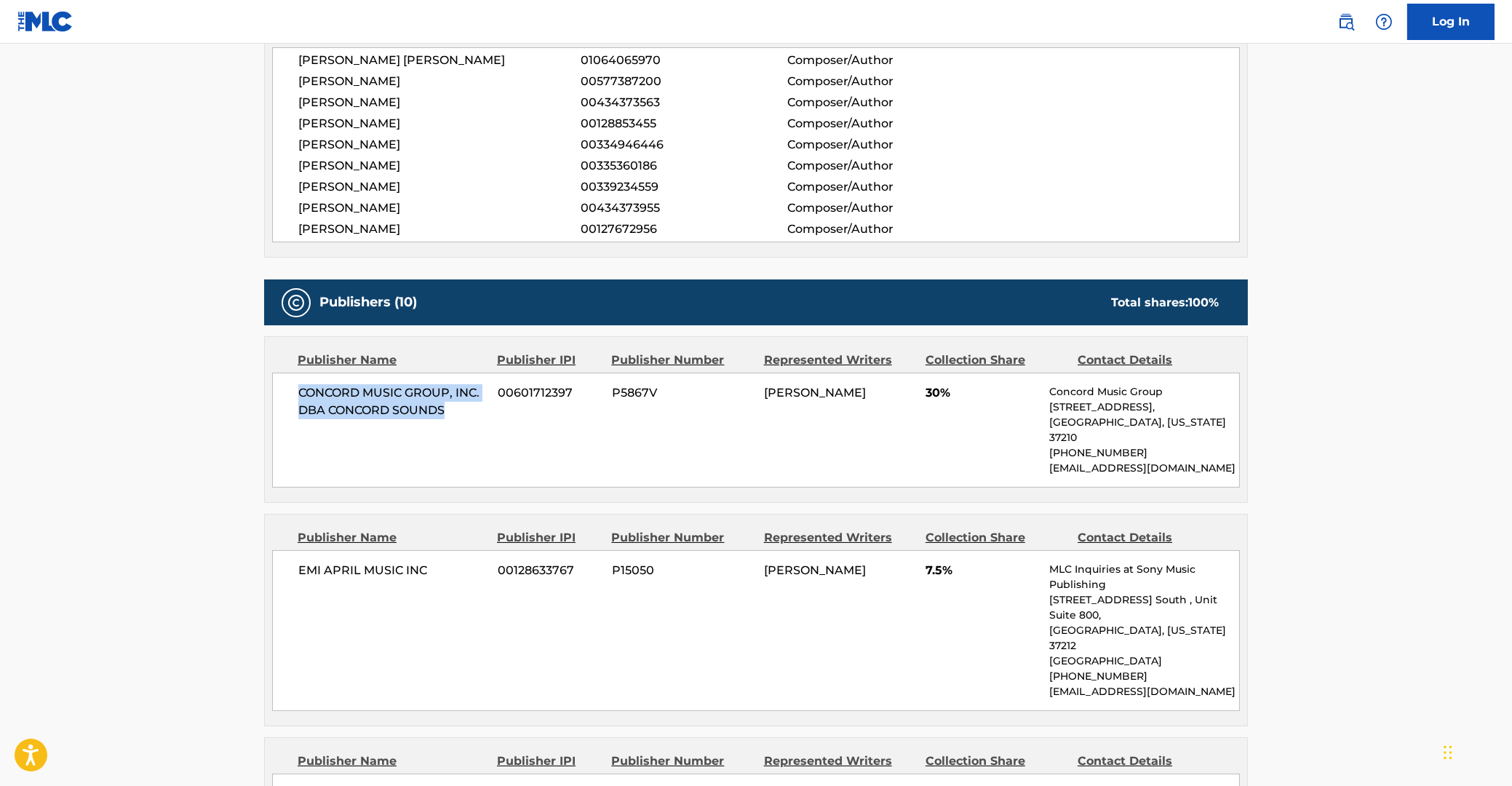
drag, startPoint x: 300, startPoint y: 395, endPoint x: 451, endPoint y: 412, distance: 152.0
click at [451, 412] on span "CONCORD MUSIC GROUP, INC. DBA CONCORD SOUNDS" at bounding box center [392, 402] width 188 height 35
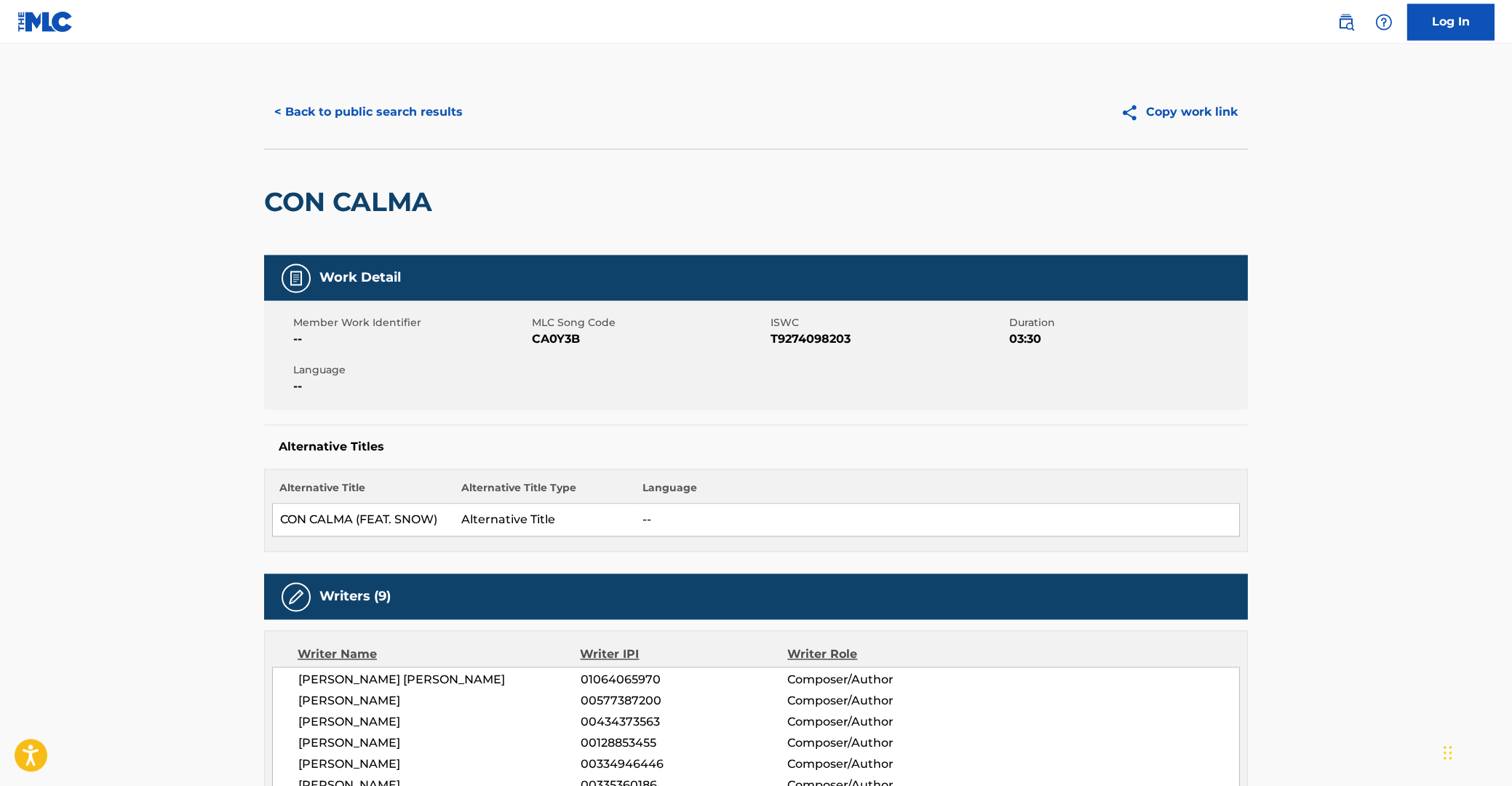
scroll to position [0, 0]
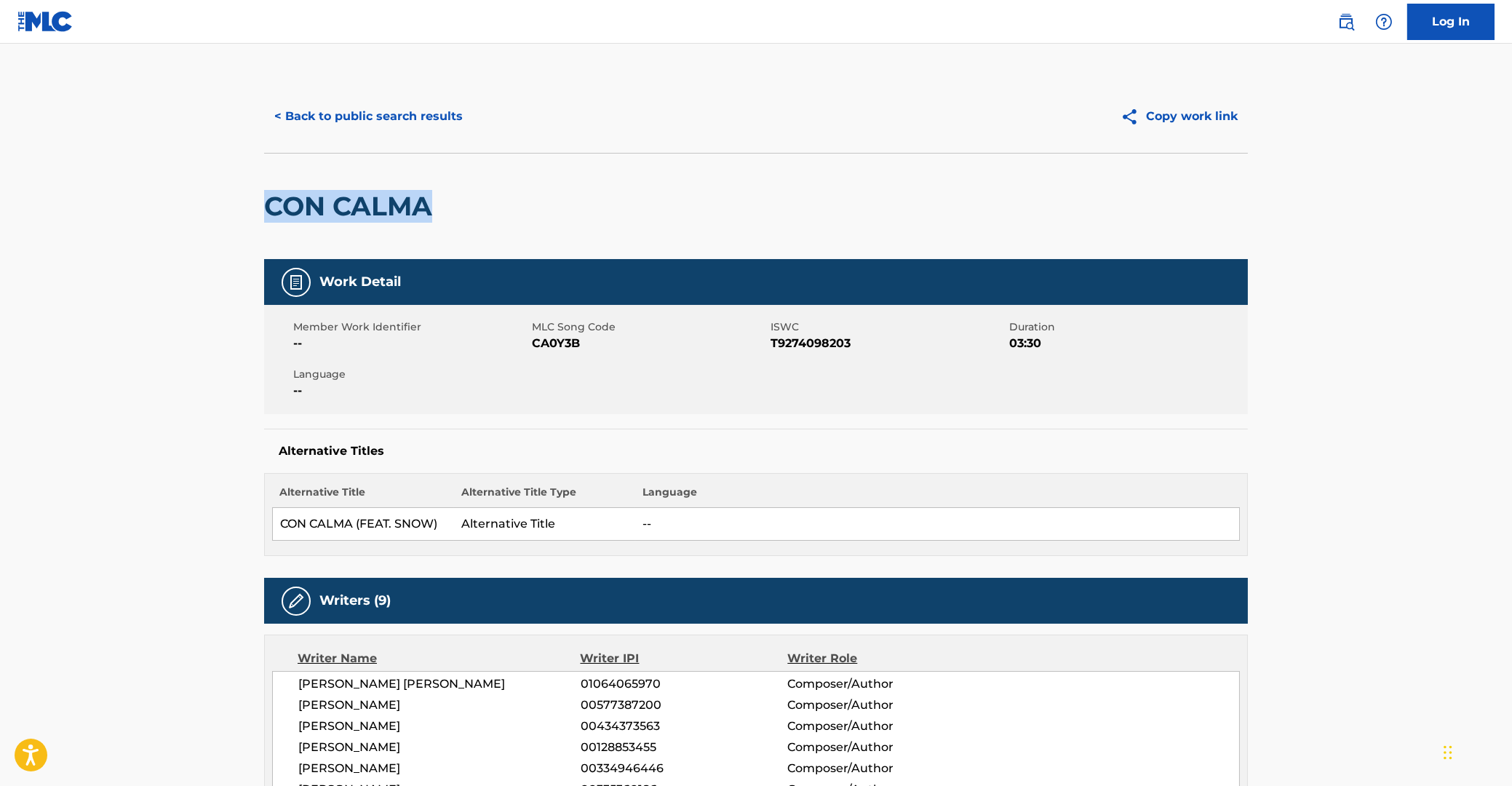
drag, startPoint x: 267, startPoint y: 205, endPoint x: 430, endPoint y: 211, distance: 163.1
click at [430, 211] on h2 "CON CALMA" at bounding box center [351, 206] width 175 height 33
copy h2 "CON CALMA"
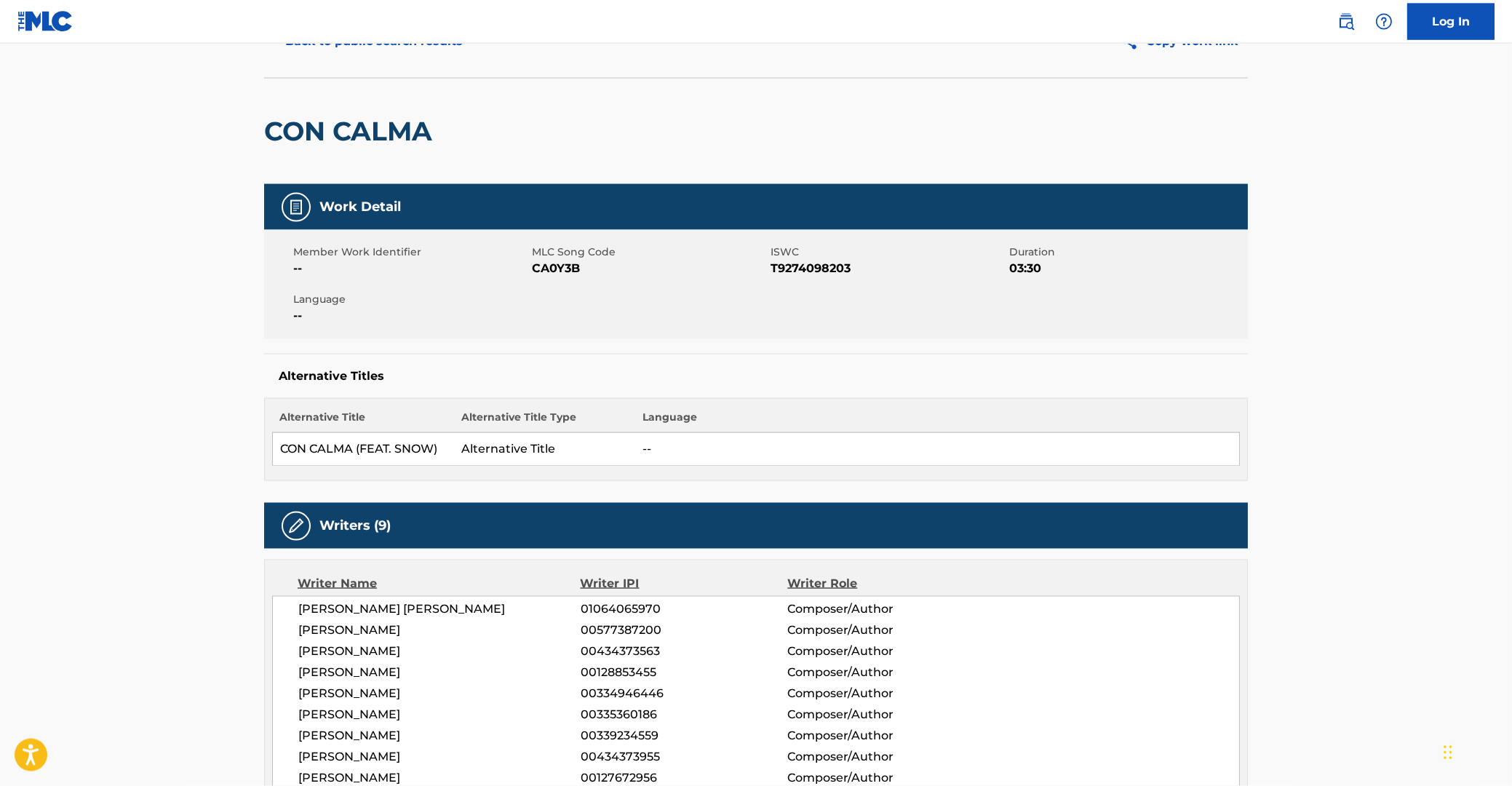
scroll to position [156, 0]
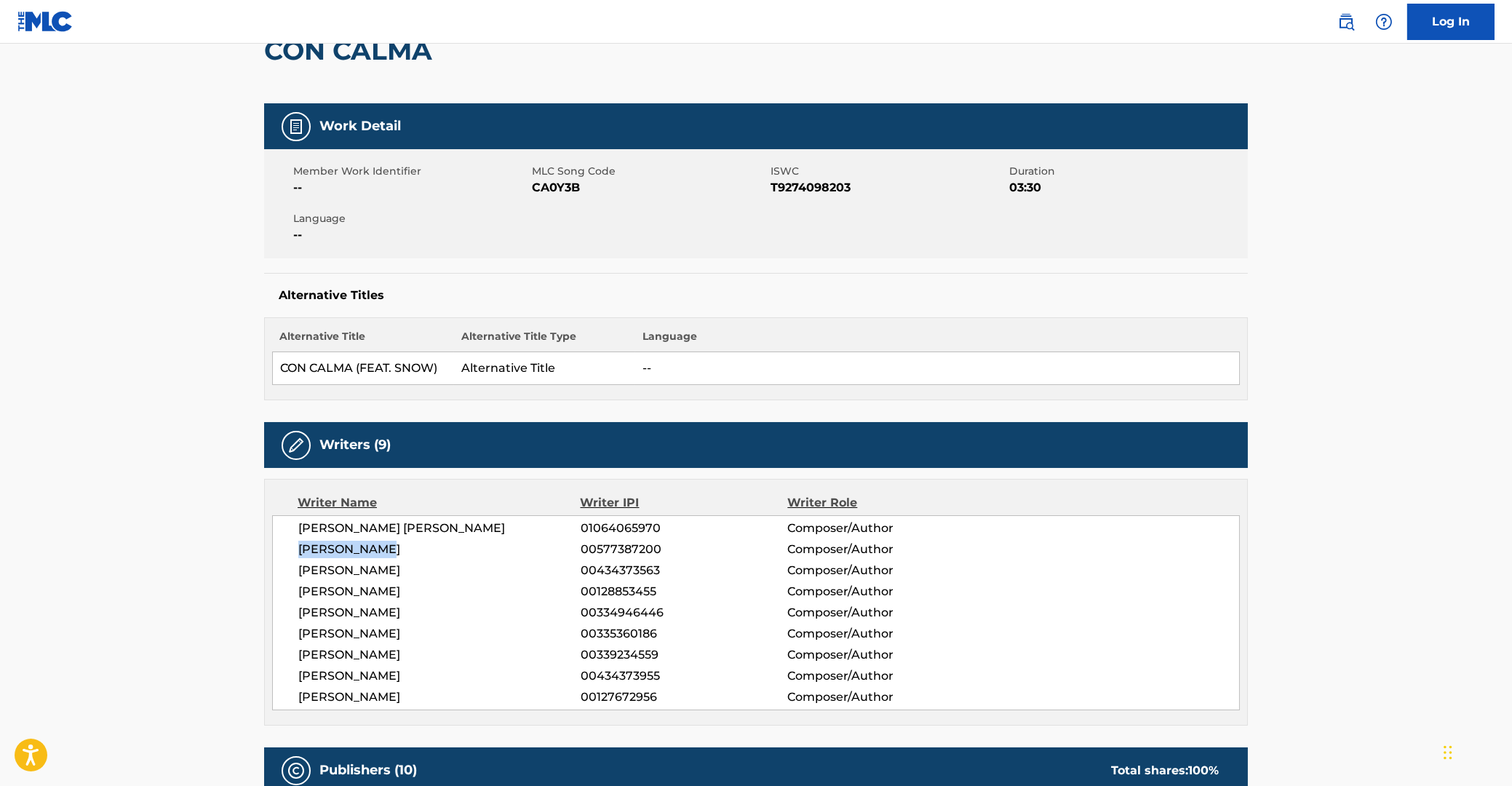
drag, startPoint x: 300, startPoint y: 551, endPoint x: 388, endPoint y: 550, distance: 88.0
click at [388, 550] on span "[PERSON_NAME]" at bounding box center [439, 548] width 282 height 17
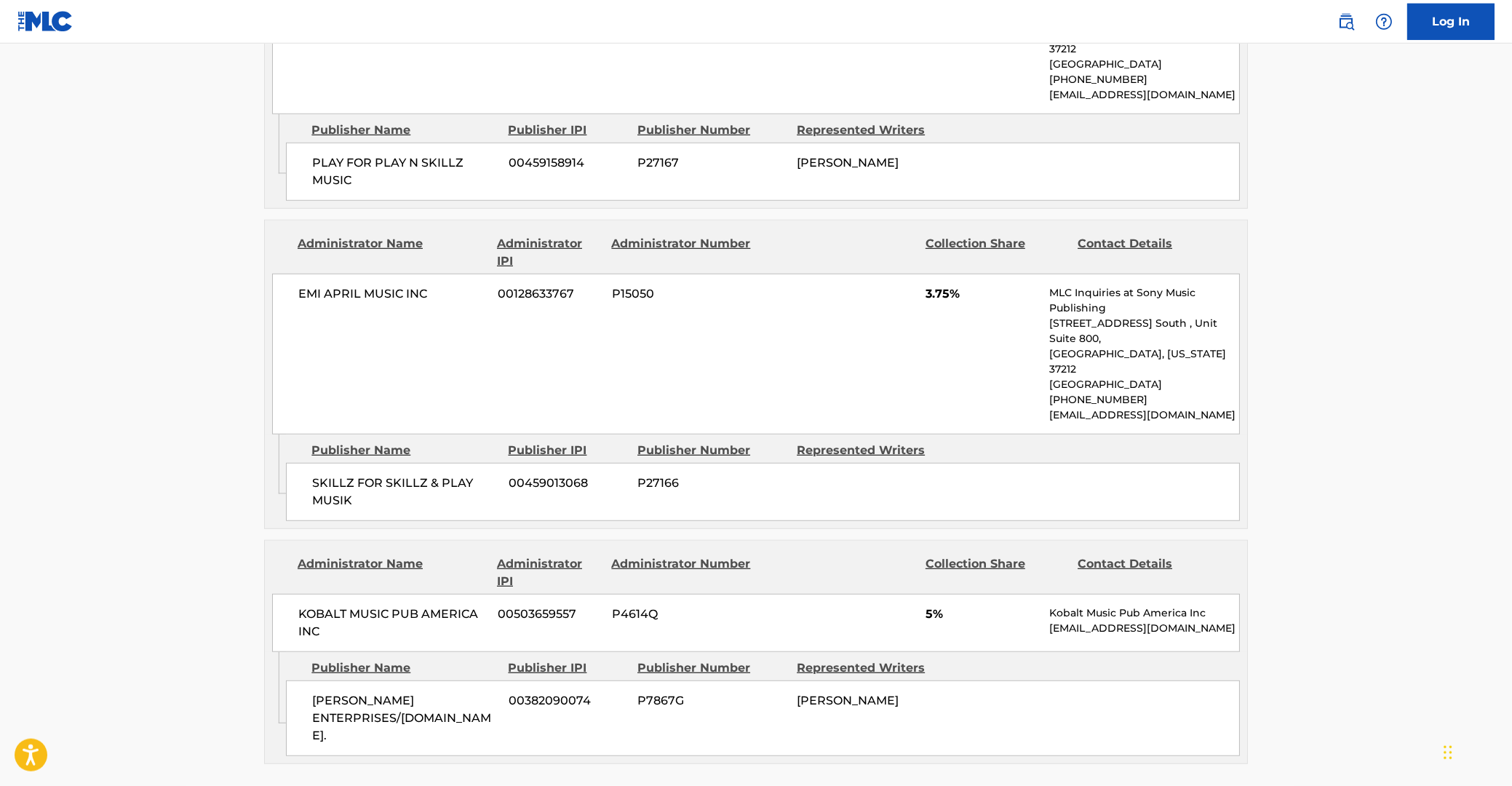
scroll to position [2651, 0]
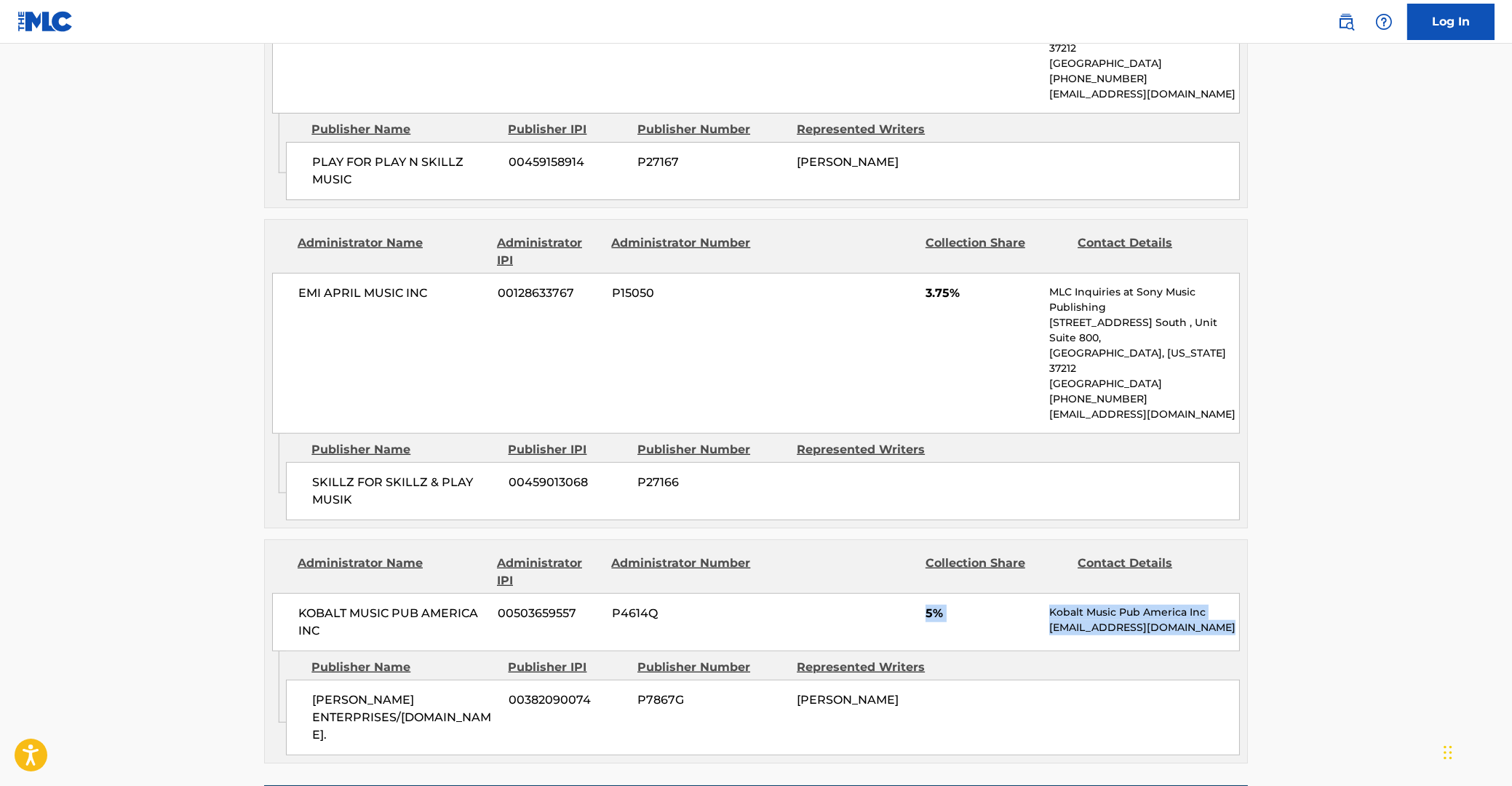
drag, startPoint x: 907, startPoint y: 501, endPoint x: 911, endPoint y: 434, distance: 67.1
click at [911, 680] on div "[PERSON_NAME] ENTERPRISES/[DOMAIN_NAME]. 00382090074 P7867G [PERSON_NAME]" at bounding box center [763, 717] width 954 height 76
click at [1000, 593] on div "KOBALT MUSIC PUB AMERICA INC 00503659557 P4614Q 5% Kobalt Music Pub America Inc…" at bounding box center [755, 622] width 967 height 58
drag, startPoint x: 925, startPoint y: 411, endPoint x: 943, endPoint y: 411, distance: 18.0
click at [943, 593] on div "KOBALT MUSIC PUB AMERICA INC 00503659557 P4614Q 5% Kobalt Music Pub America Inc…" at bounding box center [755, 622] width 967 height 58
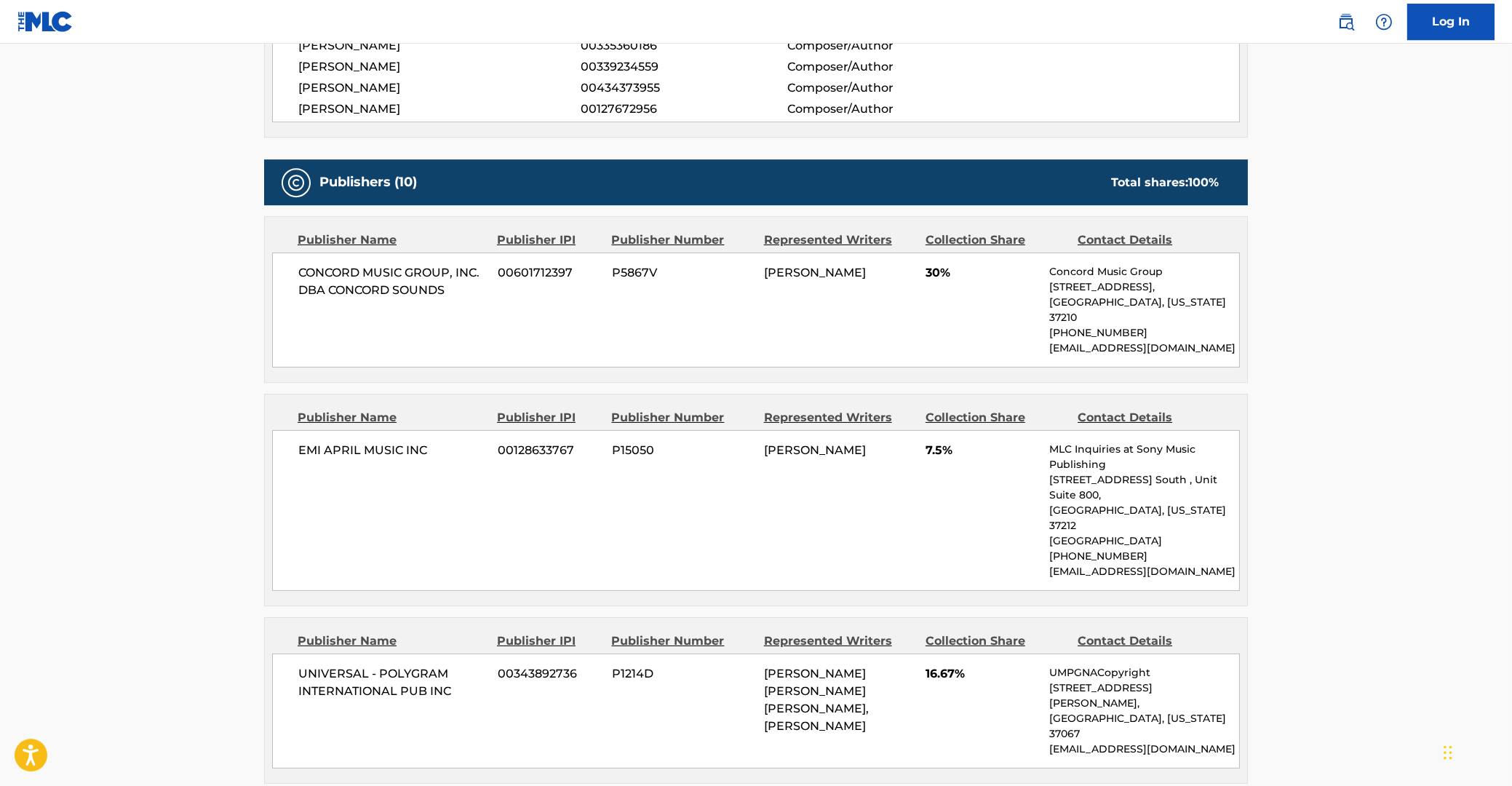
scroll to position [623, 0]
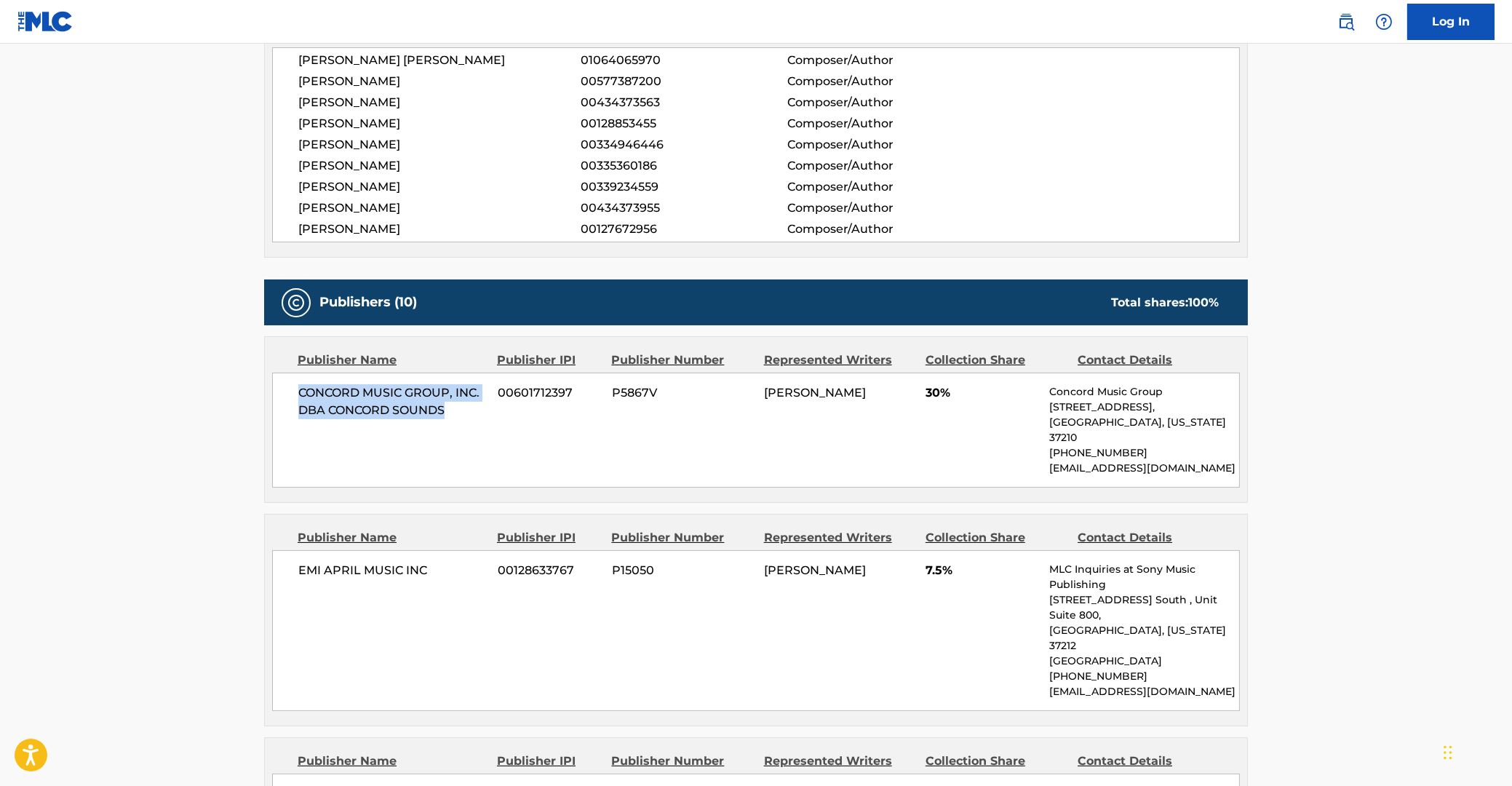
drag, startPoint x: 300, startPoint y: 390, endPoint x: 482, endPoint y: 416, distance: 183.8
click at [471, 416] on span "CONCORD MUSIC GROUP, INC. DBA CONCORD SOUNDS" at bounding box center [392, 402] width 188 height 35
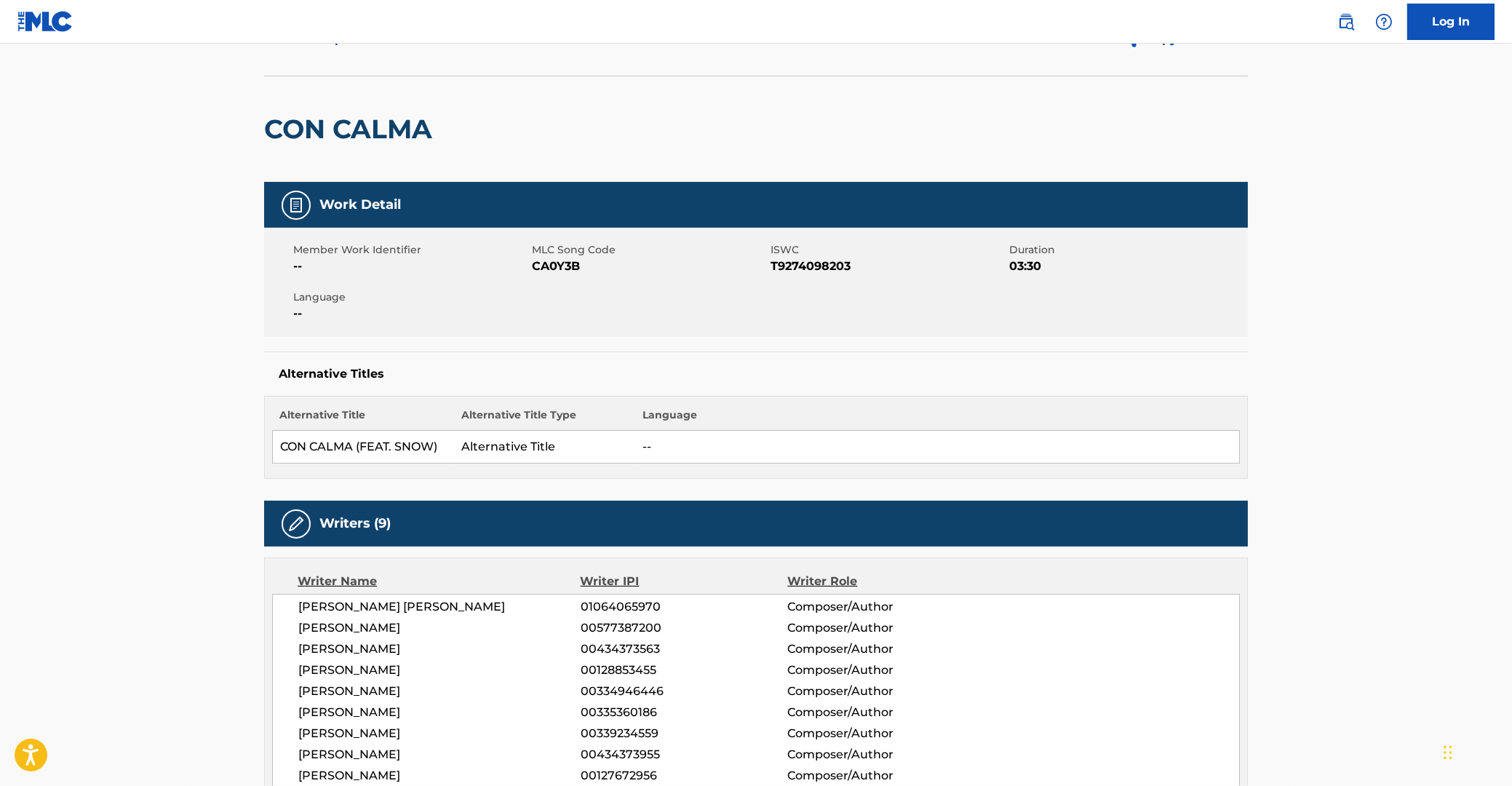
scroll to position [0, 0]
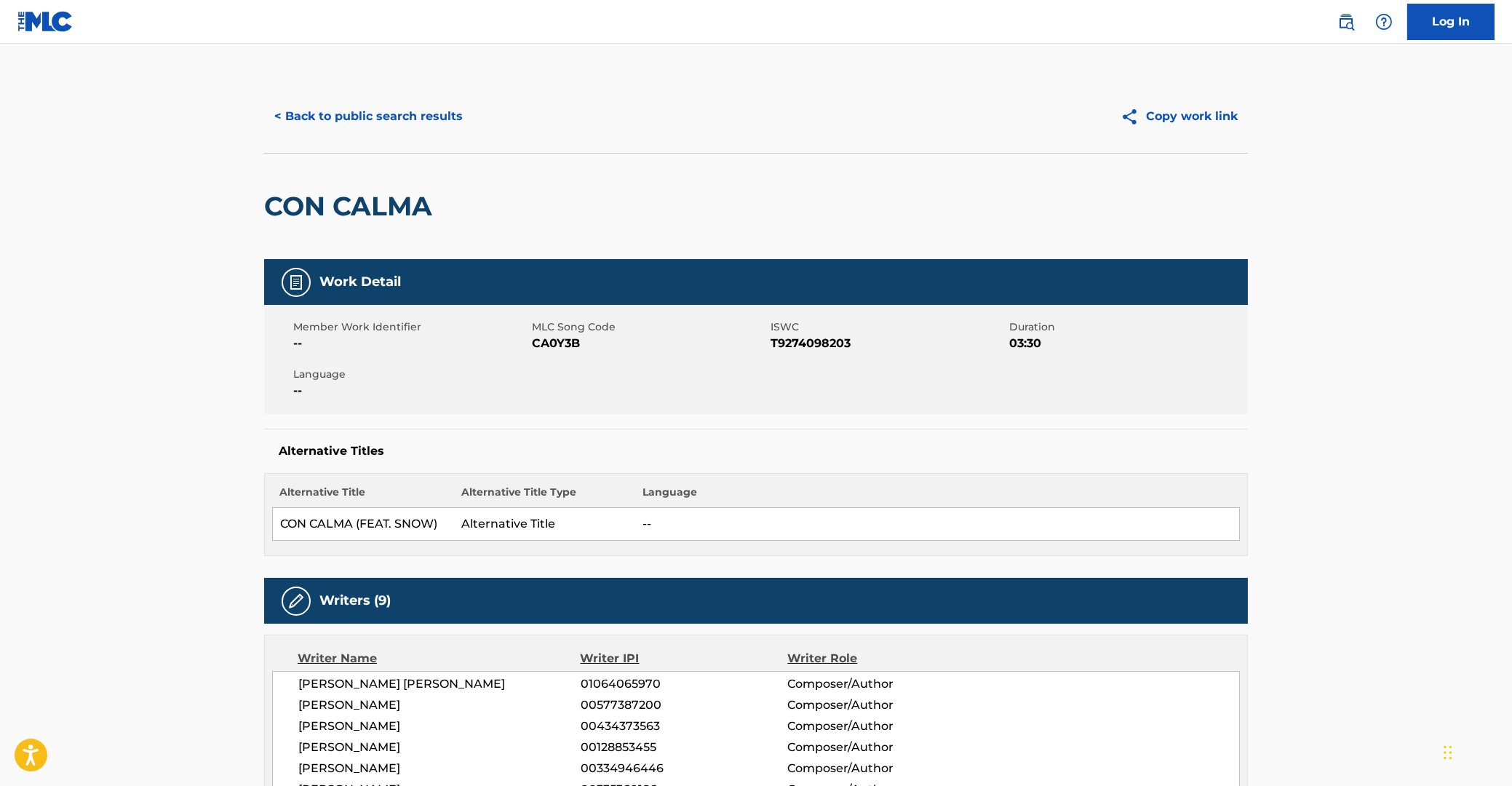
click at [385, 103] on button "< Back to public search results" at bounding box center [368, 116] width 209 height 37
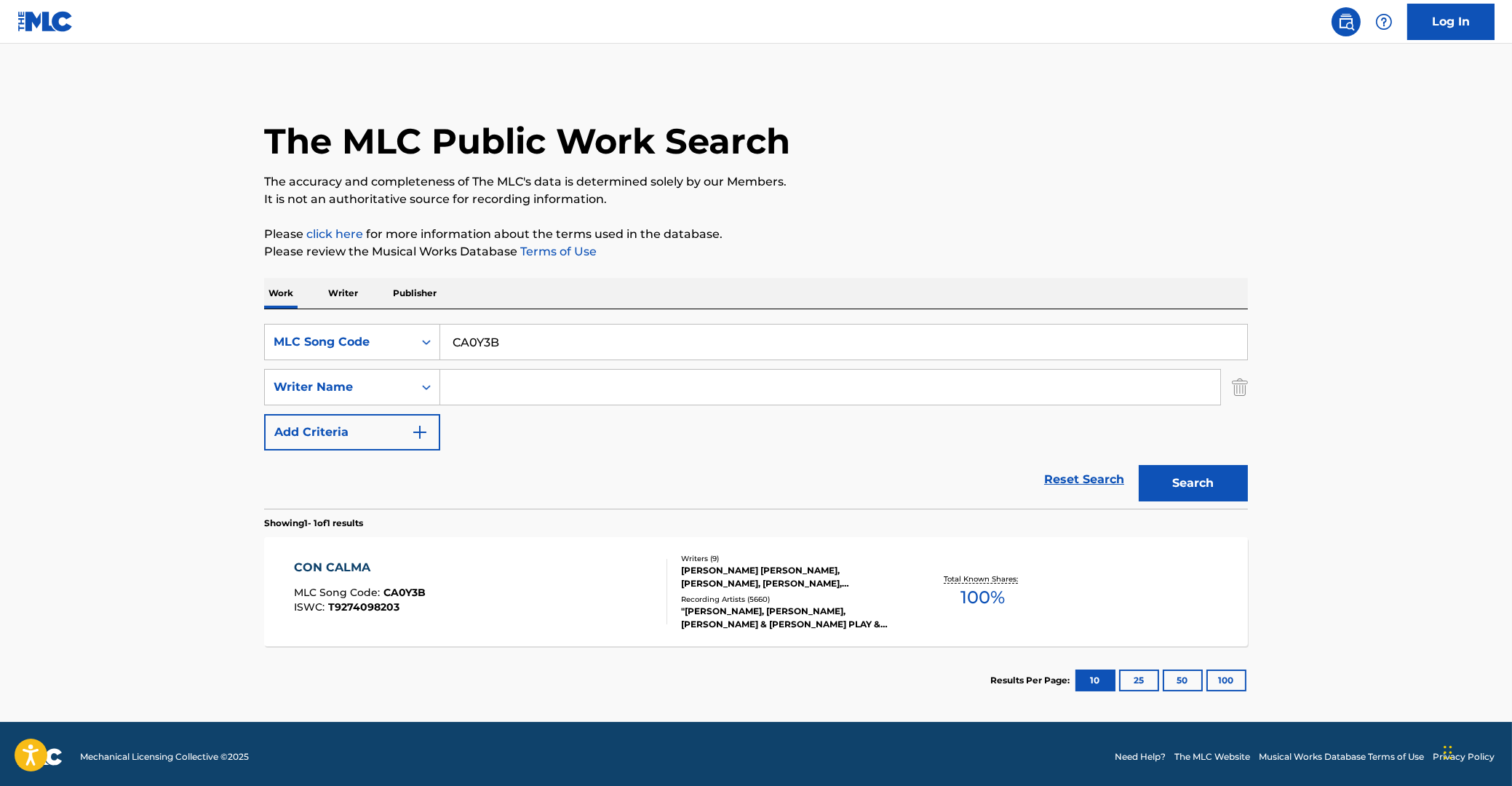
drag, startPoint x: 572, startPoint y: 345, endPoint x: 408, endPoint y: 343, distance: 164.0
click at [440, 343] on input "CA0Y3B" at bounding box center [843, 342] width 807 height 35
paste input "U00683"
type input "U00683"
click at [1191, 489] on button "Search" at bounding box center [1194, 483] width 109 height 37
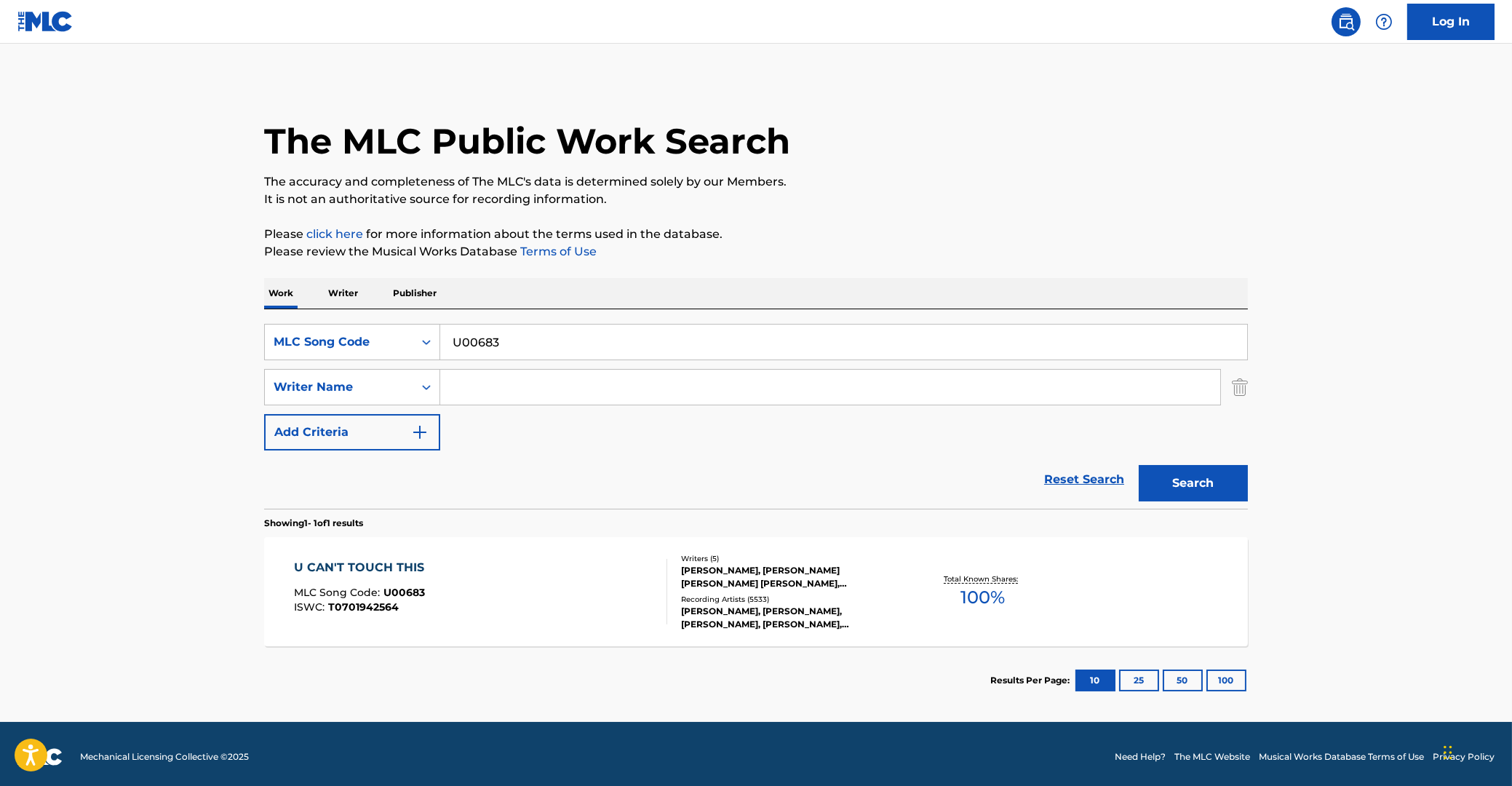
click at [363, 563] on div "U CAN'T TOUCH THIS" at bounding box center [363, 567] width 138 height 17
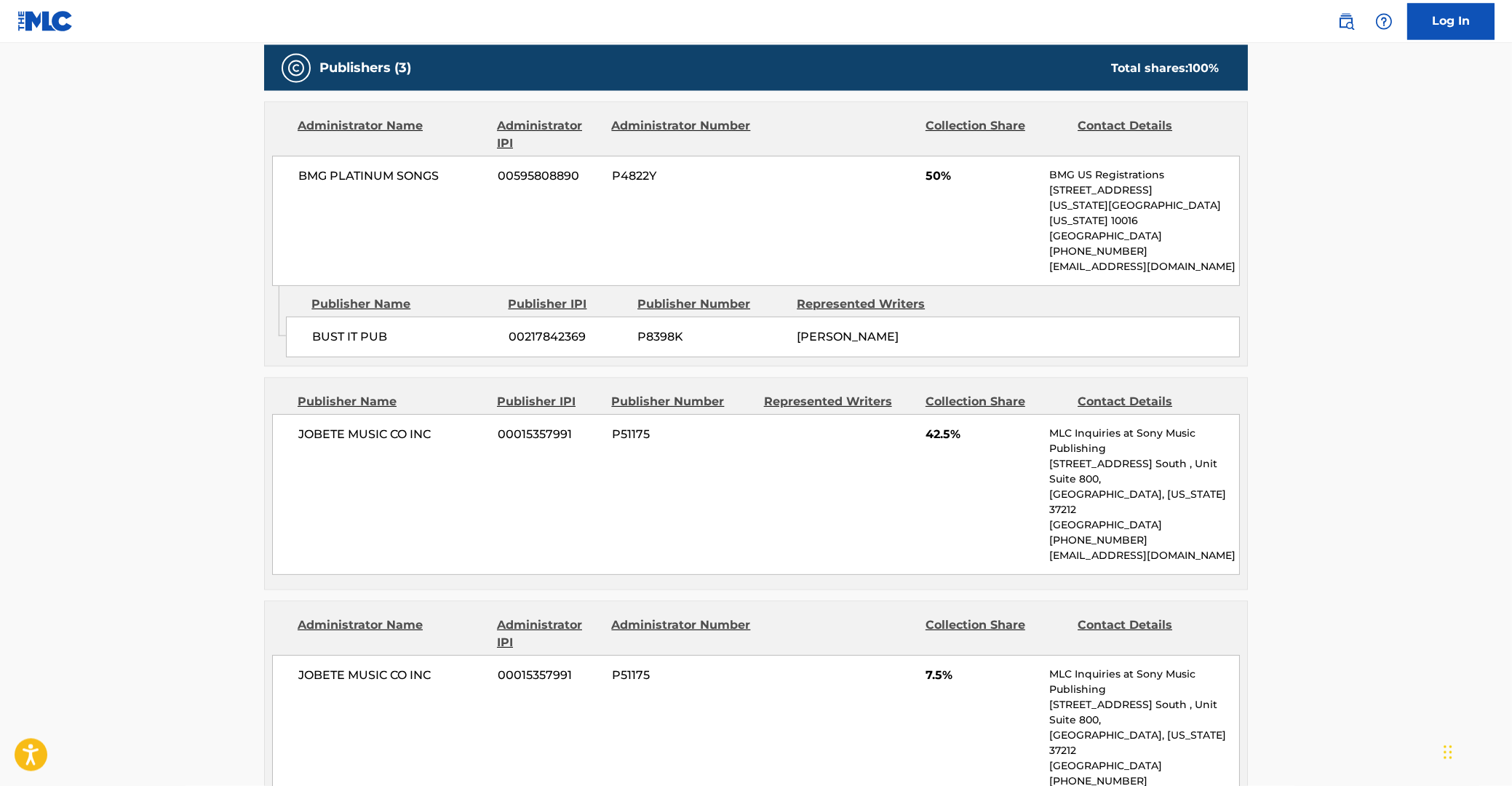
scroll to position [1248, 0]
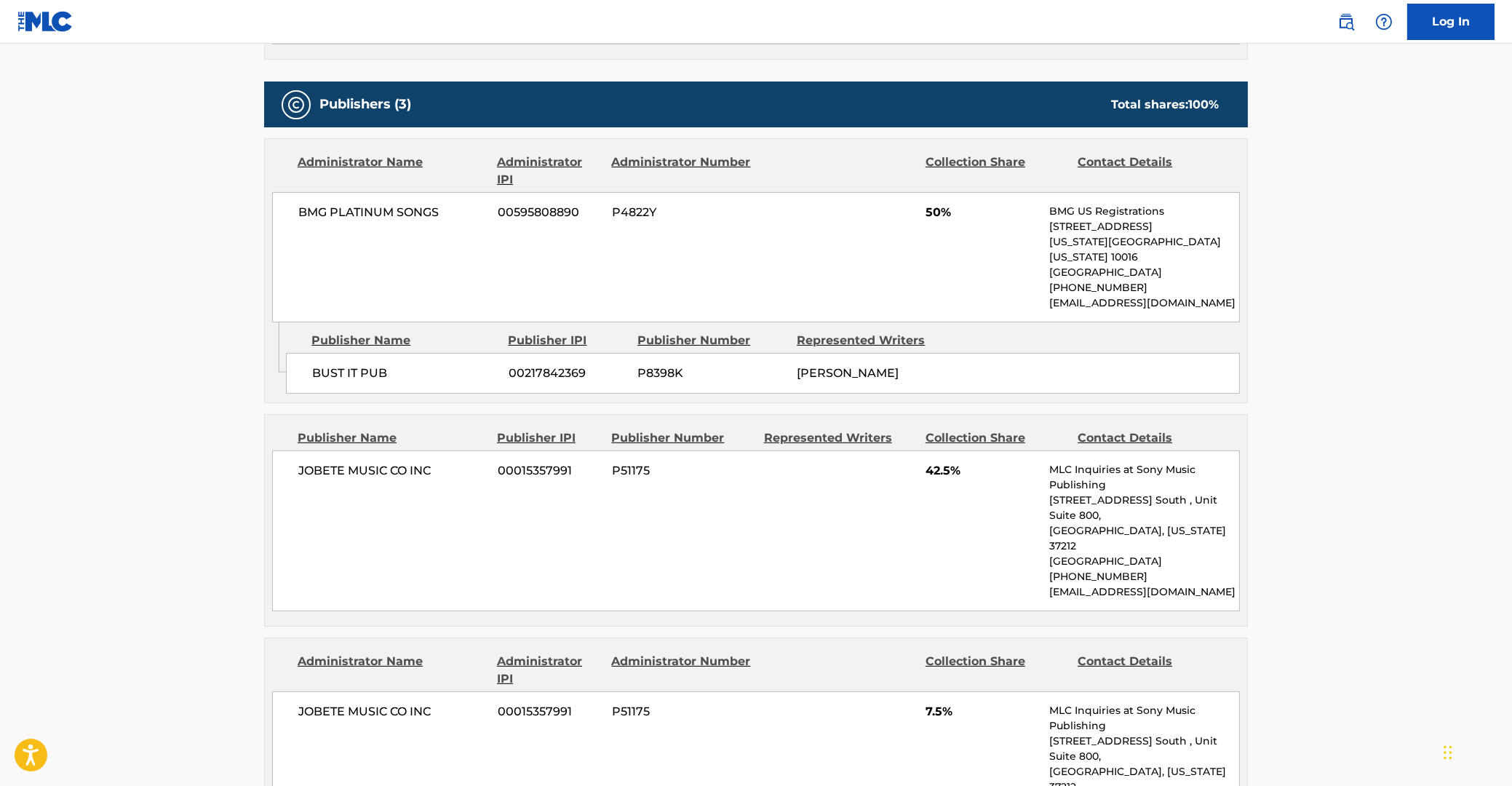
drag, startPoint x: 300, startPoint y: 232, endPoint x: 966, endPoint y: 378, distance: 681.8
click at [990, 322] on div "BMG PLATINUM SONGS 00595808890 P4822Y 50% BMG US Registrations [STREET_ADDRESS]…" at bounding box center [755, 257] width 967 height 130
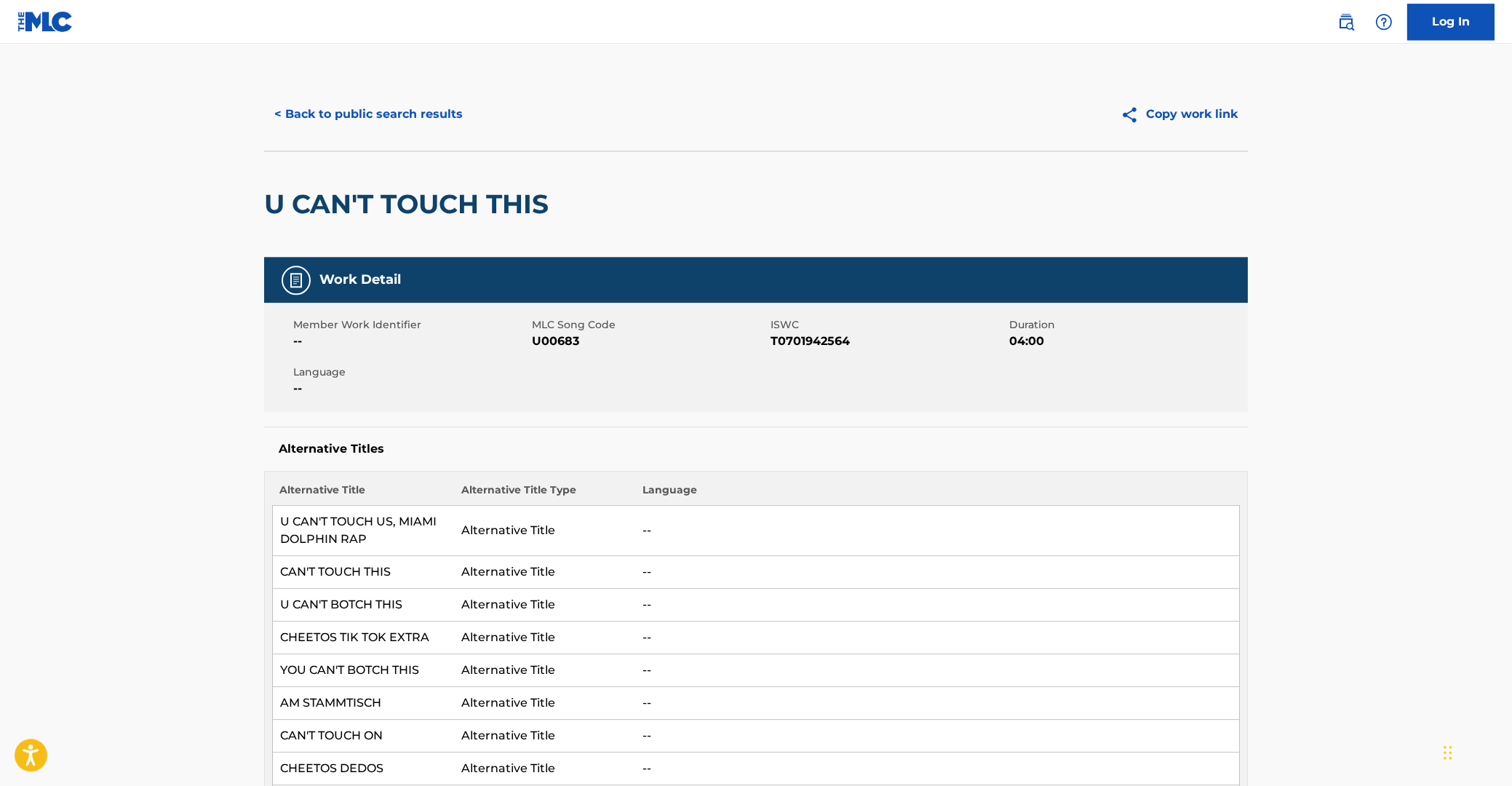
scroll to position [0, 0]
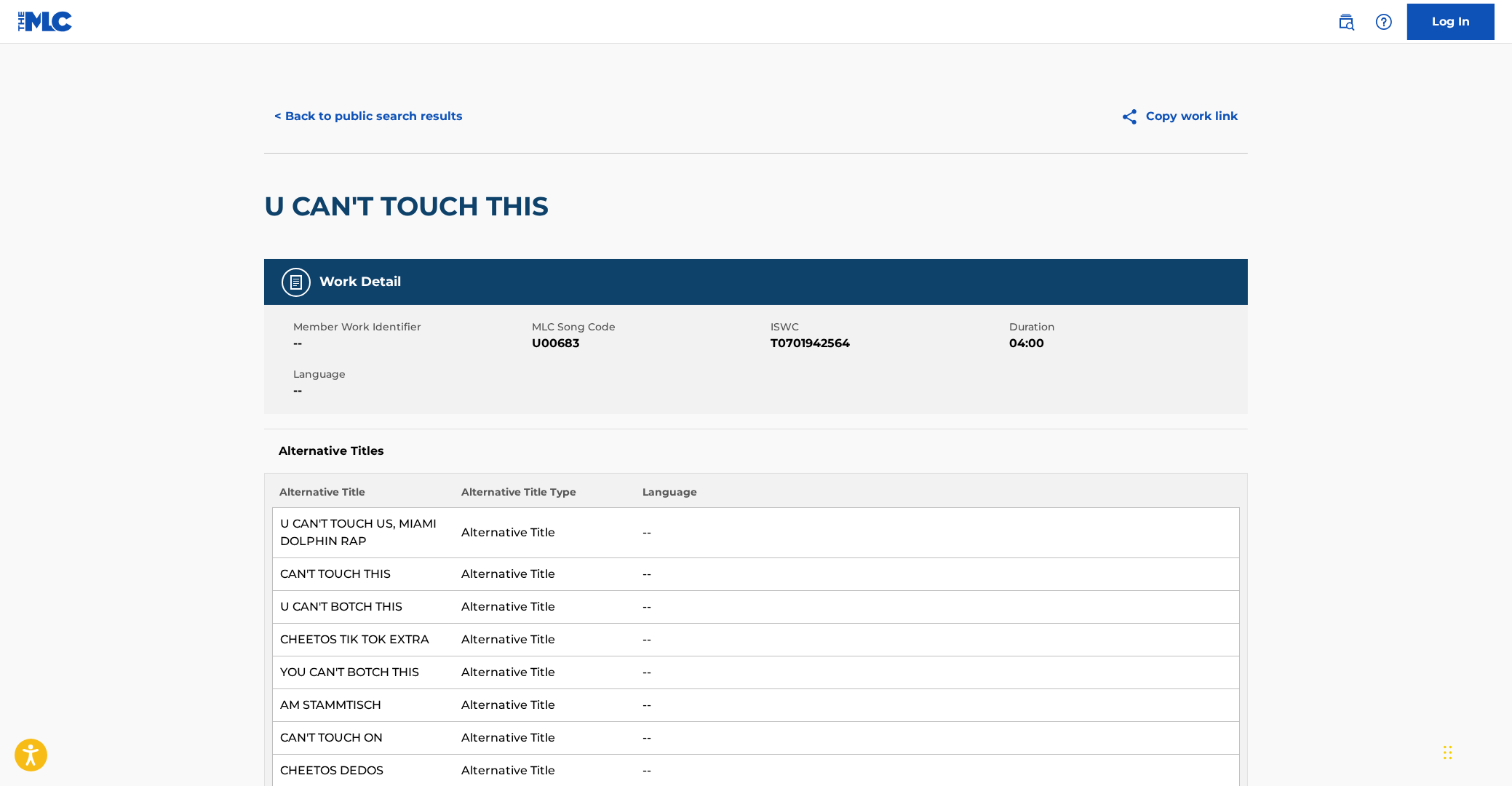
click at [389, 118] on button "< Back to public search results" at bounding box center [368, 116] width 209 height 37
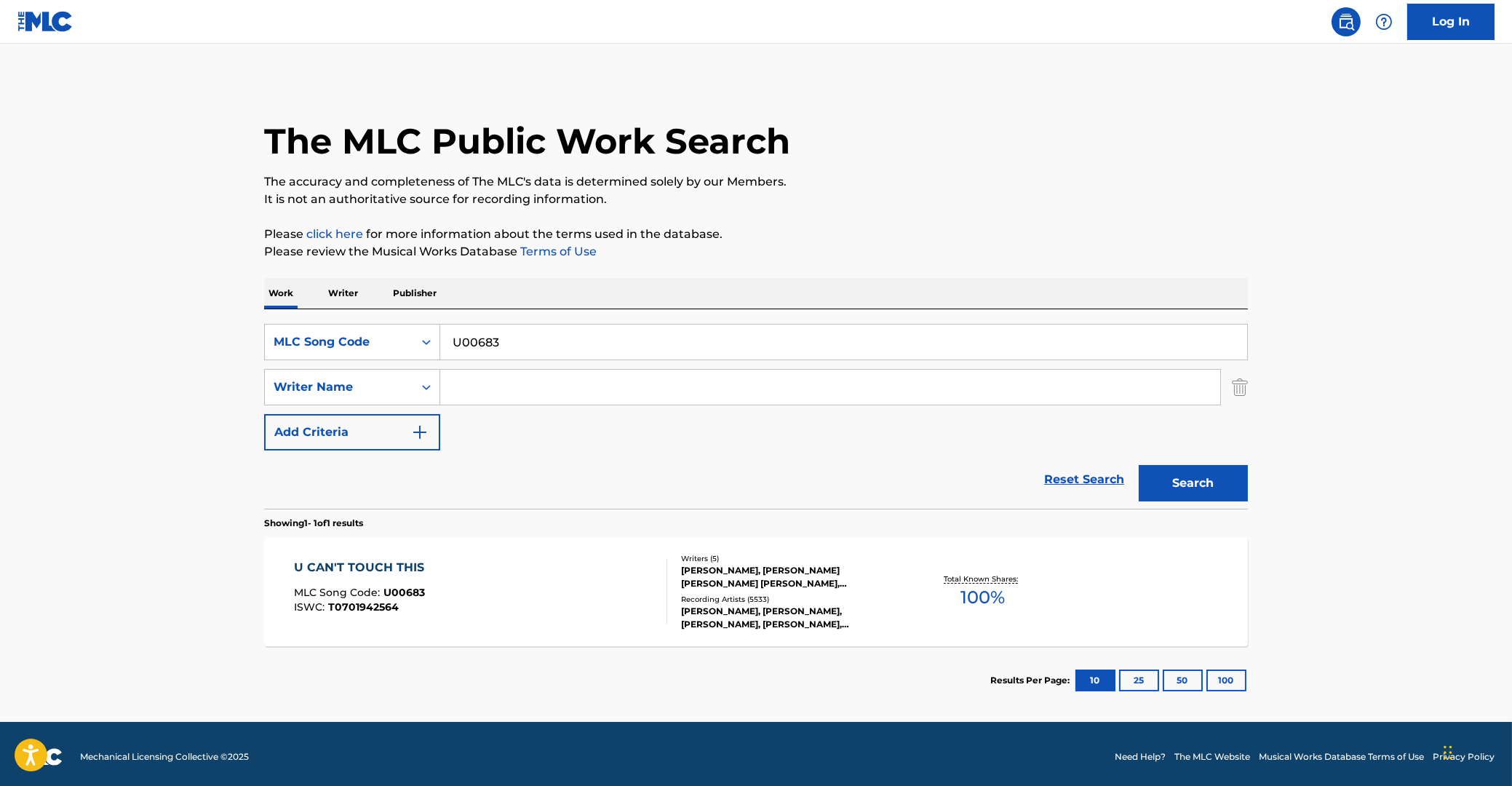
drag, startPoint x: 538, startPoint y: 342, endPoint x: 273, endPoint y: 358, distance: 265.5
click at [440, 358] on input "U00683" at bounding box center [843, 342] width 807 height 35
paste input "15017"
type input "U15017"
click at [1194, 483] on button "Search" at bounding box center [1194, 483] width 109 height 37
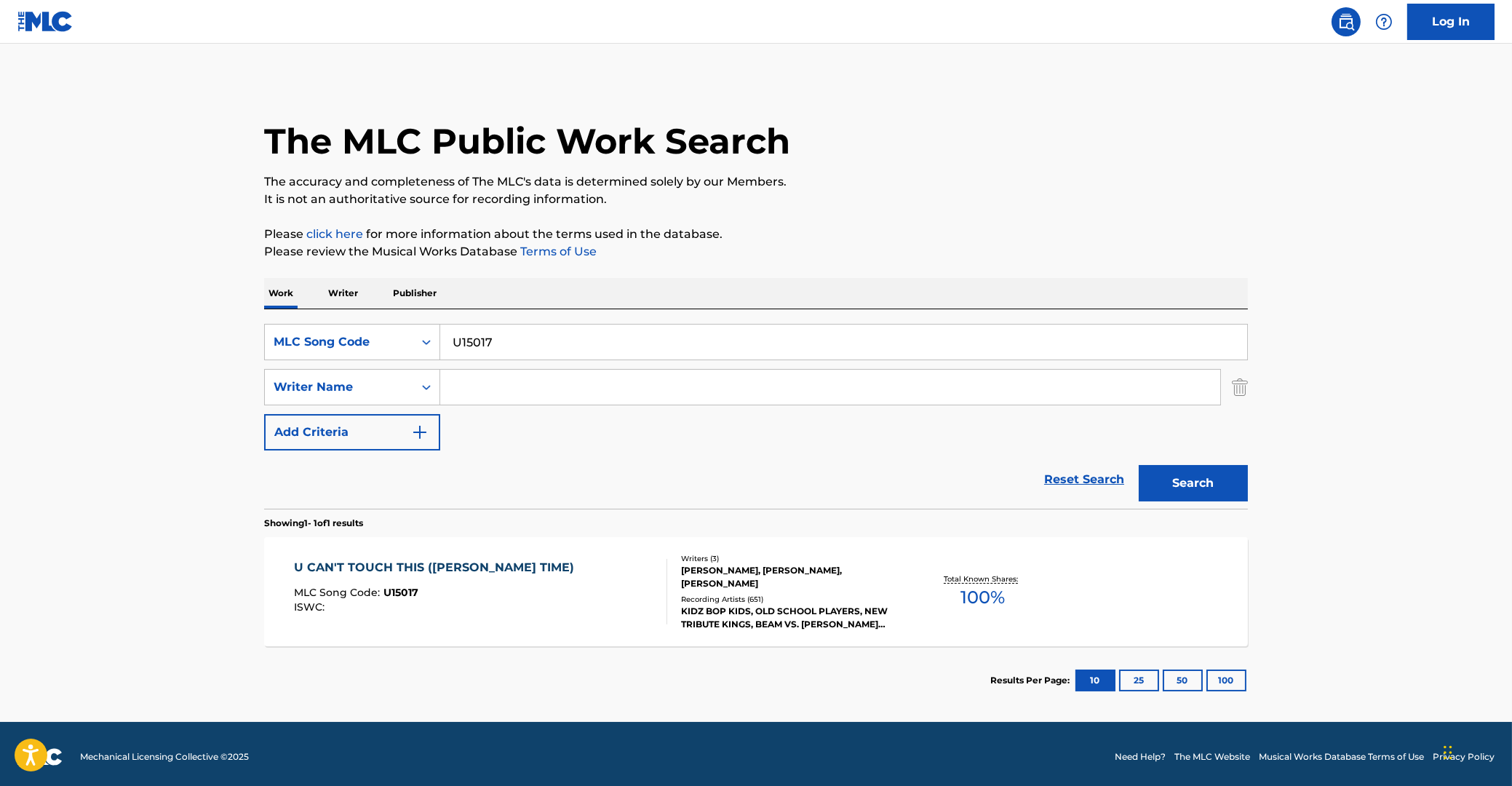
click at [468, 575] on div "U CAN'T TOUCH THIS ([PERSON_NAME] TIME)" at bounding box center [438, 567] width 288 height 17
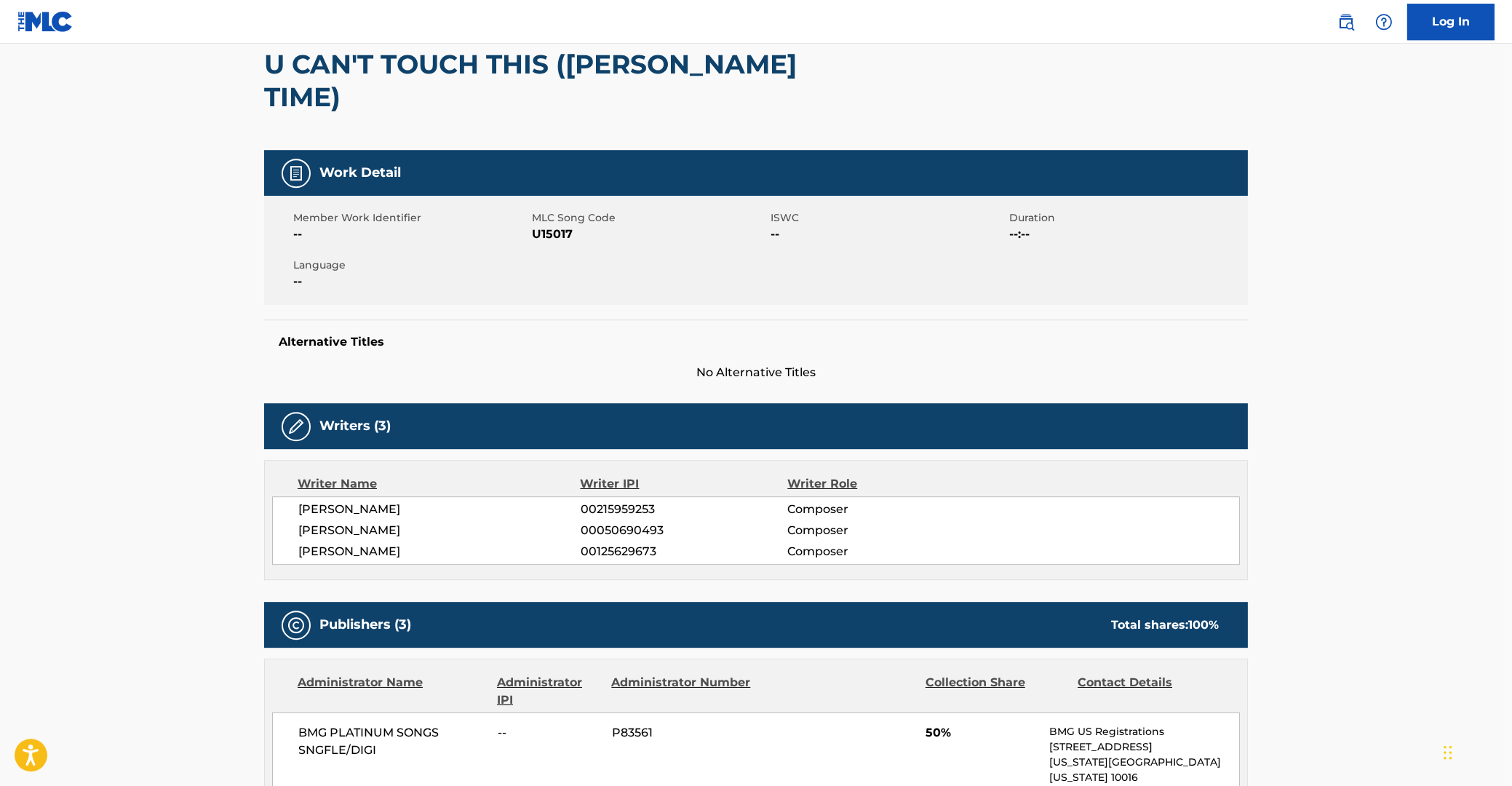
scroll to position [156, 0]
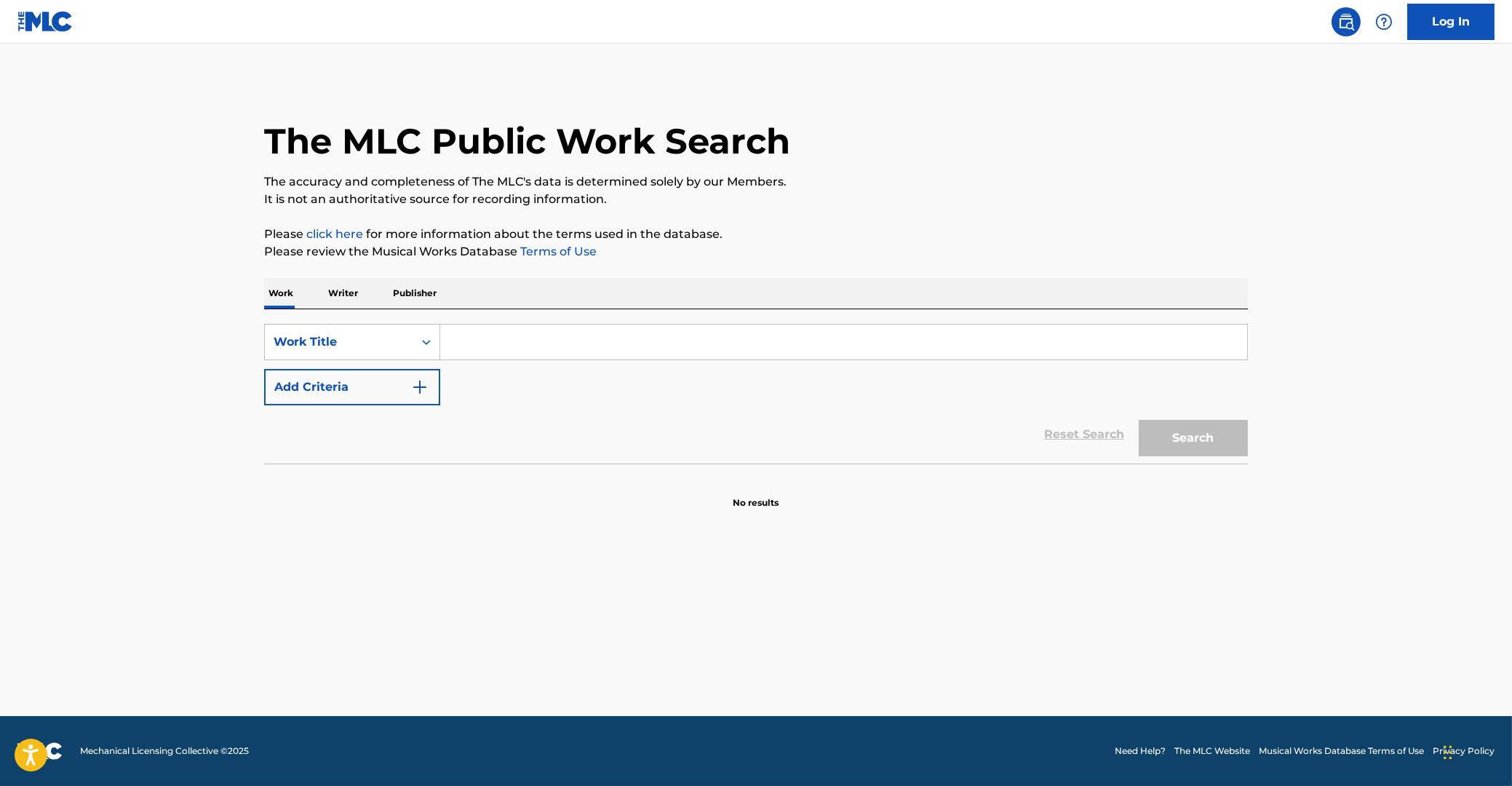
click at [483, 340] on input "Search Form" at bounding box center [843, 342] width 807 height 35
paste input "U00683"
type input "U00683"
click at [1182, 438] on button "Search" at bounding box center [1194, 438] width 109 height 37
click at [423, 342] on icon "Search Form" at bounding box center [426, 342] width 14 height 14
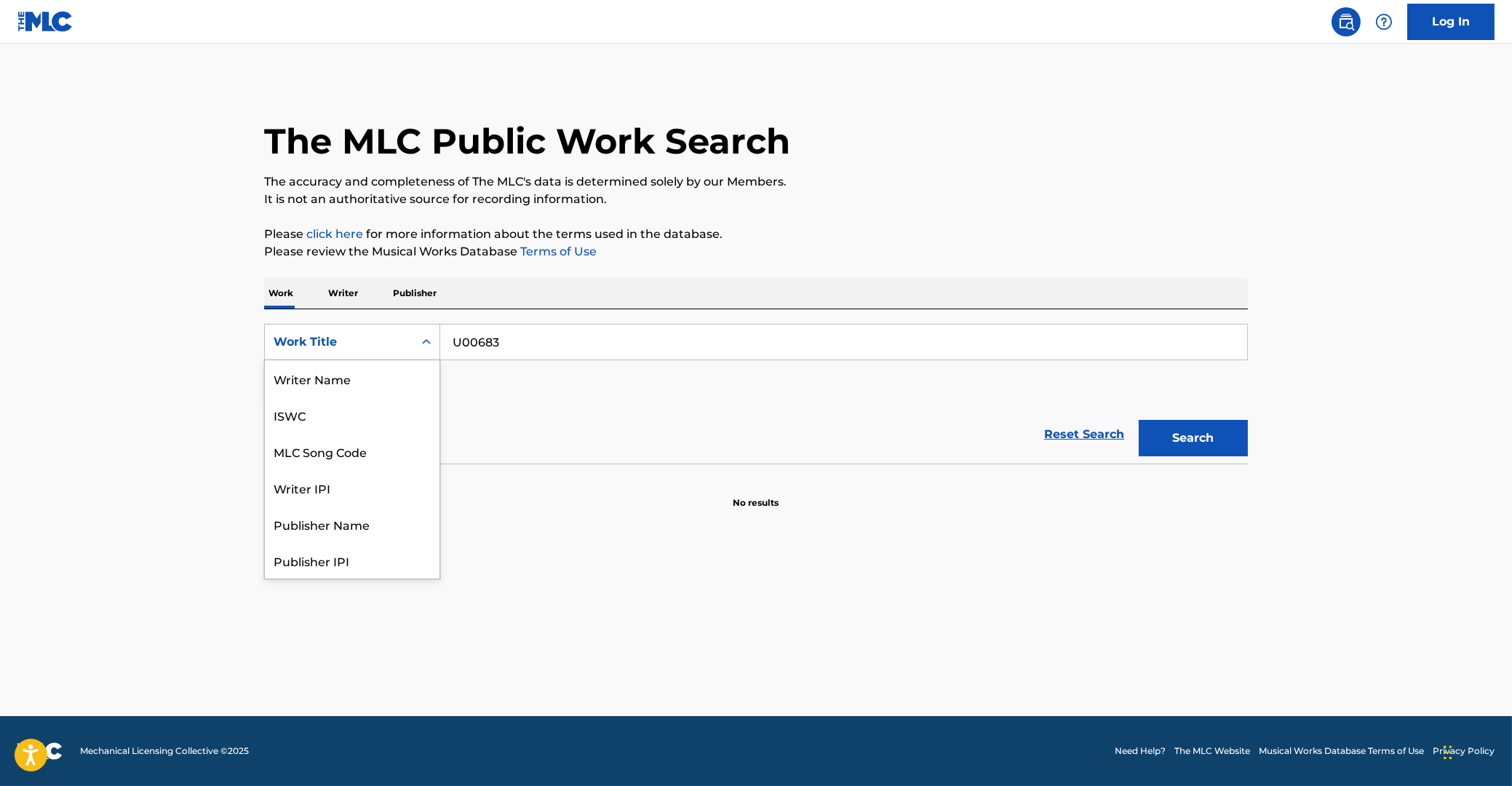
scroll to position [73, 0]
click at [352, 378] on div "MLC Song Code" at bounding box center [351, 378] width 175 height 37
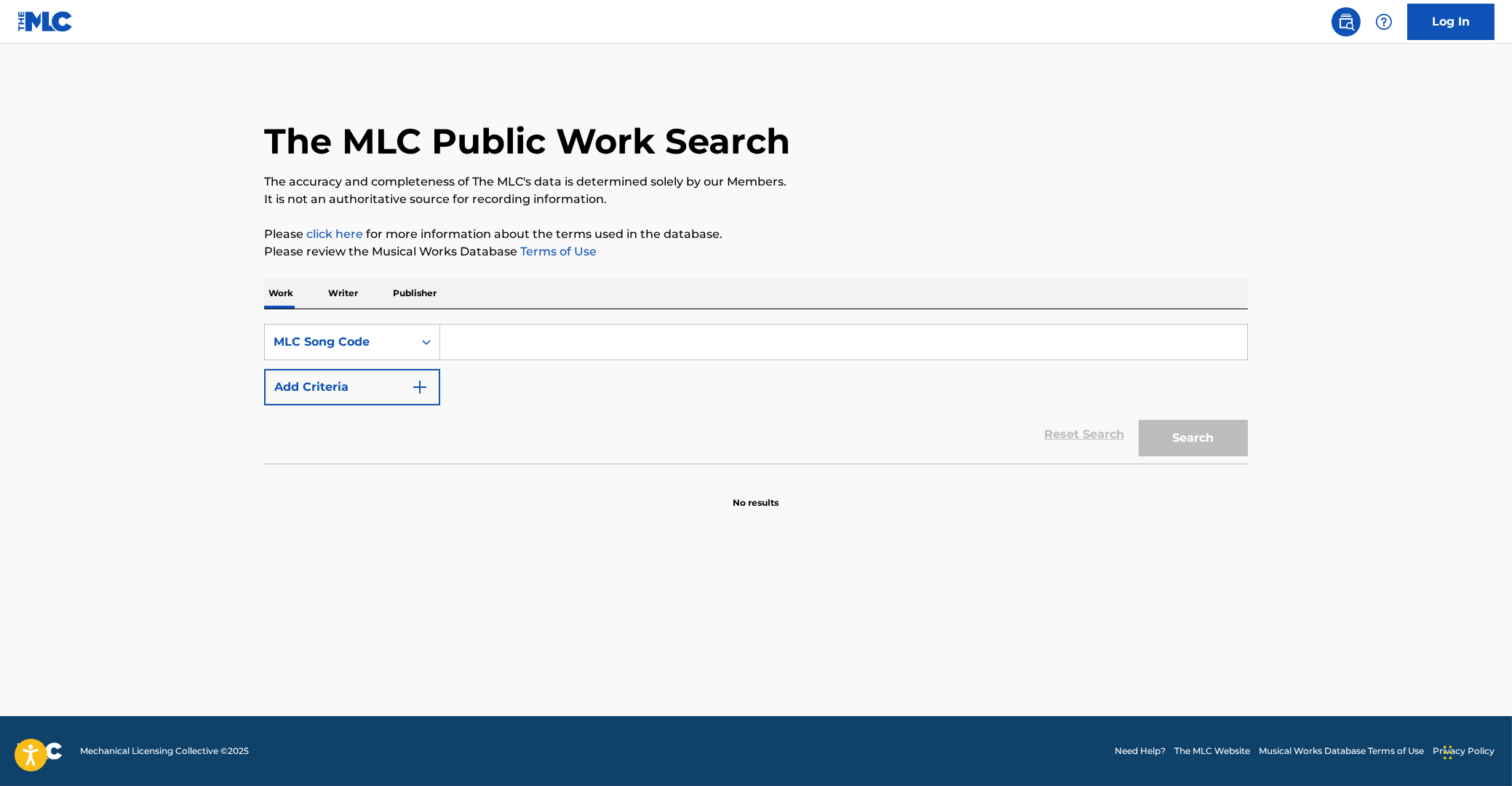
click at [551, 349] on input "Search Form" at bounding box center [843, 342] width 807 height 35
paste input "U00683"
type input "U00683"
click at [1210, 425] on button "Search" at bounding box center [1194, 438] width 109 height 37
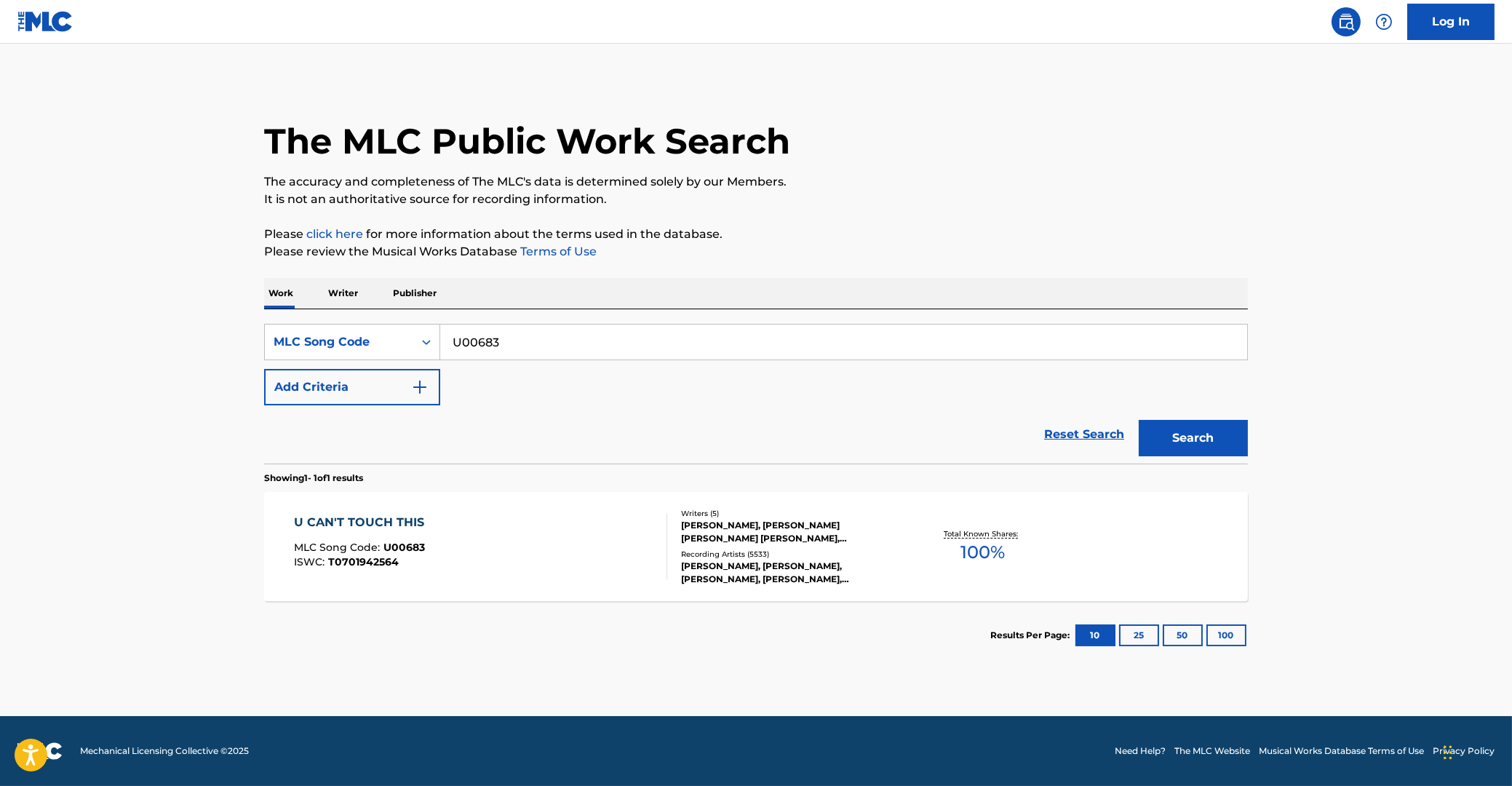
click at [340, 519] on div "U CAN'T TOUCH THIS" at bounding box center [363, 522] width 138 height 17
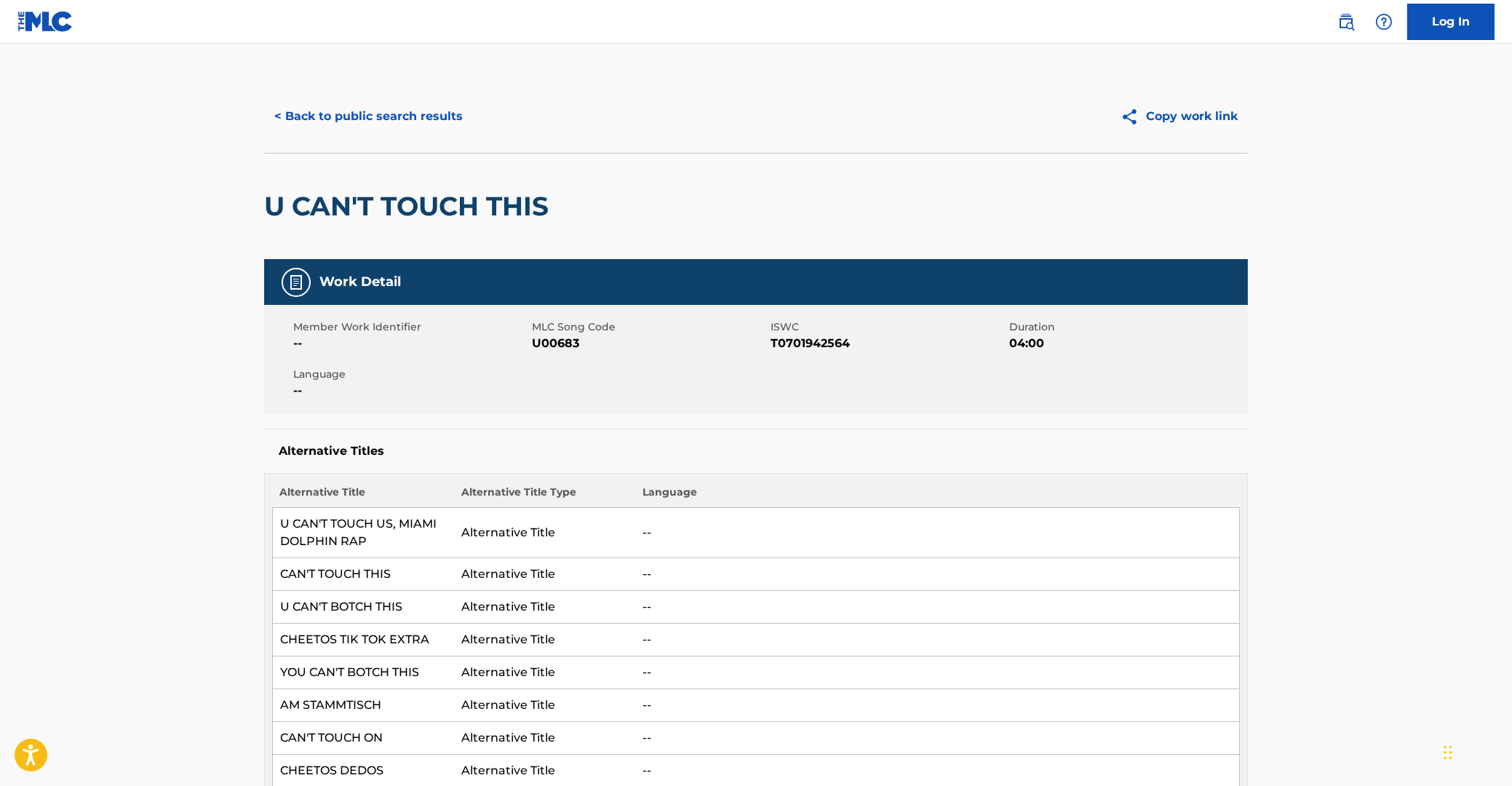
click at [330, 119] on button "< Back to public search results" at bounding box center [368, 116] width 209 height 37
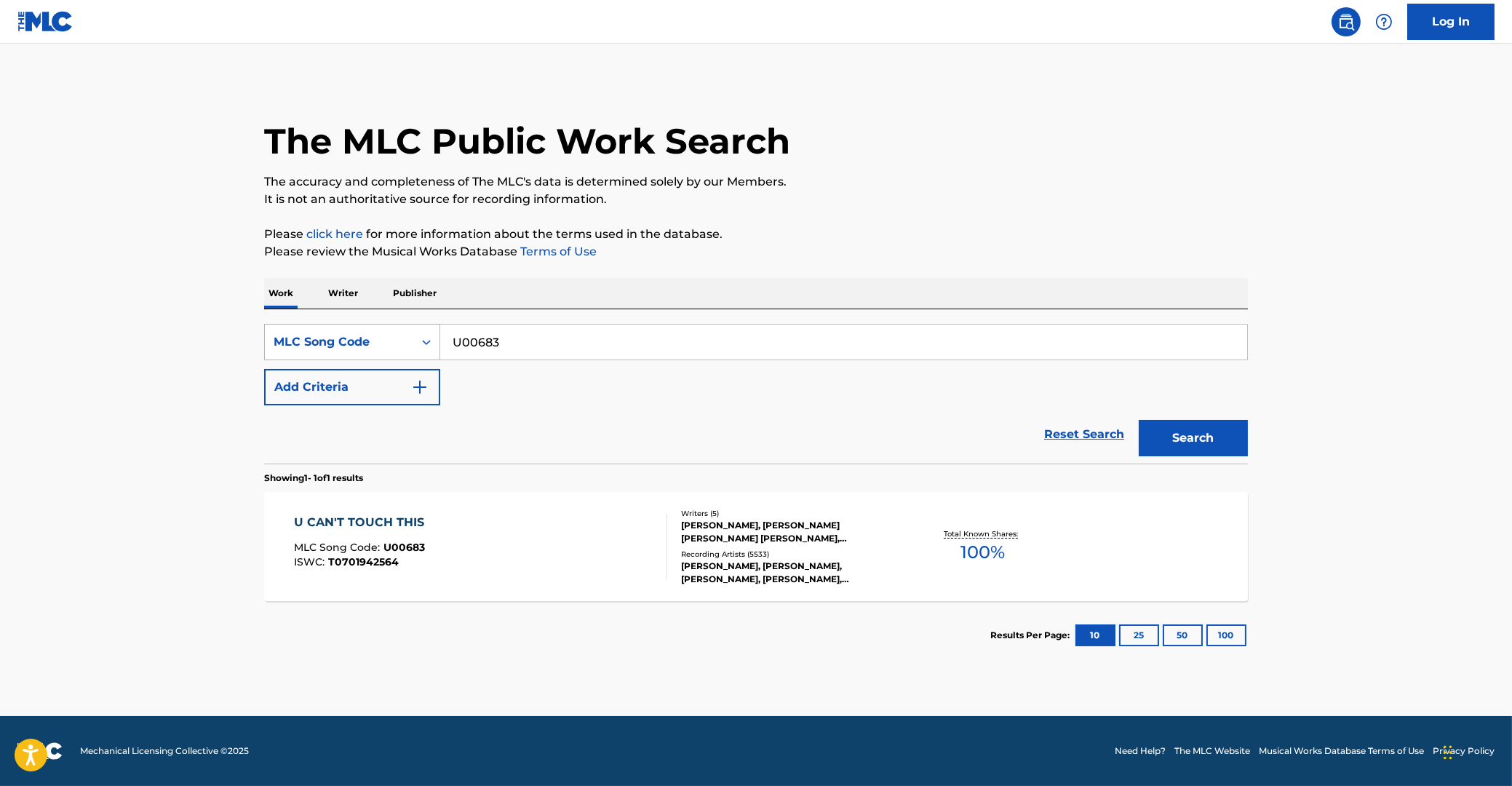
drag, startPoint x: 476, startPoint y: 339, endPoint x: 311, endPoint y: 327, distance: 165.4
click at [440, 336] on input "U00683" at bounding box center [843, 342] width 807 height 35
paste input "15017"
type input "U15017"
click at [1189, 441] on button "Search" at bounding box center [1194, 438] width 109 height 37
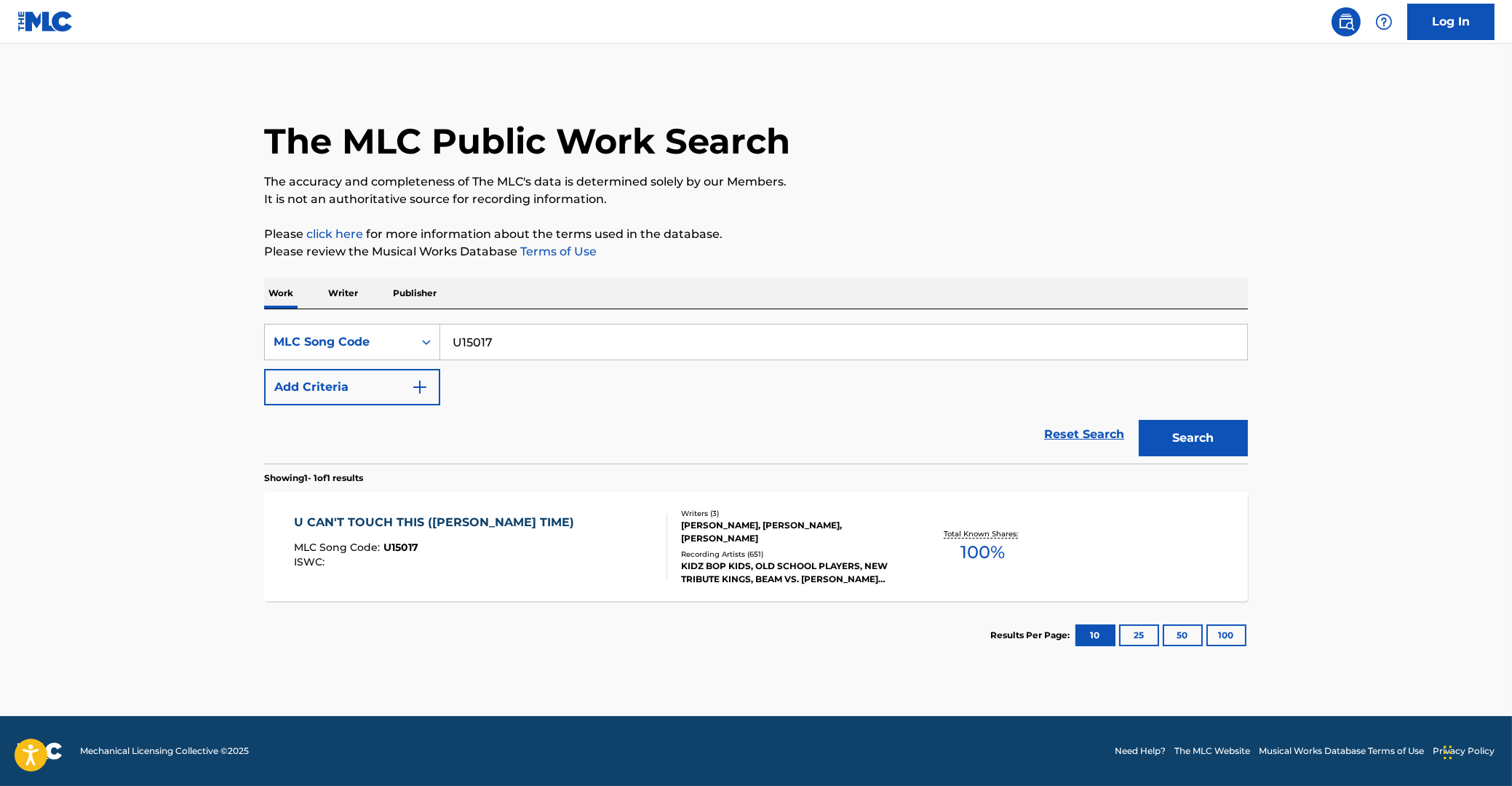
click at [383, 514] on div "U CAN'T TOUCH THIS ([PERSON_NAME] TIME)" at bounding box center [438, 522] width 288 height 17
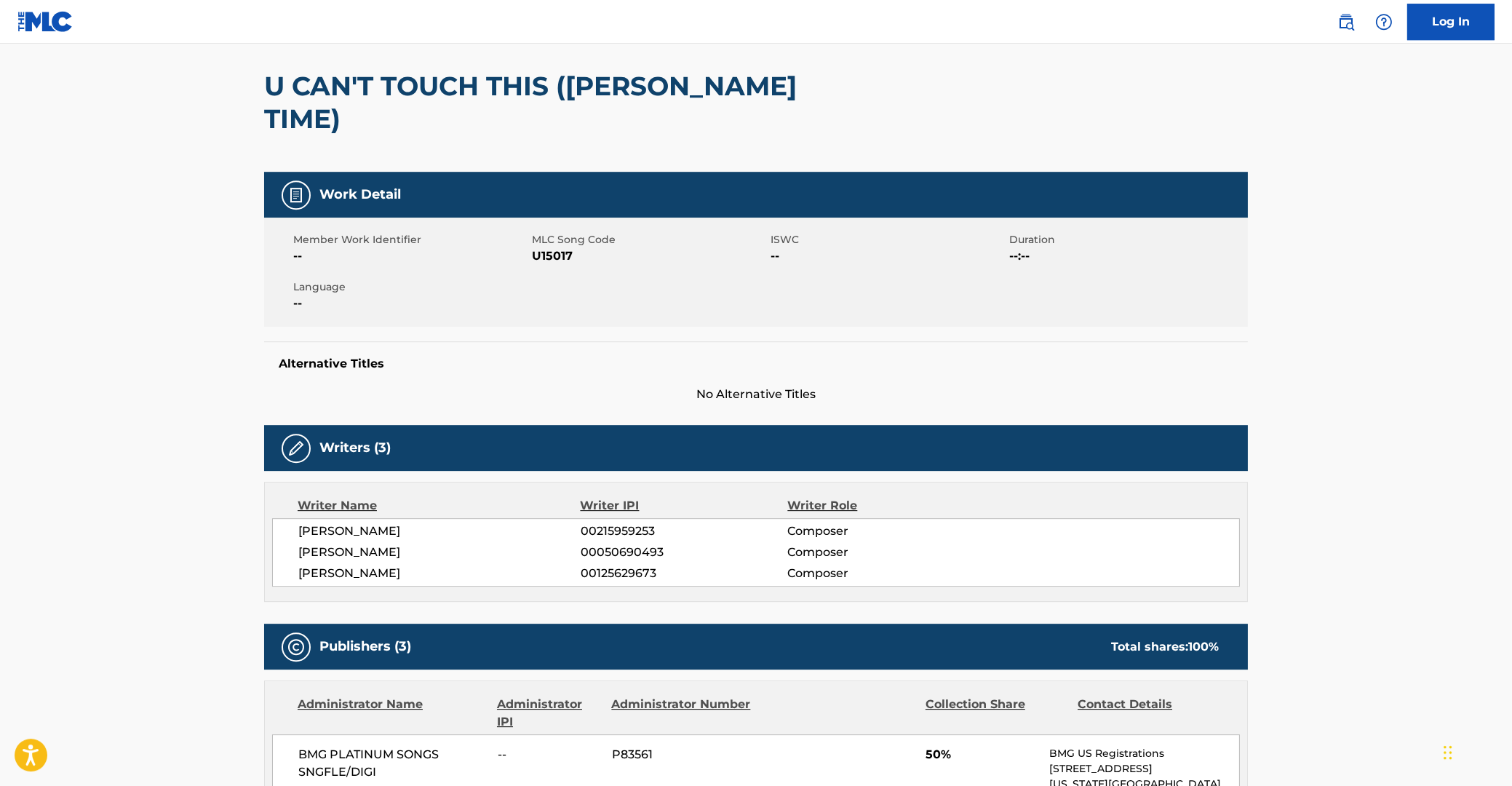
scroll to position [156, 0]
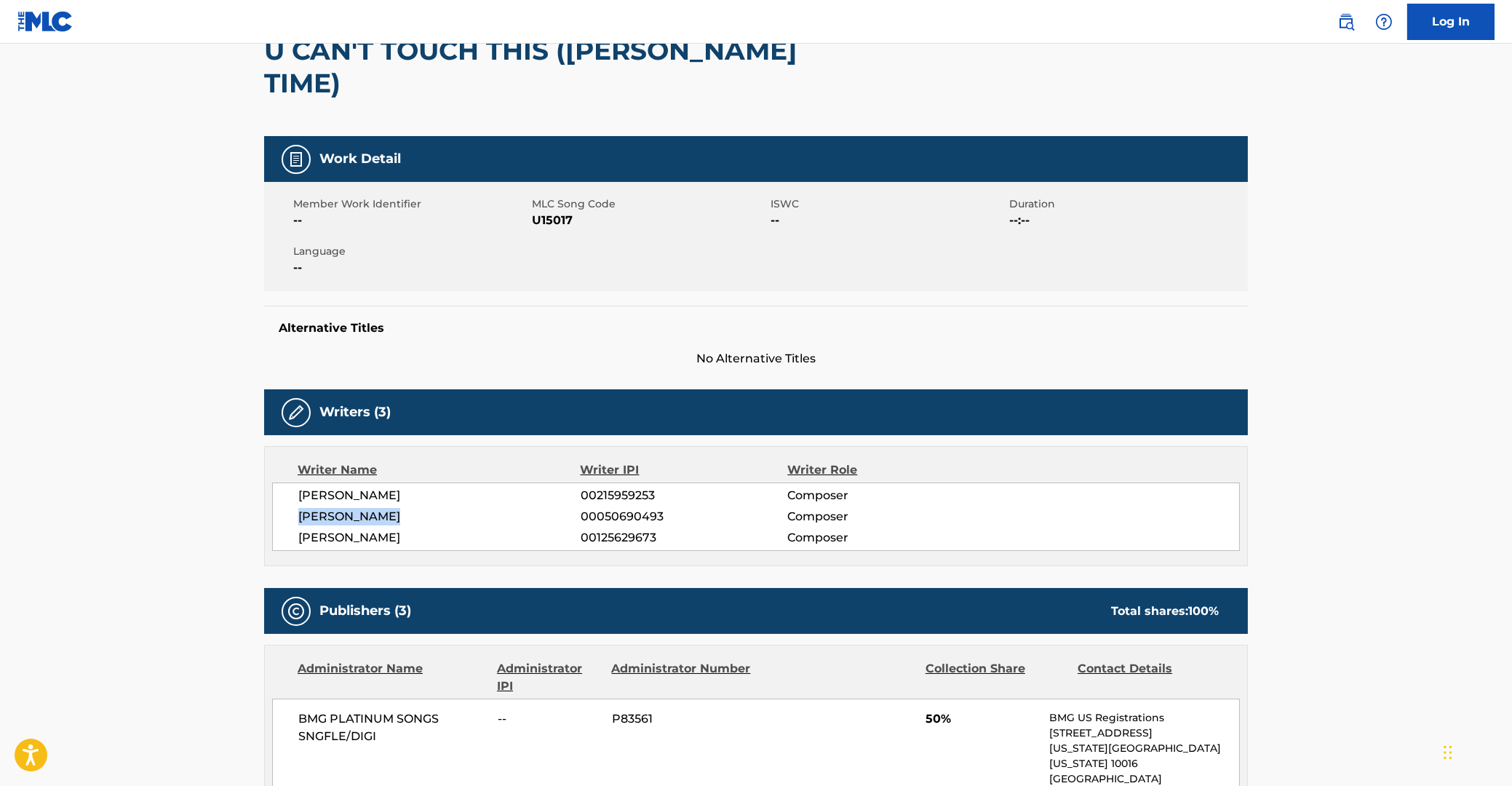
drag, startPoint x: 302, startPoint y: 486, endPoint x: 432, endPoint y: 486, distance: 130.0
click at [432, 508] on span "[PERSON_NAME]" at bounding box center [439, 516] width 282 height 17
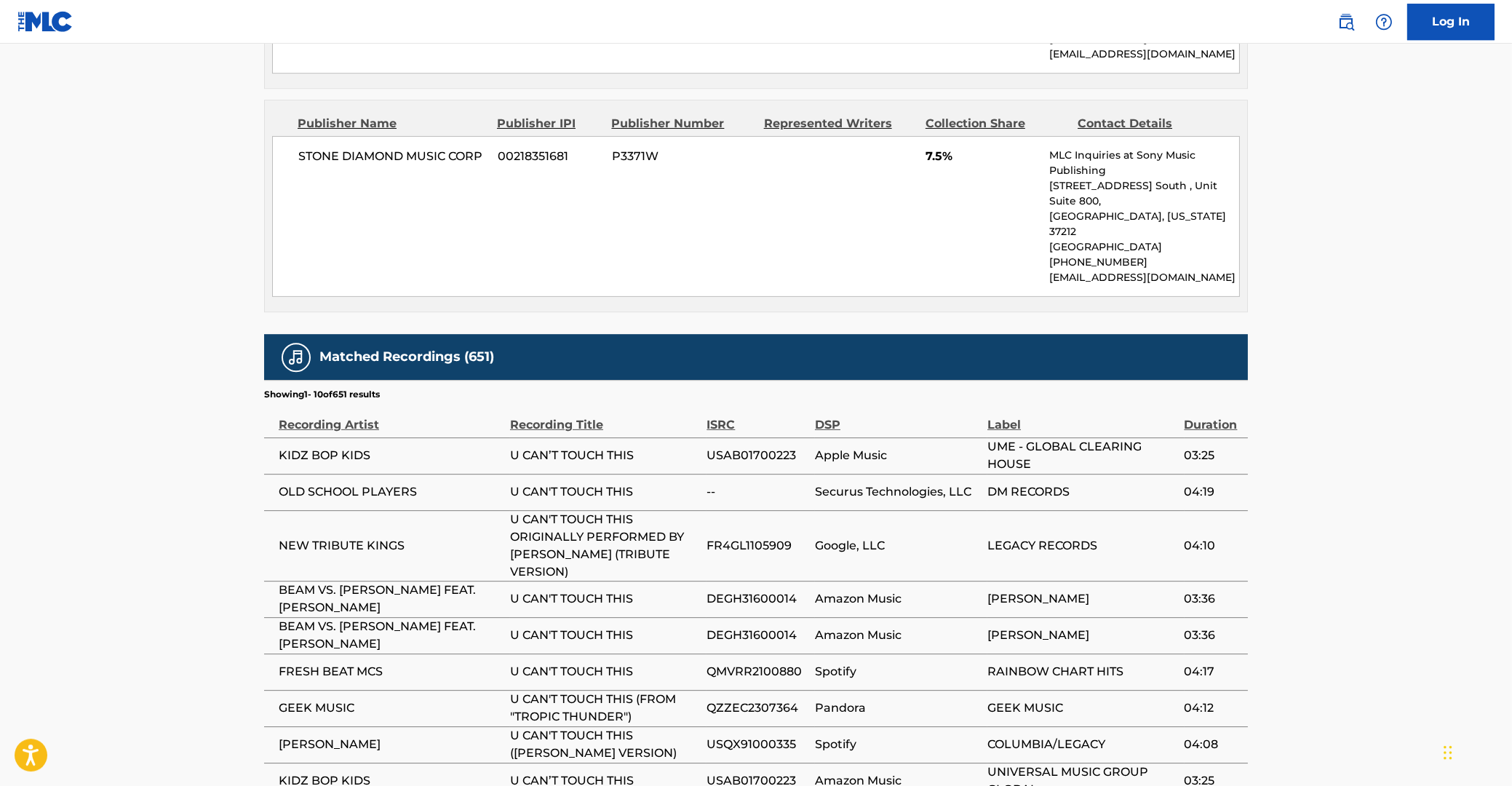
scroll to position [1287, 0]
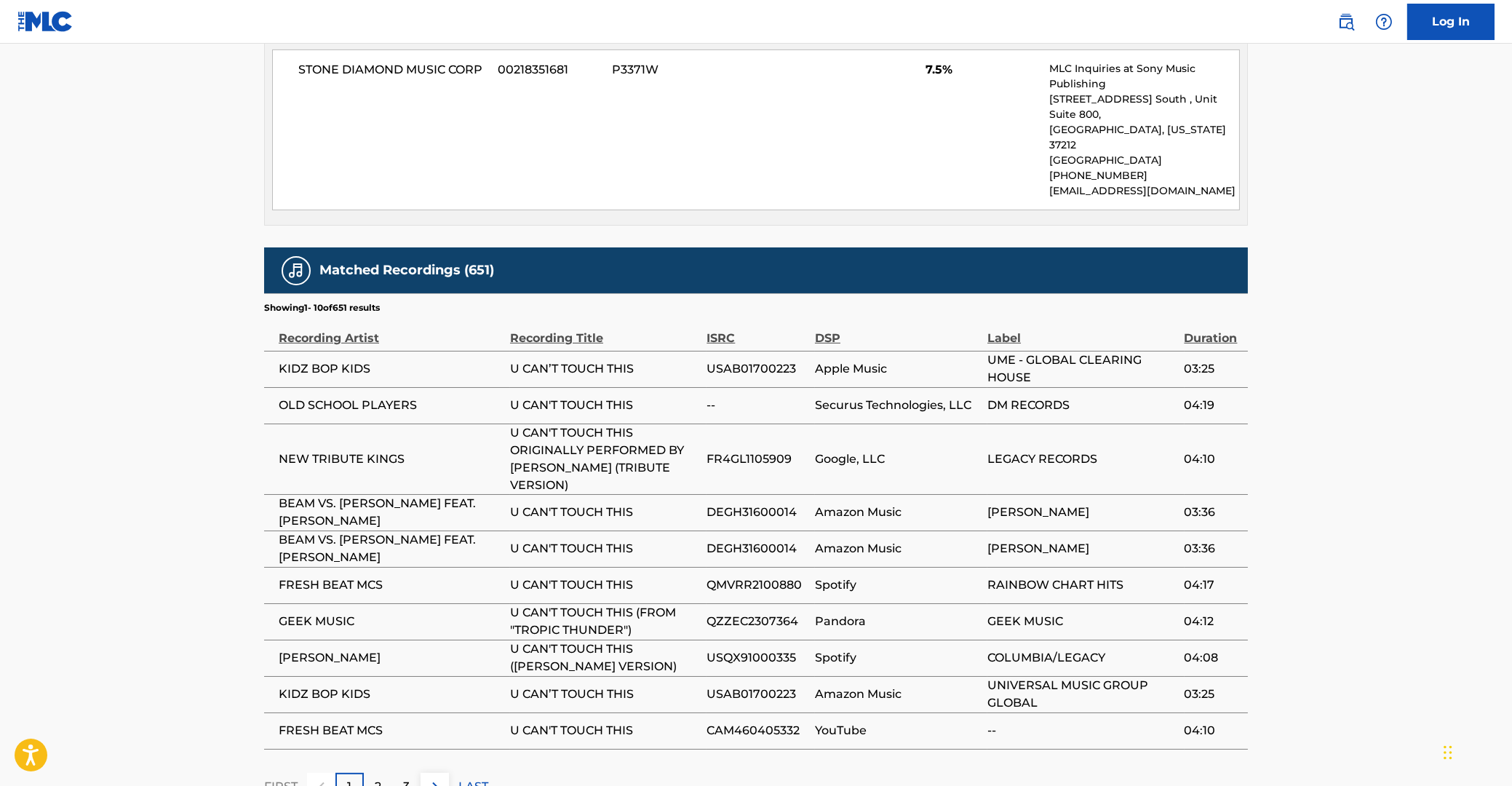
click at [435, 778] on img at bounding box center [435, 786] width 17 height 17
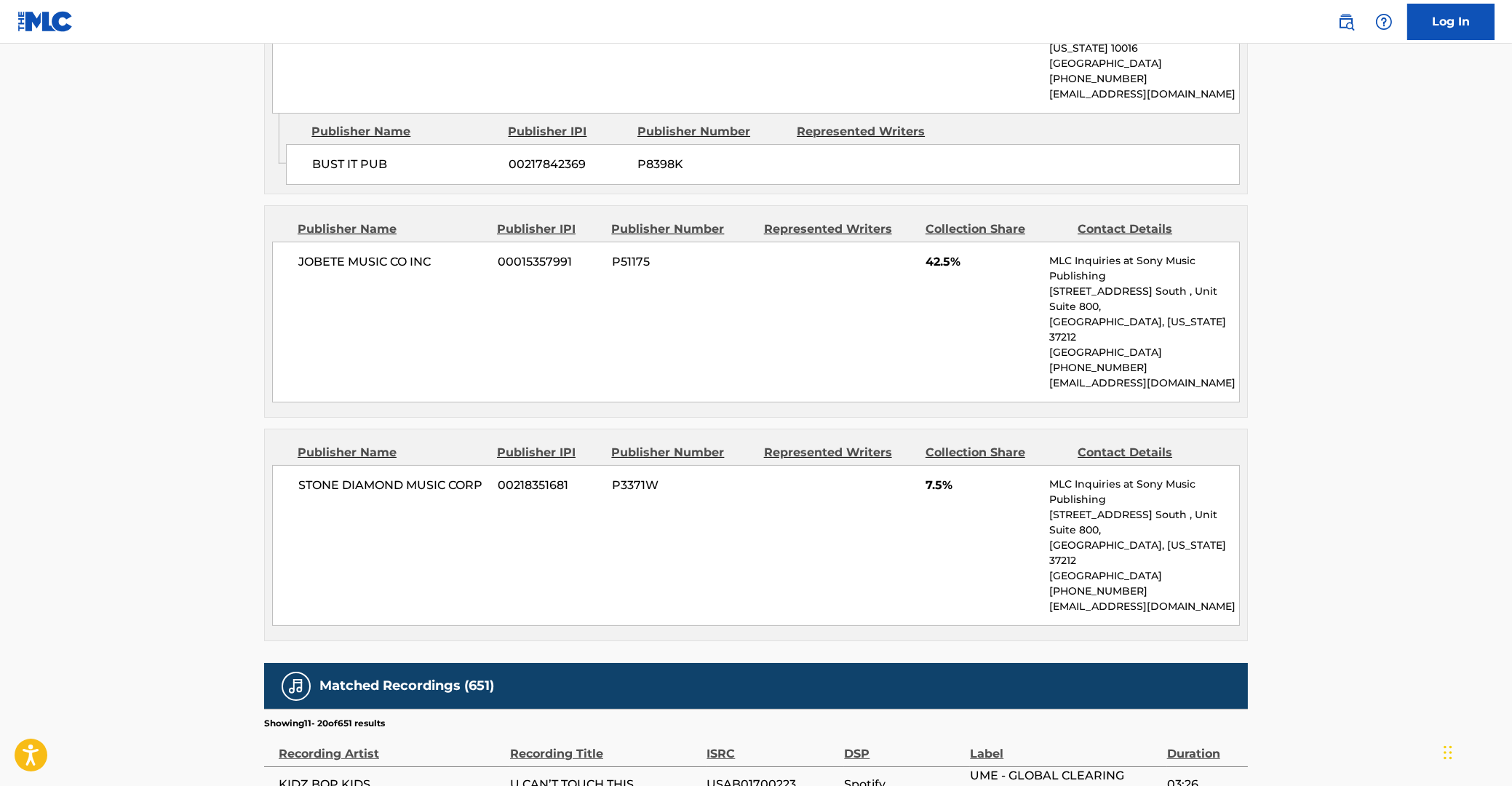
scroll to position [1269, 0]
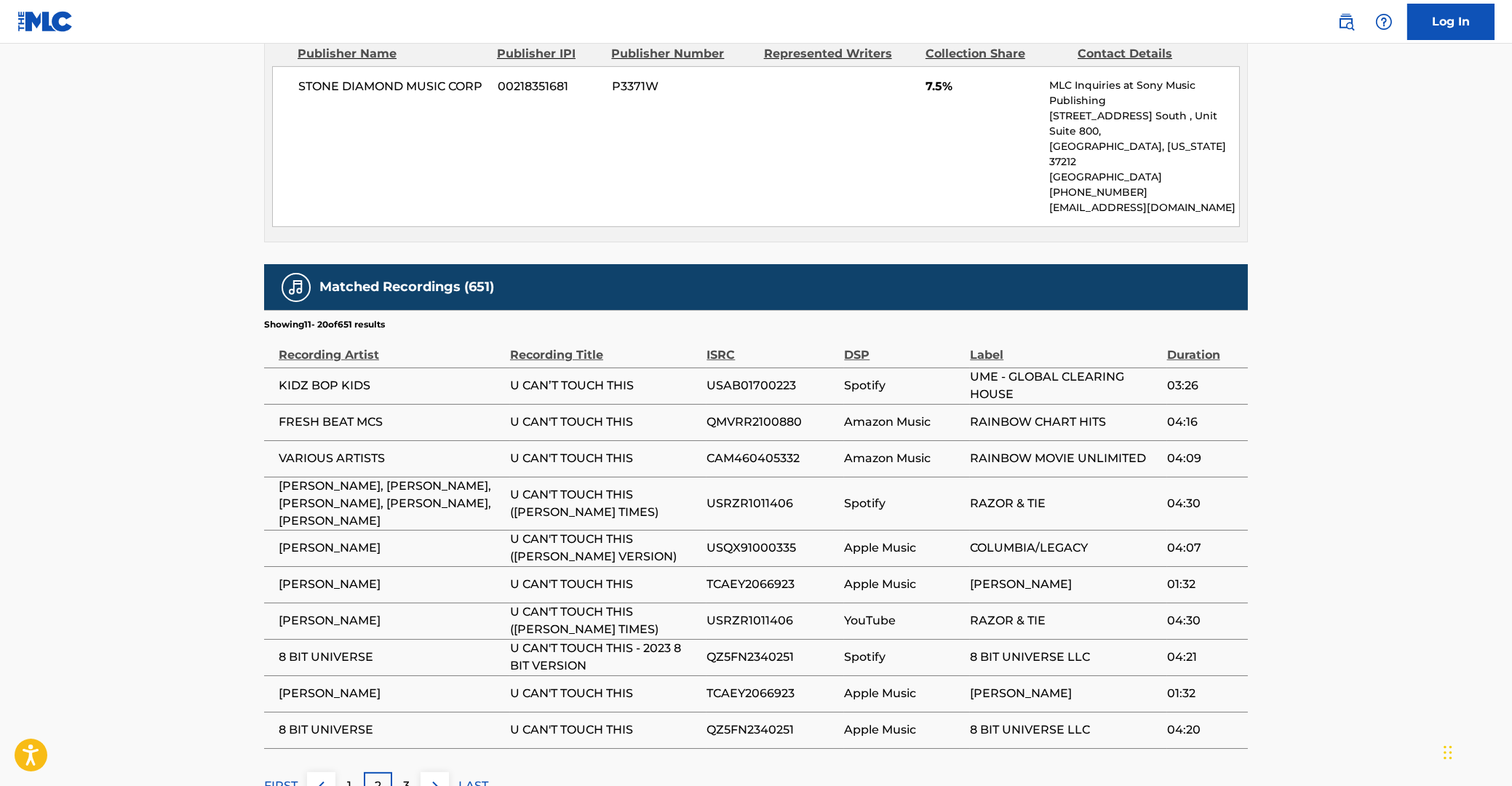
click at [433, 777] on img at bounding box center [435, 785] width 17 height 17
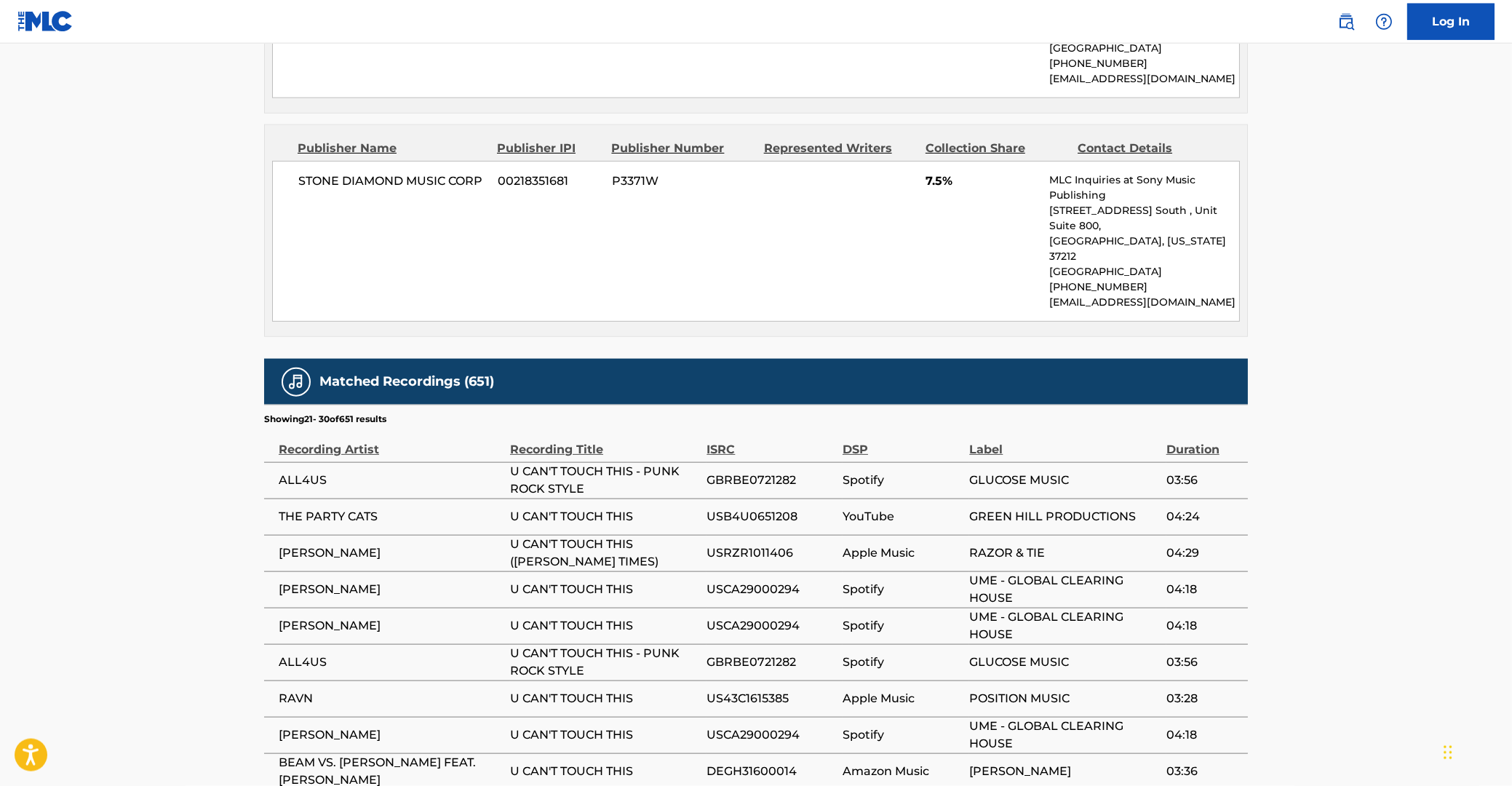
scroll to position [1252, 0]
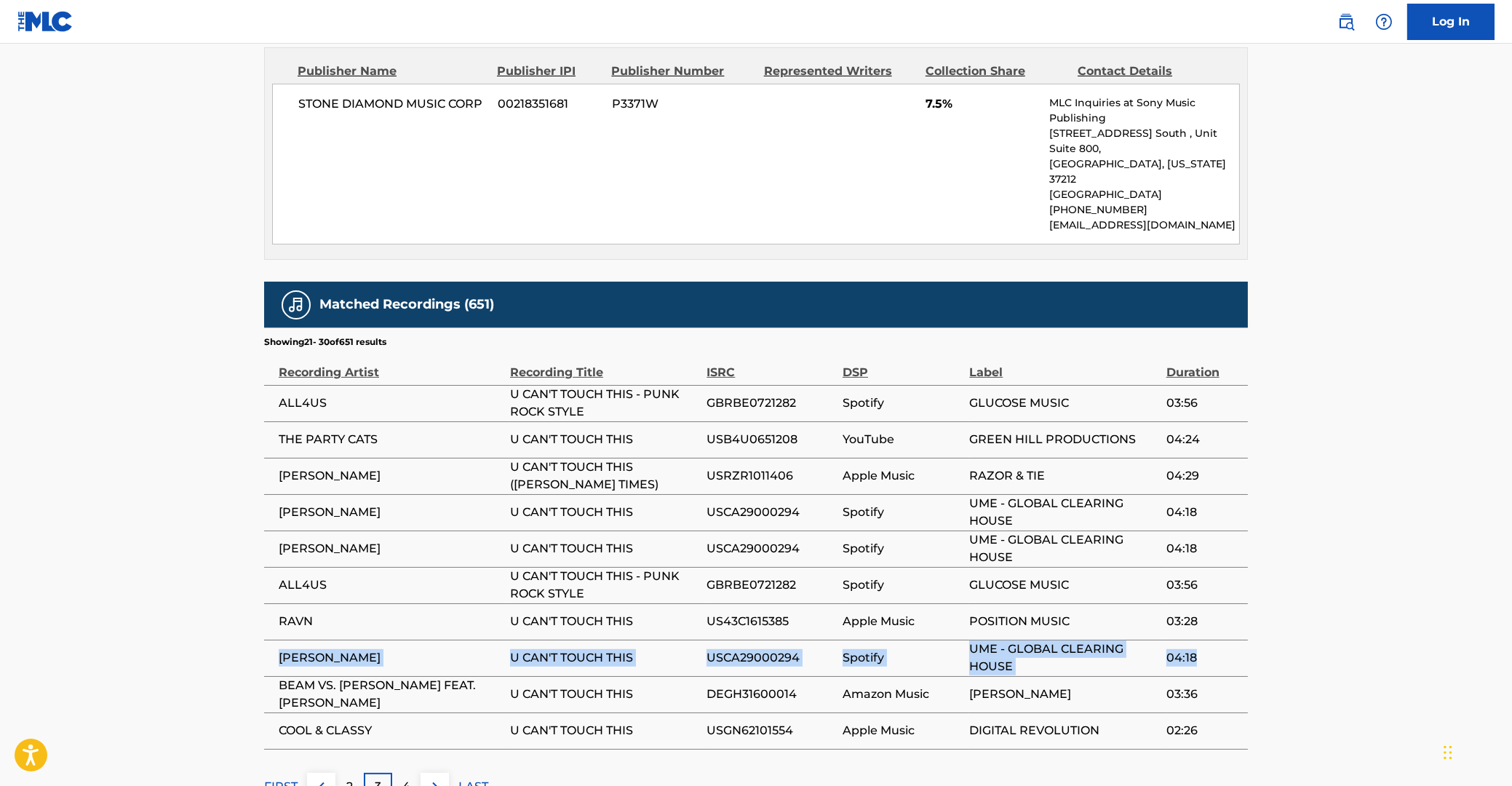
drag, startPoint x: 283, startPoint y: 548, endPoint x: 1206, endPoint y: 556, distance: 923.0
click at [1206, 639] on tr "MC HAMMER U CAN'T TOUCH THIS USCA29000294 Spotify UME - GLOBAL CLEARING HOUSE 0…" at bounding box center [755, 657] width 984 height 37
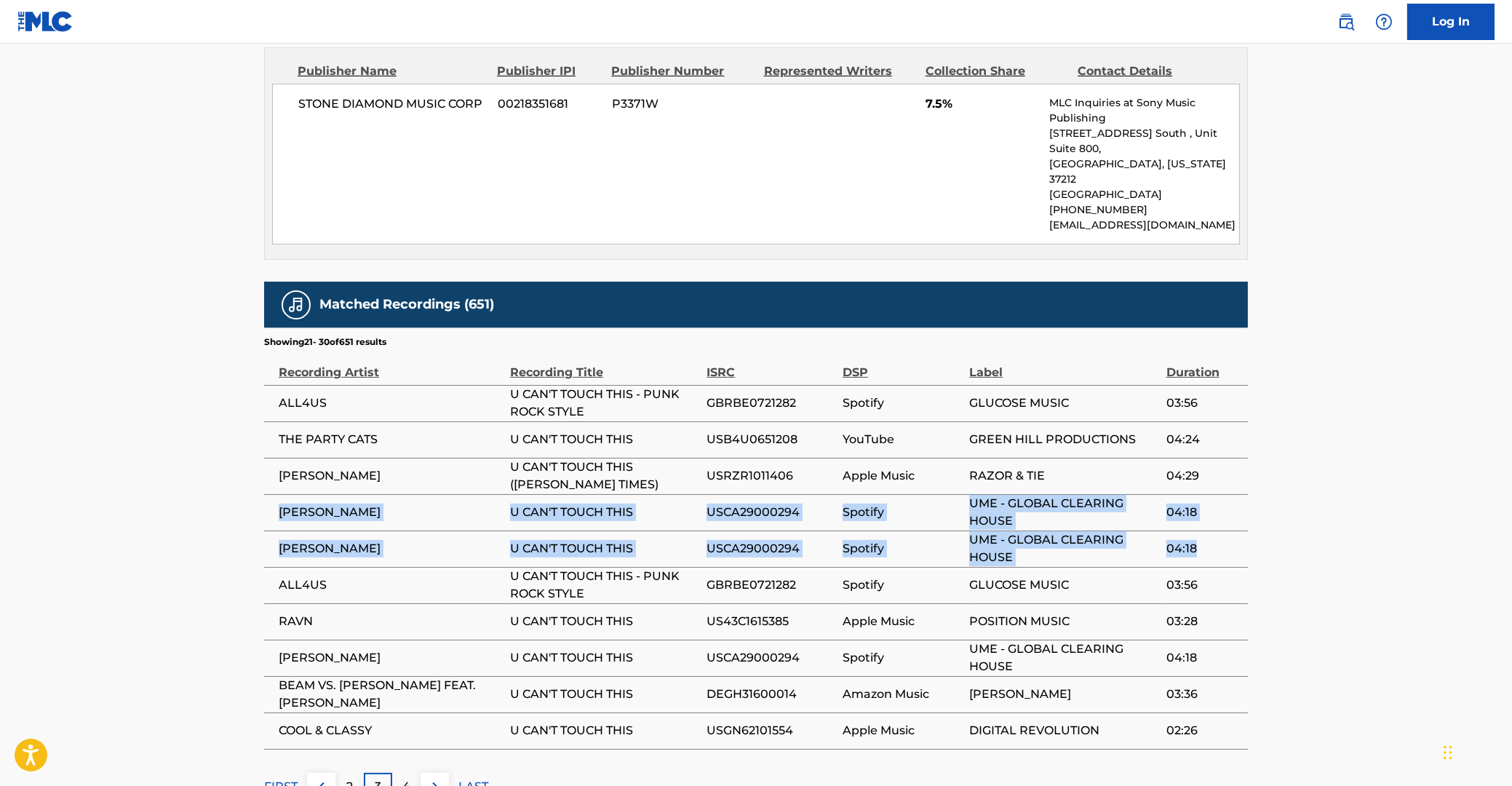
drag, startPoint x: 281, startPoint y: 399, endPoint x: 1213, endPoint y: 446, distance: 933.2
click at [1213, 446] on tbody "ALL4US U CAN'T TOUCH THIS - PUNK ROCK STYLE GBRBE0721282 Spotify GLUCOSE MUSIC …" at bounding box center [755, 566] width 984 height 363
